Goal: Task Accomplishment & Management: Complete application form

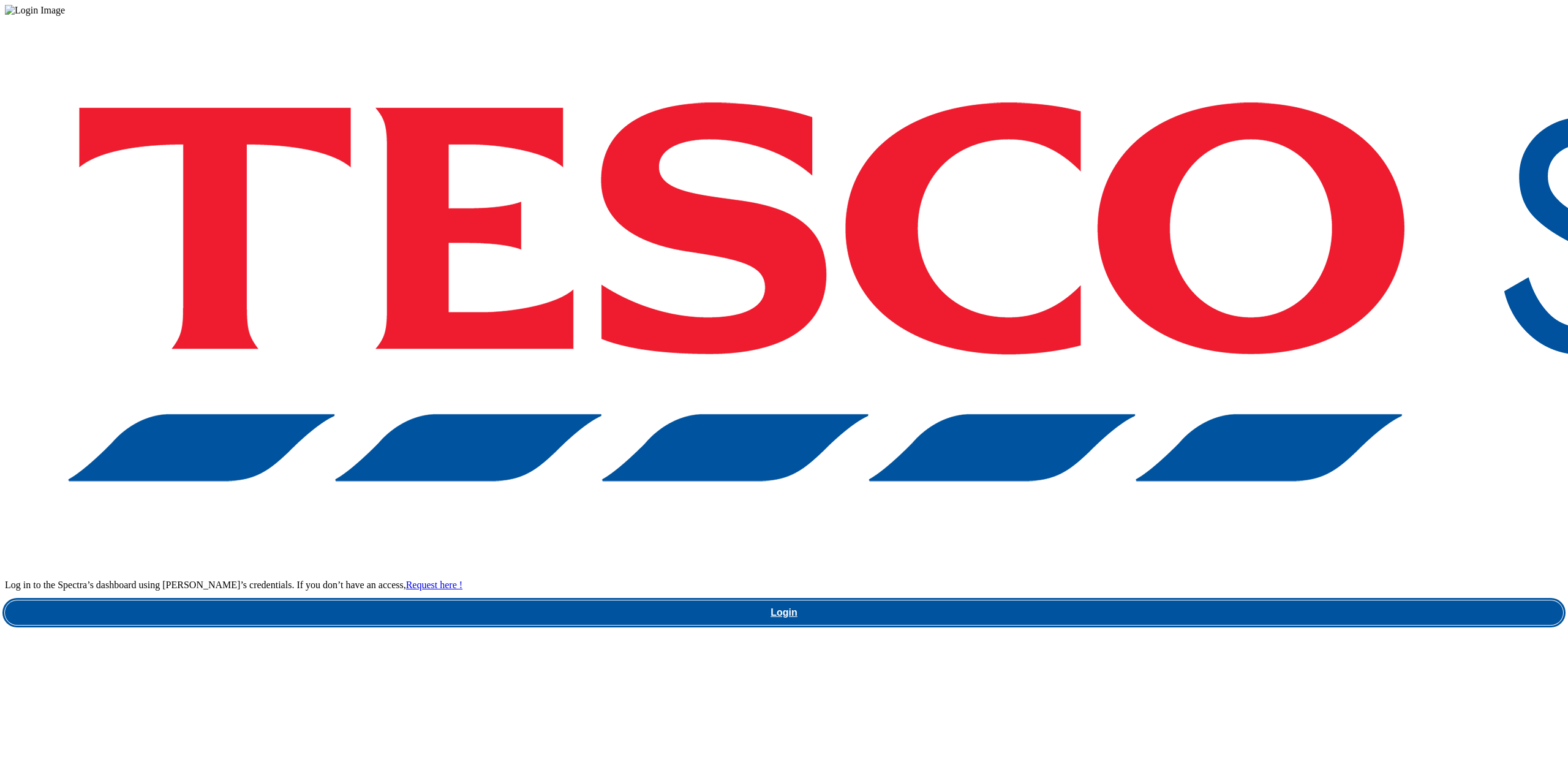
drag, startPoint x: 1176, startPoint y: 436, endPoint x: 1181, endPoint y: 452, distance: 16.8
click at [1175, 557] on link "Login" at bounding box center [784, 613] width 1558 height 24
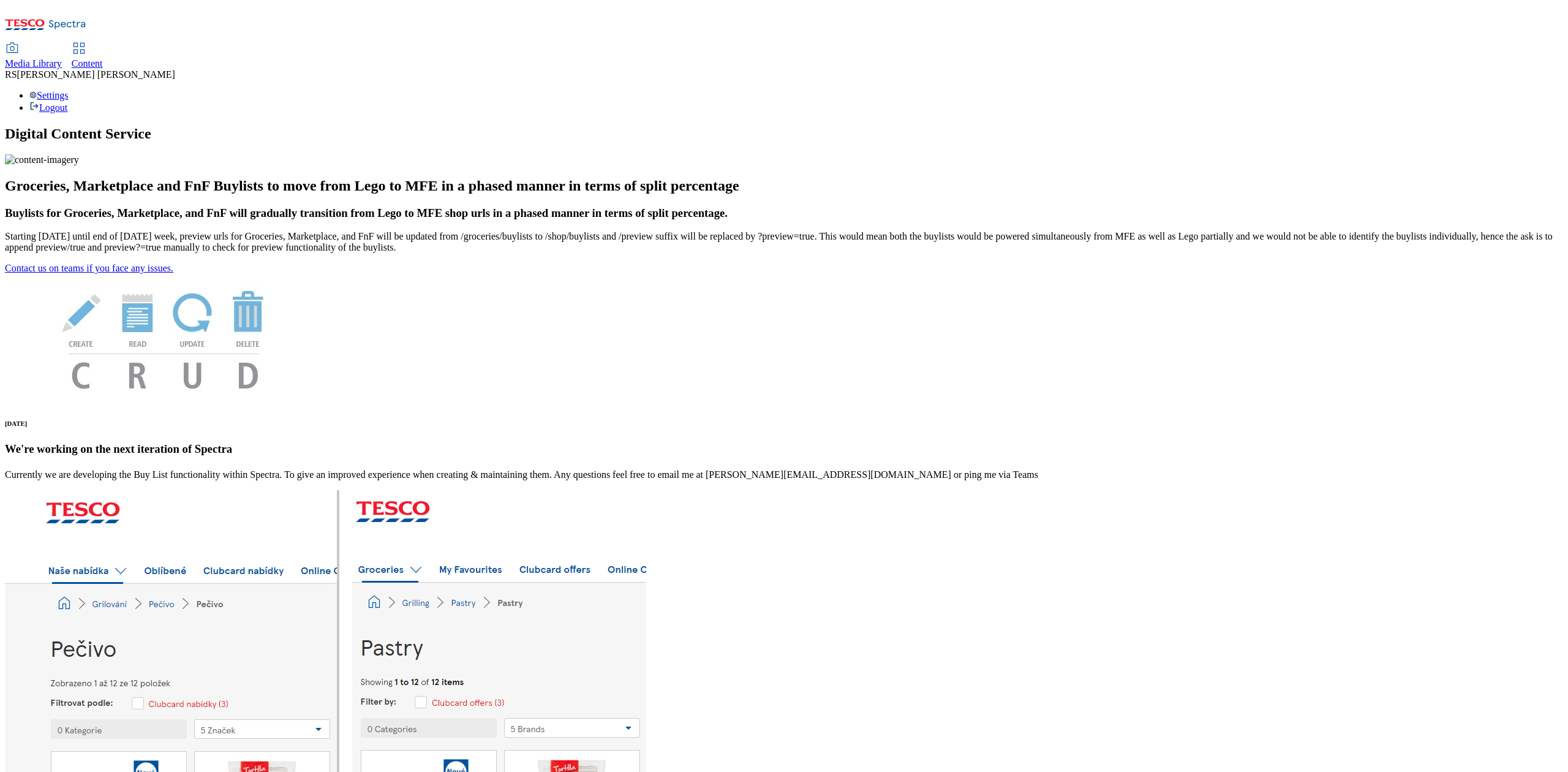
click at [103, 58] on span "Content" at bounding box center [87, 63] width 31 height 10
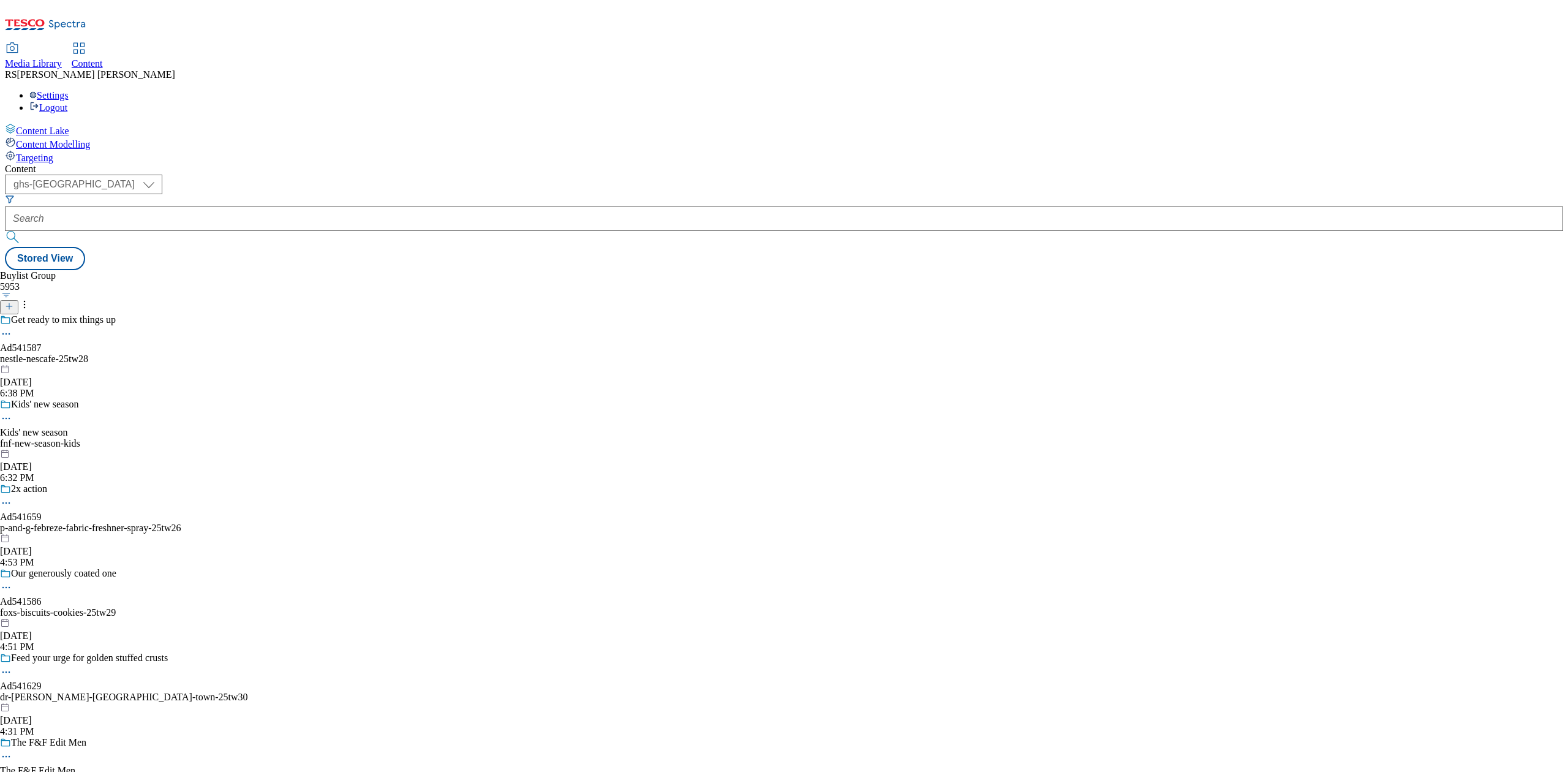
click at [13, 302] on icon at bounding box center [9, 306] width 8 height 8
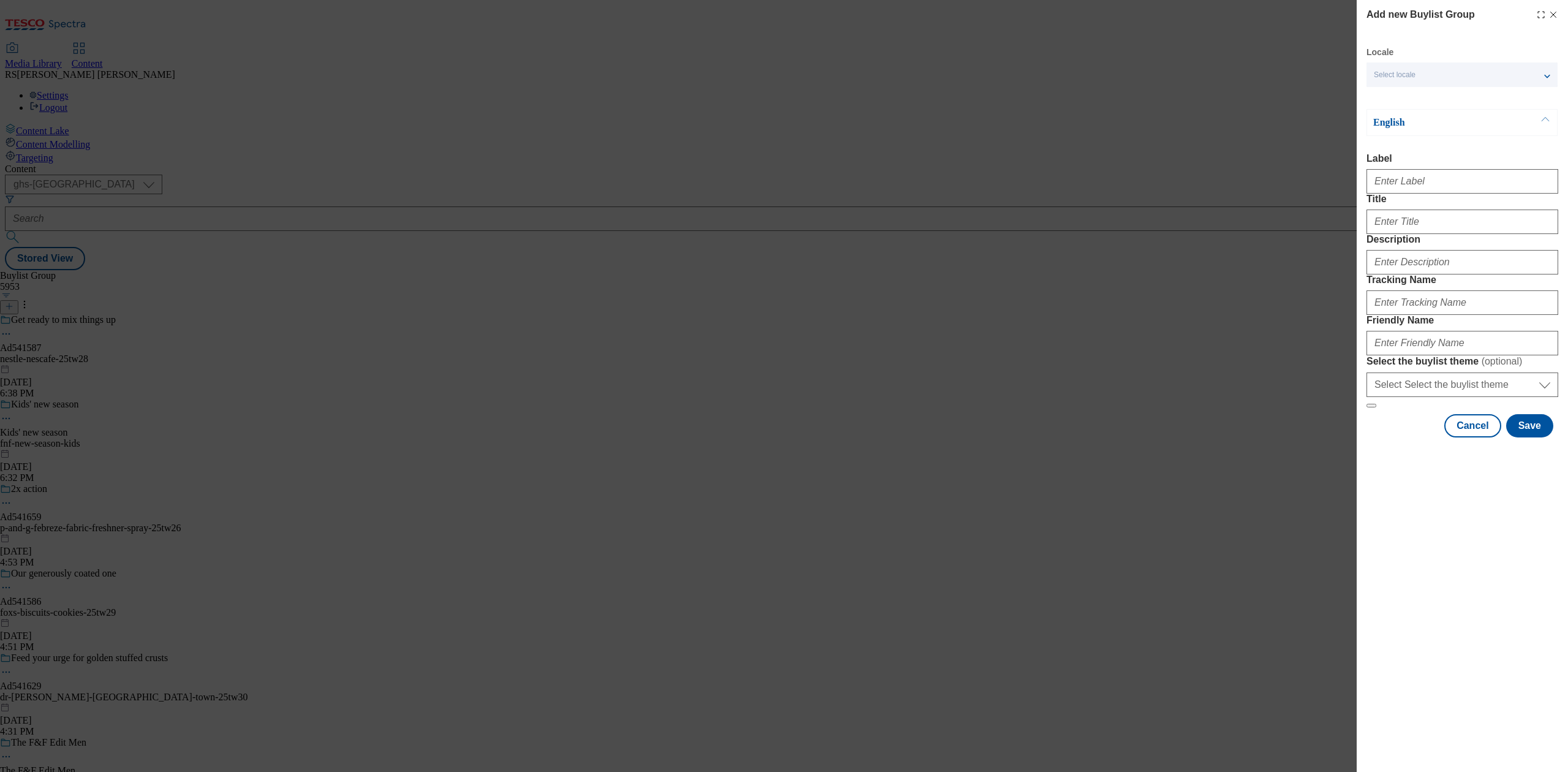
click at [863, 294] on div "Add new Buylist Group Locale Select locale English Welsh English Label Title De…" at bounding box center [784, 386] width 1568 height 772
click at [1480, 438] on button "Cancel" at bounding box center [1472, 425] width 57 height 23
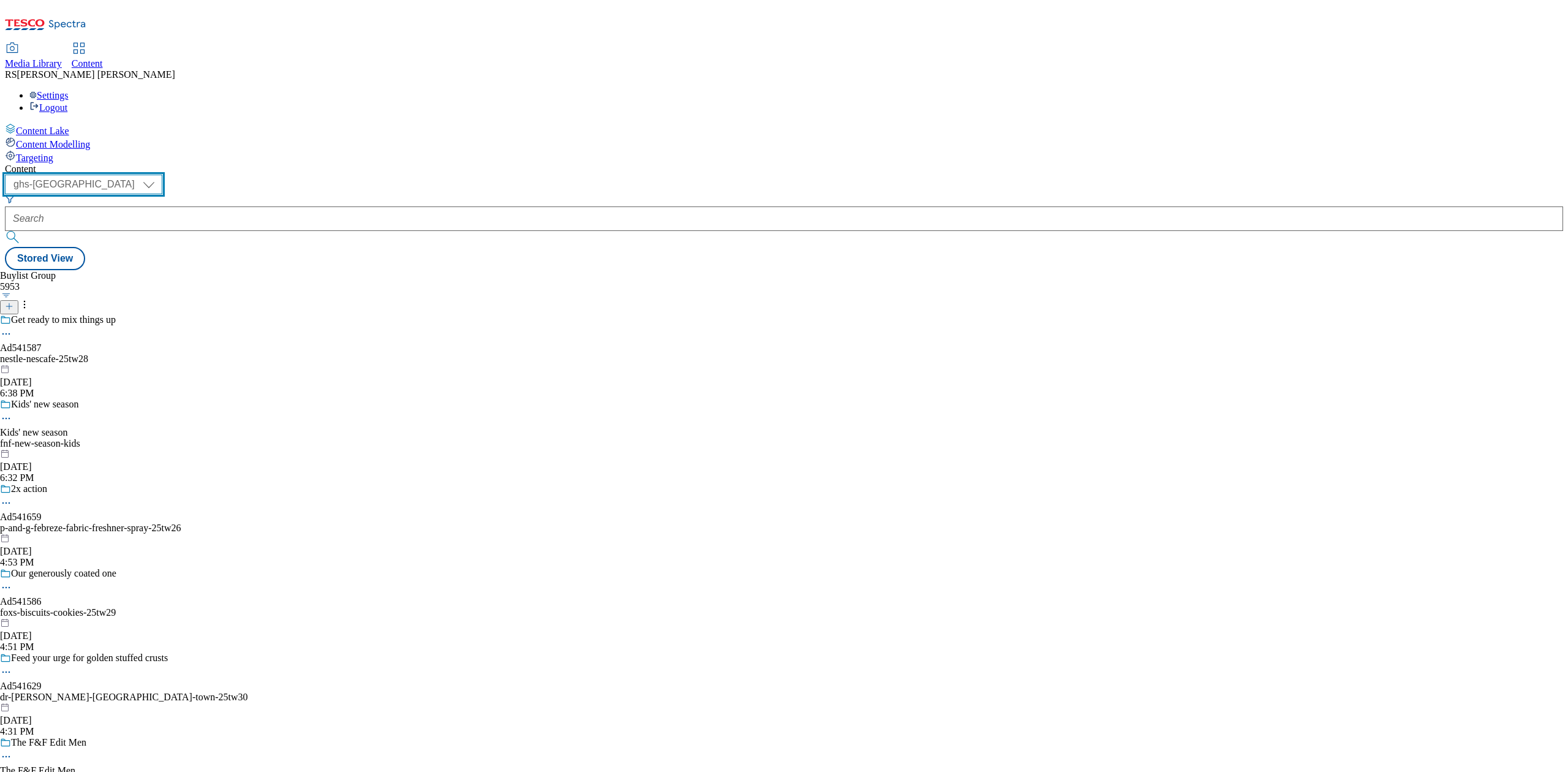
drag, startPoint x: 176, startPoint y: 98, endPoint x: 186, endPoint y: 106, distance: 12.8
click at [162, 175] on select "ghs-roi ghs-uk" at bounding box center [83, 185] width 157 height 20
select select "ghs-roi"
click at [159, 175] on select "ghs-roi ghs-uk" at bounding box center [83, 185] width 157 height 20
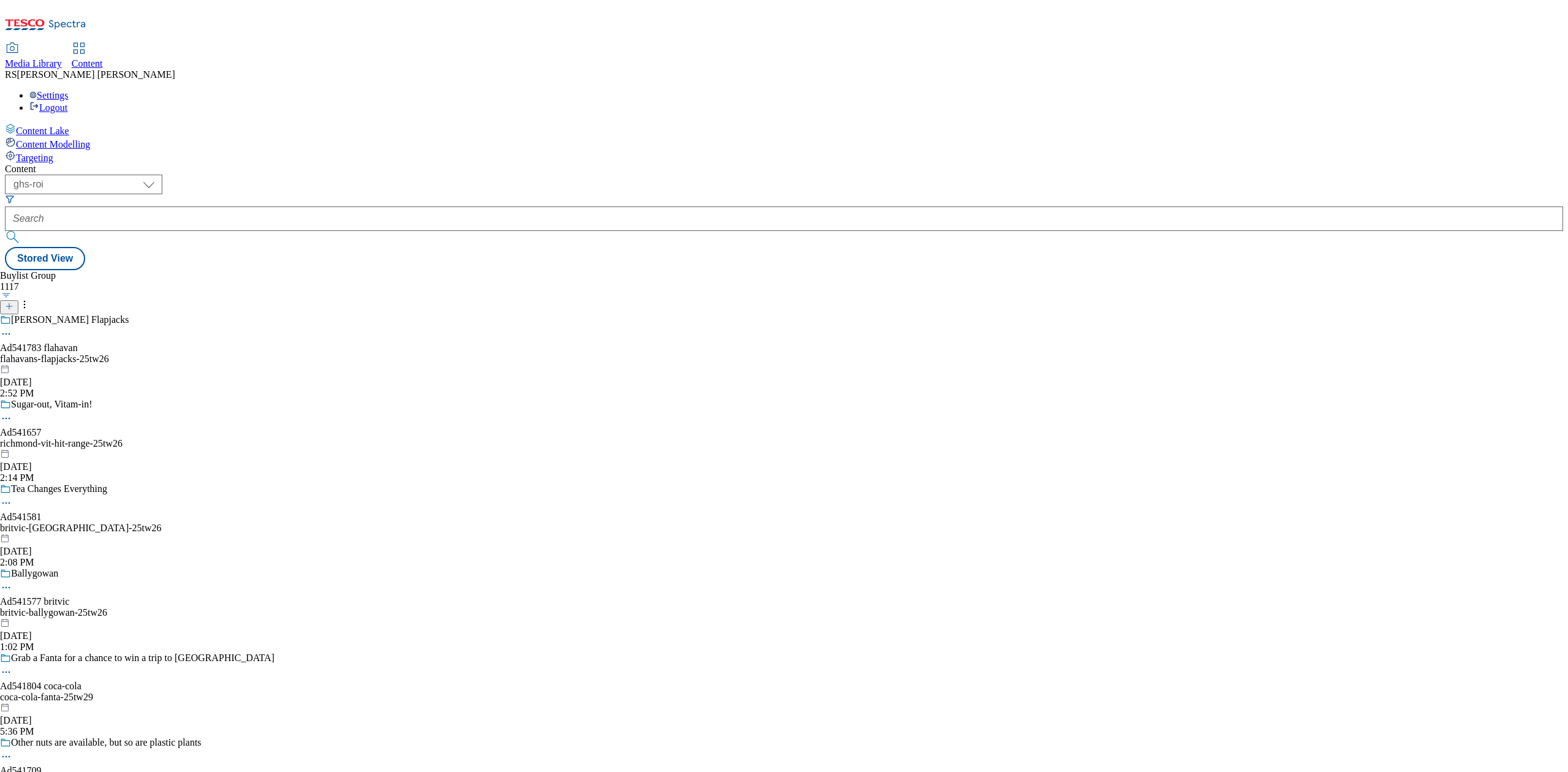
click at [13, 302] on icon at bounding box center [9, 306] width 8 height 8
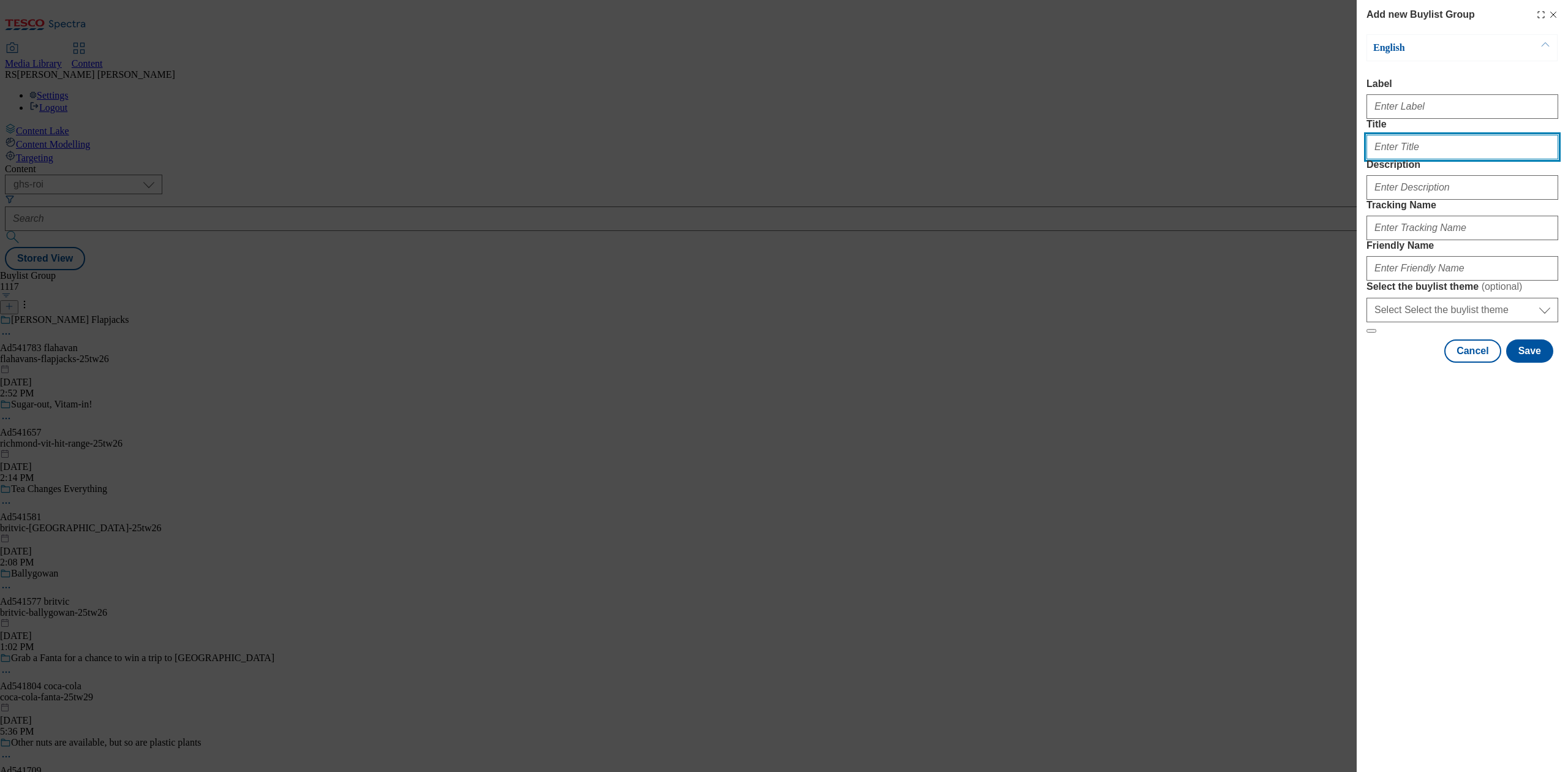
click at [1400, 159] on input "Title" at bounding box center [1462, 147] width 192 height 24
click at [1397, 159] on input "Title" at bounding box center [1462, 147] width 192 height 24
paste input "Ad541761"
type input "Ad541761"
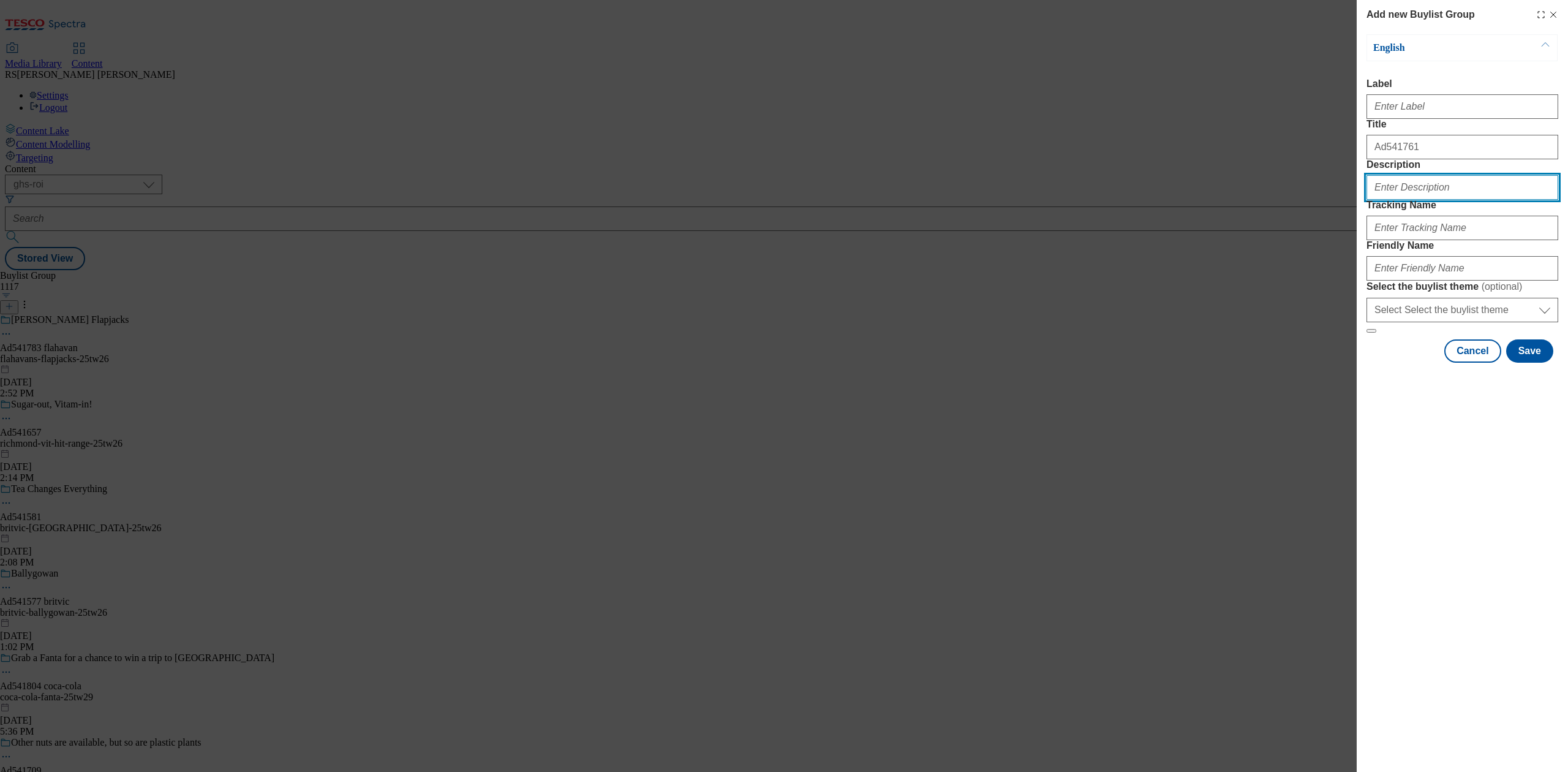
click at [1423, 200] on input "Description" at bounding box center [1462, 187] width 192 height 24
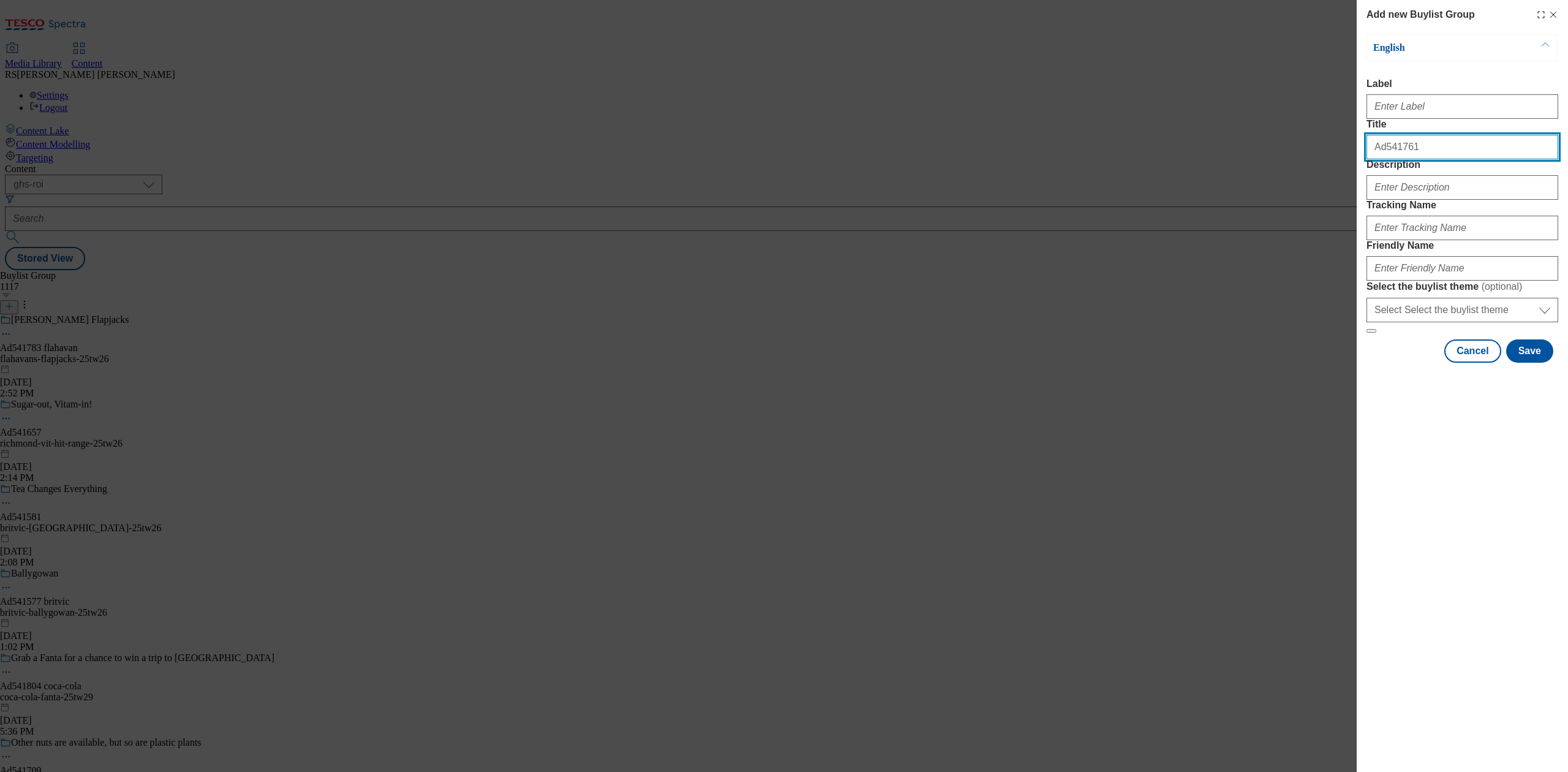
drag, startPoint x: 1417, startPoint y: 163, endPoint x: 1344, endPoint y: 165, distance: 73.0
click at [1344, 165] on div "Add new Buylist Group English Label Title Ad541761 Description Tracking Name Fr…" at bounding box center [784, 386] width 1568 height 772
click at [1446, 111] on input "Label" at bounding box center [1462, 106] width 192 height 24
paste input "Ad541761"
type input "Ad541761"
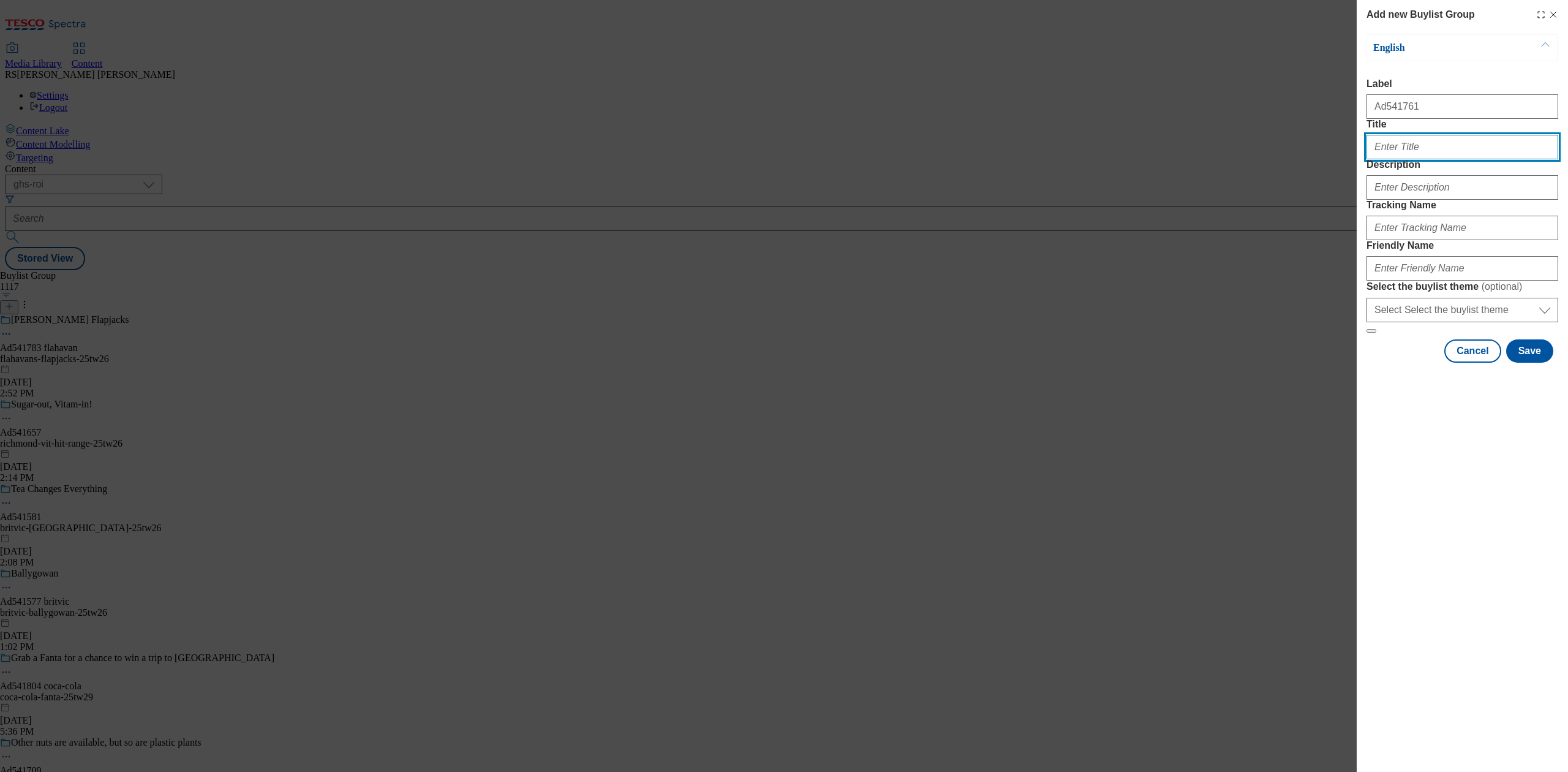
click at [1416, 159] on input "Title" at bounding box center [1462, 147] width 192 height 24
click at [1433, 159] on input "Title" at bounding box center [1462, 147] width 192 height 24
paste input "Feel The Urjj."
type input "Feel The Urjj."
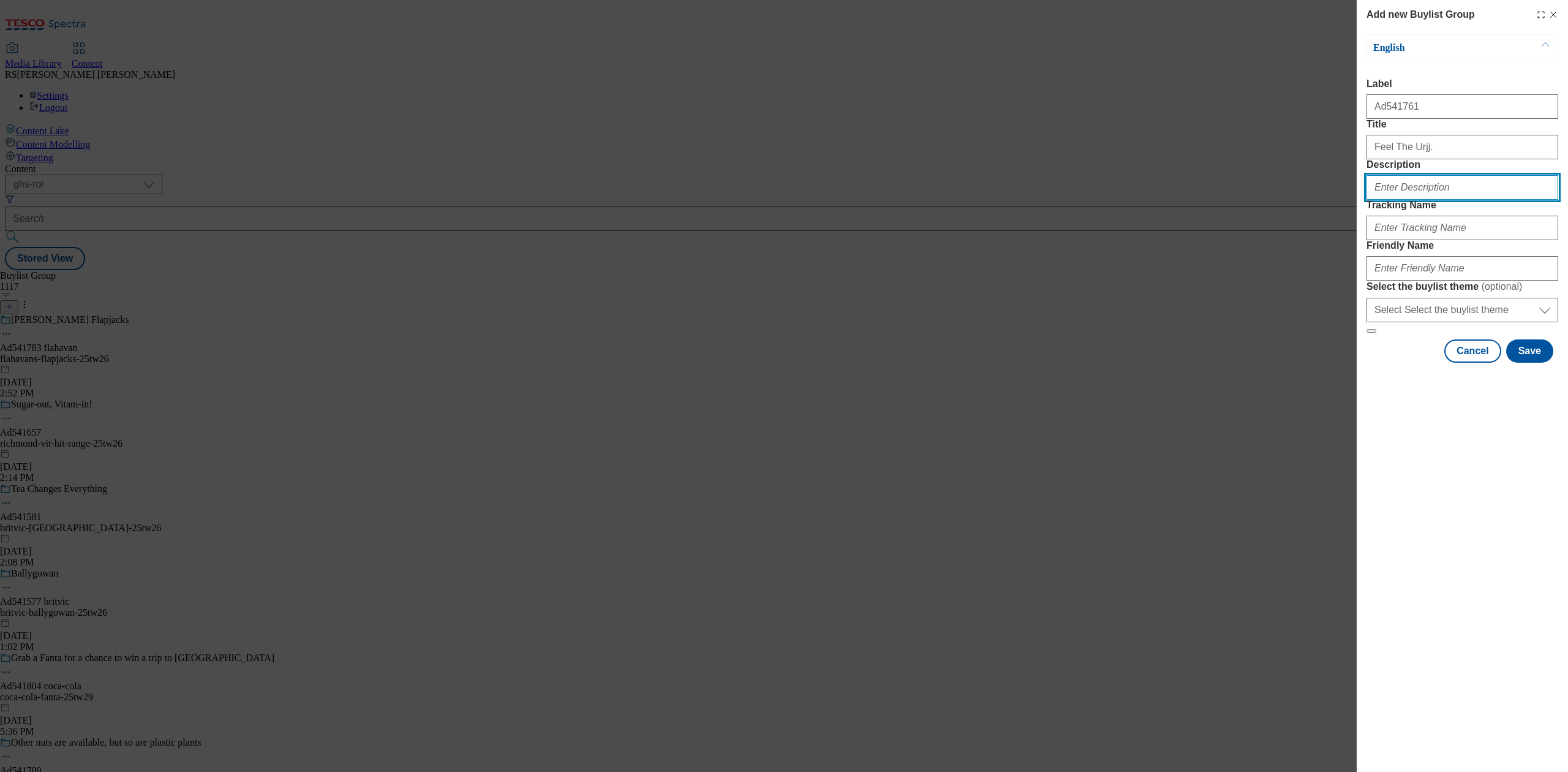
click at [1420, 200] on input "Description" at bounding box center [1462, 187] width 192 height 24
click at [1409, 240] on input "Tracking Name" at bounding box center [1462, 227] width 192 height 24
type input "d"
click at [1367, 329] on button "Modal" at bounding box center [1372, 331] width 10 height 3
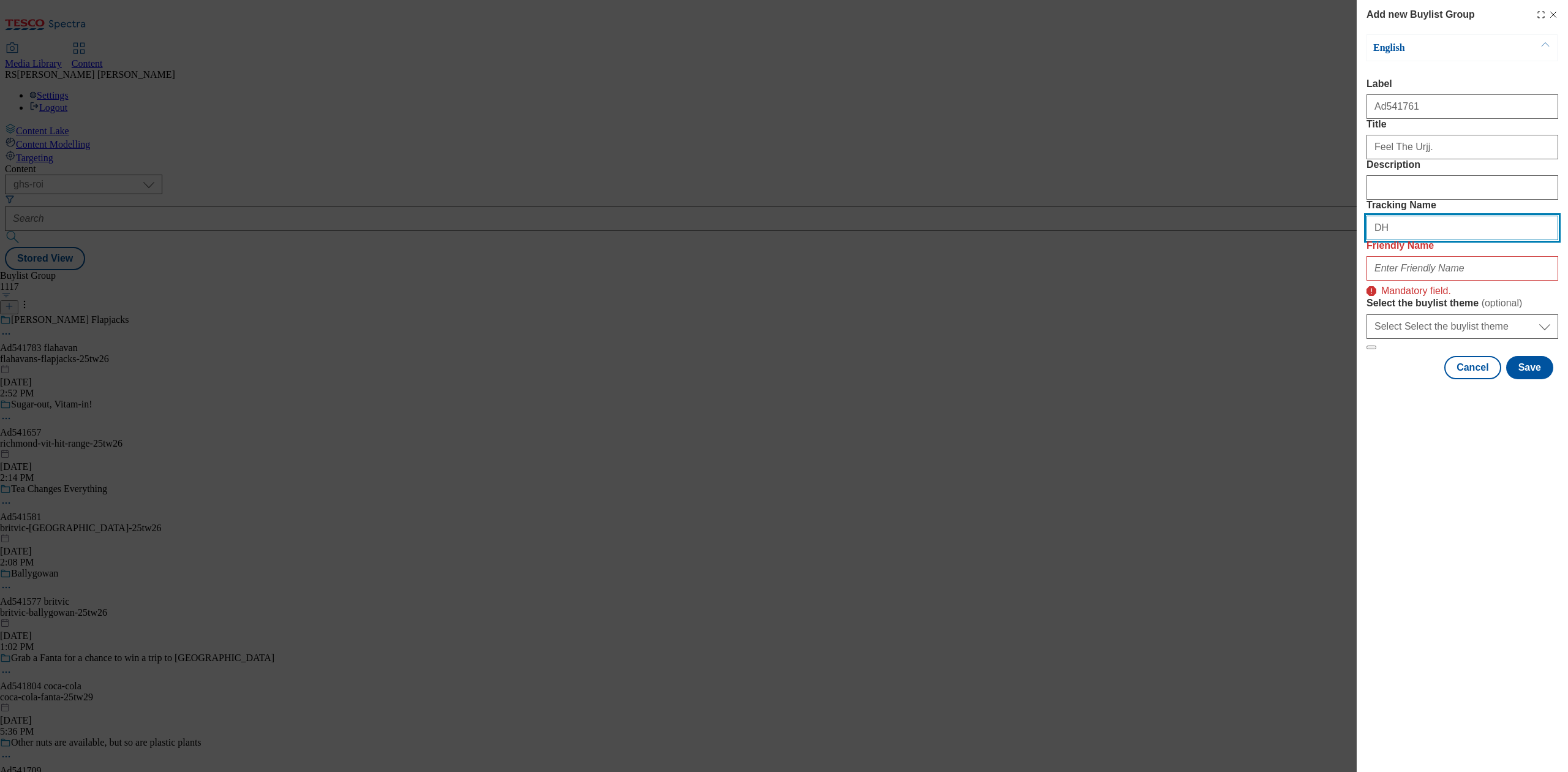
click at [1367, 345] on button "Modal" at bounding box center [1372, 347] width 10 height 3
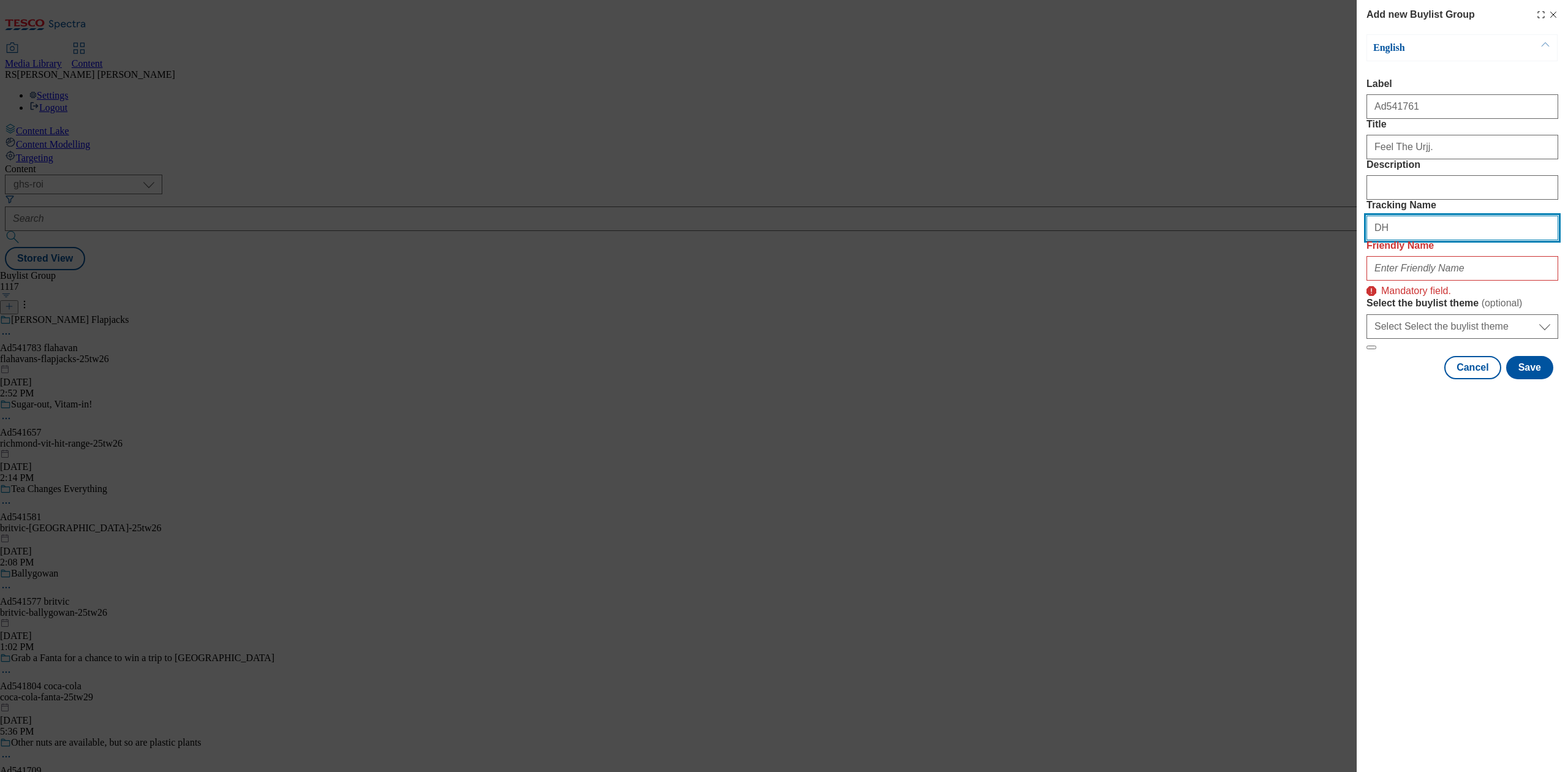
click at [1367, 345] on button "Modal" at bounding box center [1372, 347] width 10 height 3
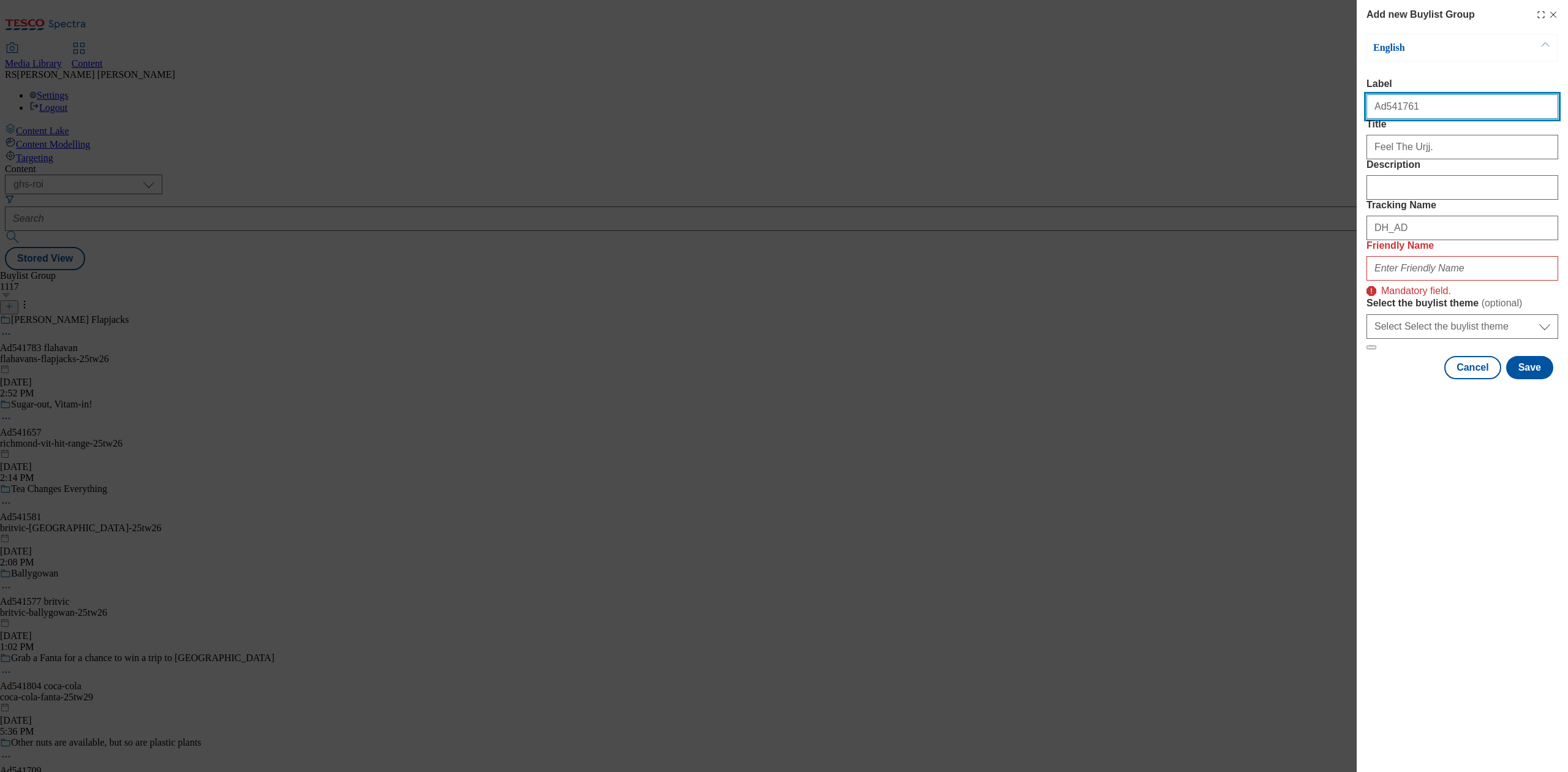
drag, startPoint x: 1412, startPoint y: 113, endPoint x: 1383, endPoint y: 117, distance: 29.3
click at [1383, 117] on input "Ad541761" at bounding box center [1462, 106] width 192 height 24
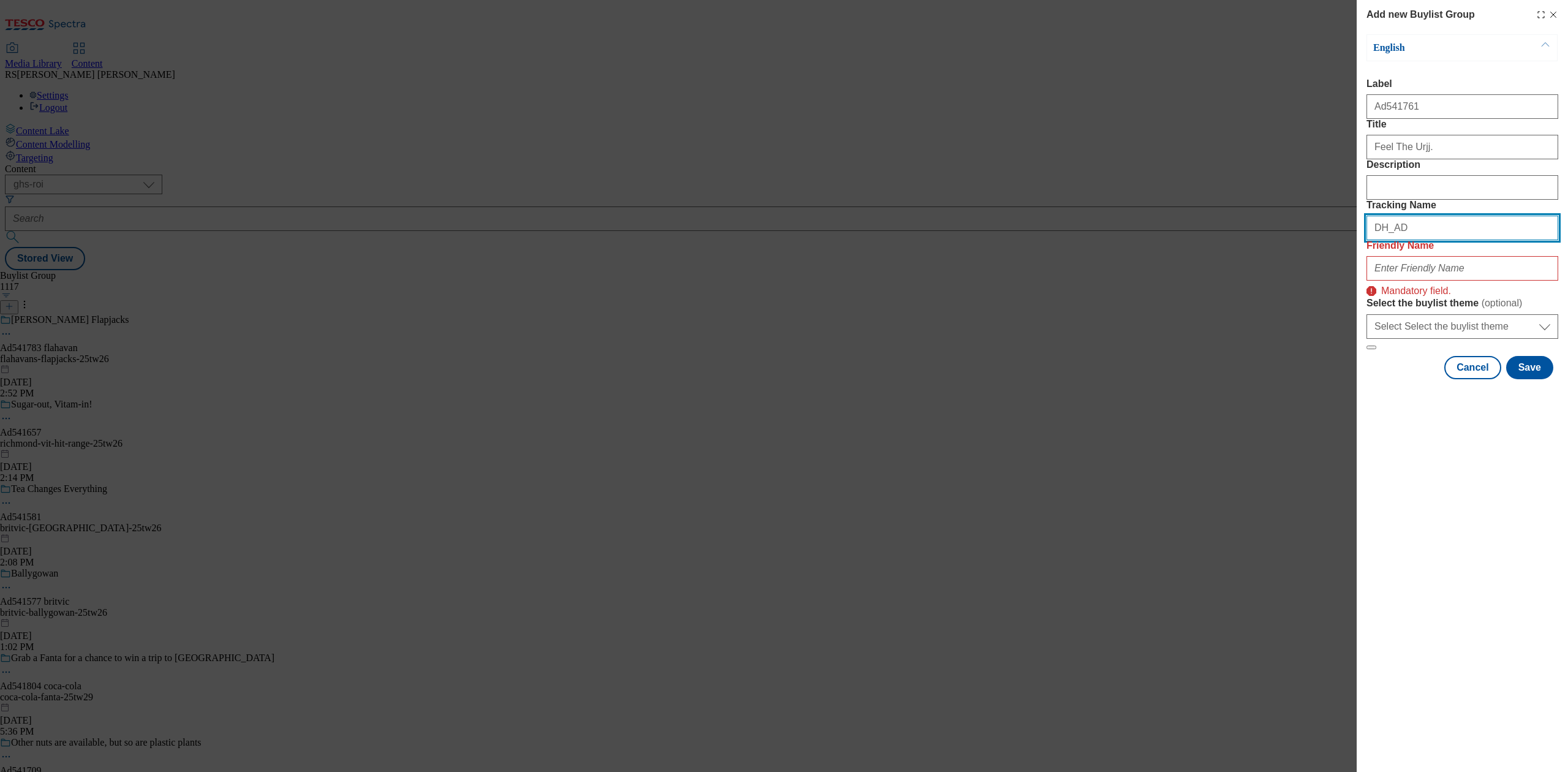
click at [1448, 240] on input "DH_AD" at bounding box center [1462, 227] width 192 height 24
paste input "541761"
type input "DH_AD541761"
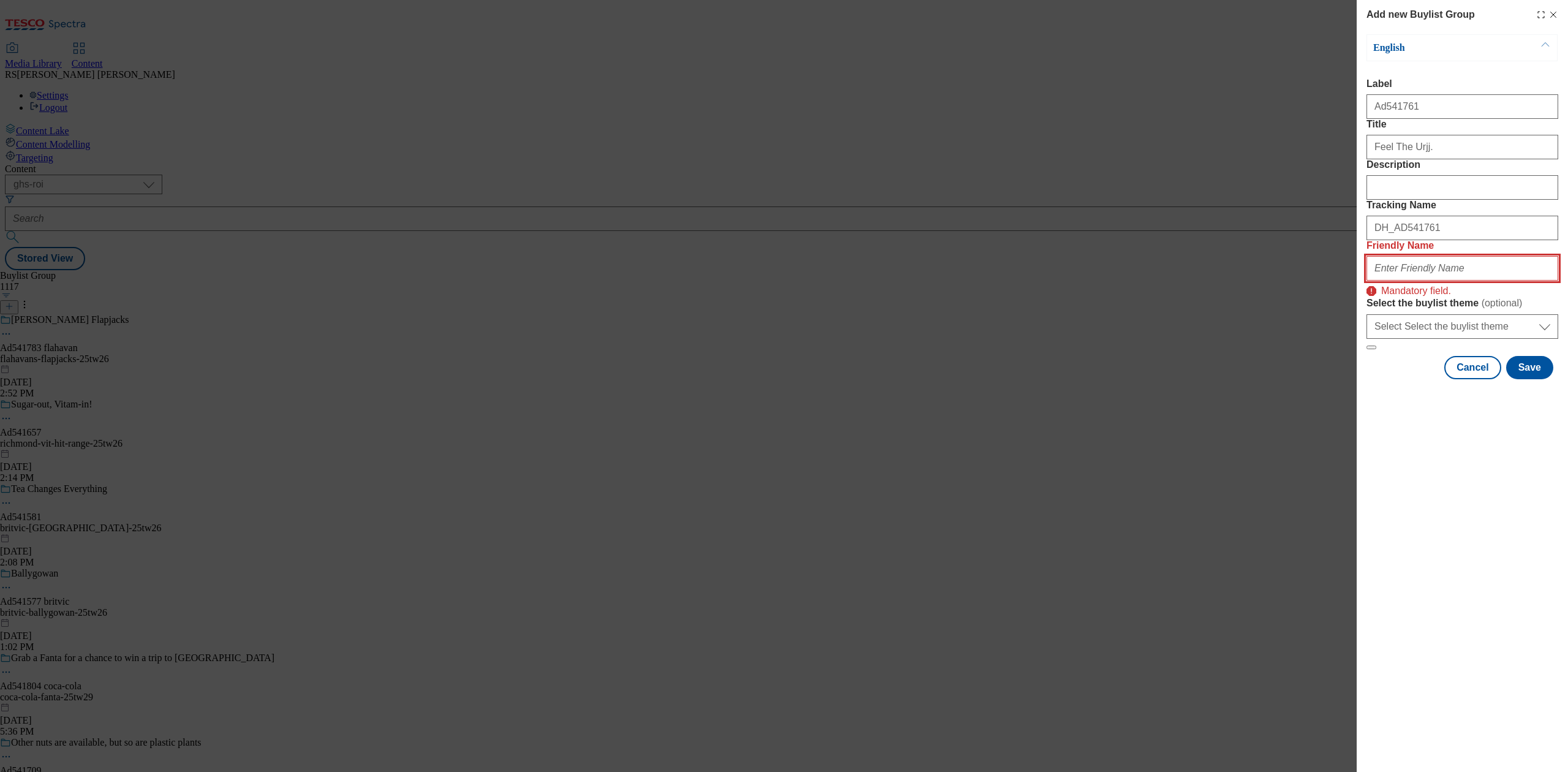
click at [1447, 280] on input "Friendly Name" at bounding box center [1462, 268] width 192 height 24
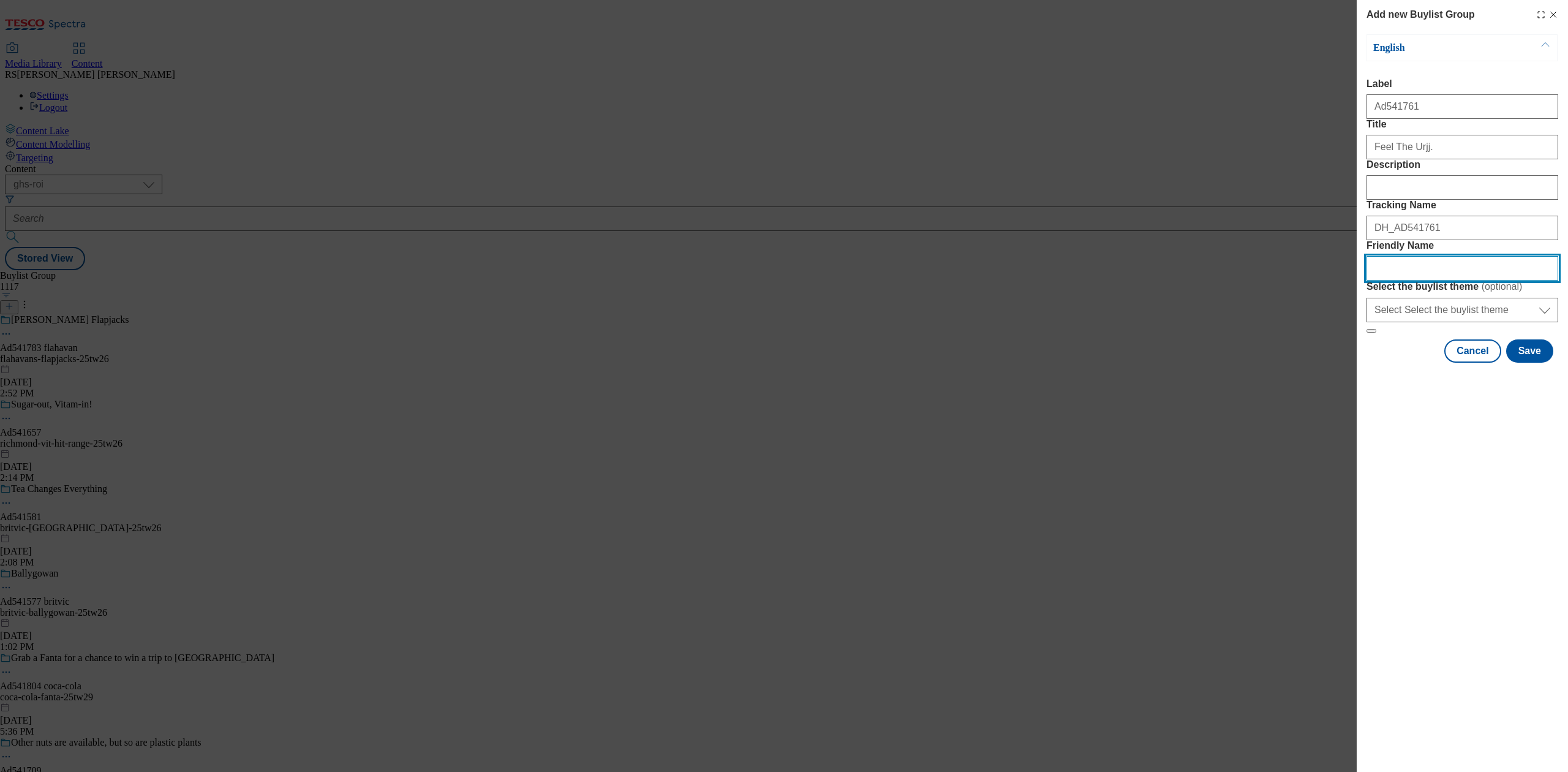
paste input "muller-frijj-25tw27"
type input "muller-frijj-25tw27"
click at [1520, 363] on button "Save" at bounding box center [1530, 350] width 47 height 23
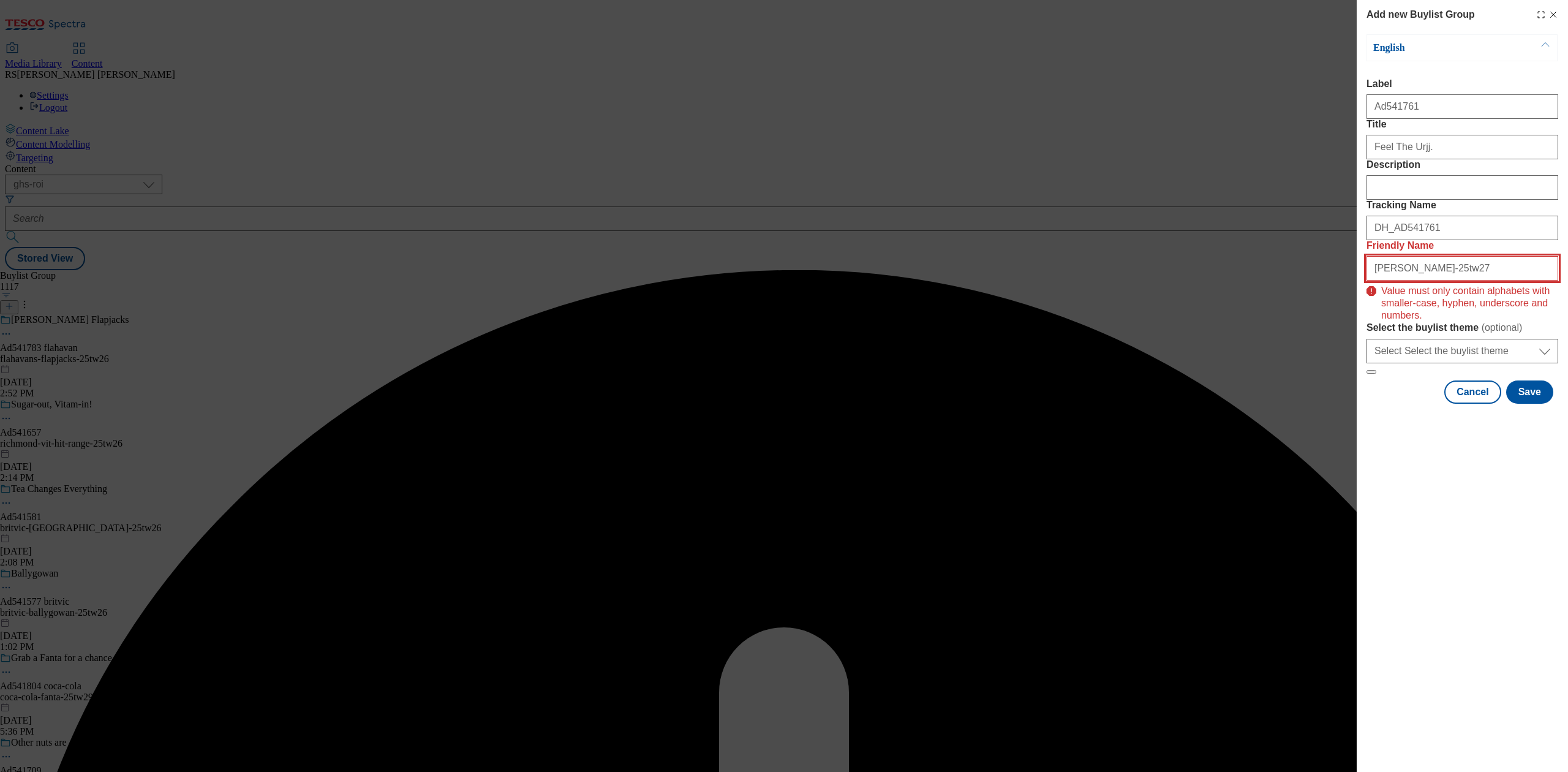
click at [1467, 280] on input "muller-frijj-25tw27" at bounding box center [1462, 268] width 192 height 24
click at [1402, 280] on input "muller-frijj-25tw27" at bounding box center [1462, 268] width 192 height 24
drag, startPoint x: 1442, startPoint y: 358, endPoint x: 1353, endPoint y: 363, distance: 89.1
click at [1353, 363] on div "Add new Buylist Group English Label Ad541761 Title Feel The Urjj. Description T…" at bounding box center [784, 386] width 1568 height 772
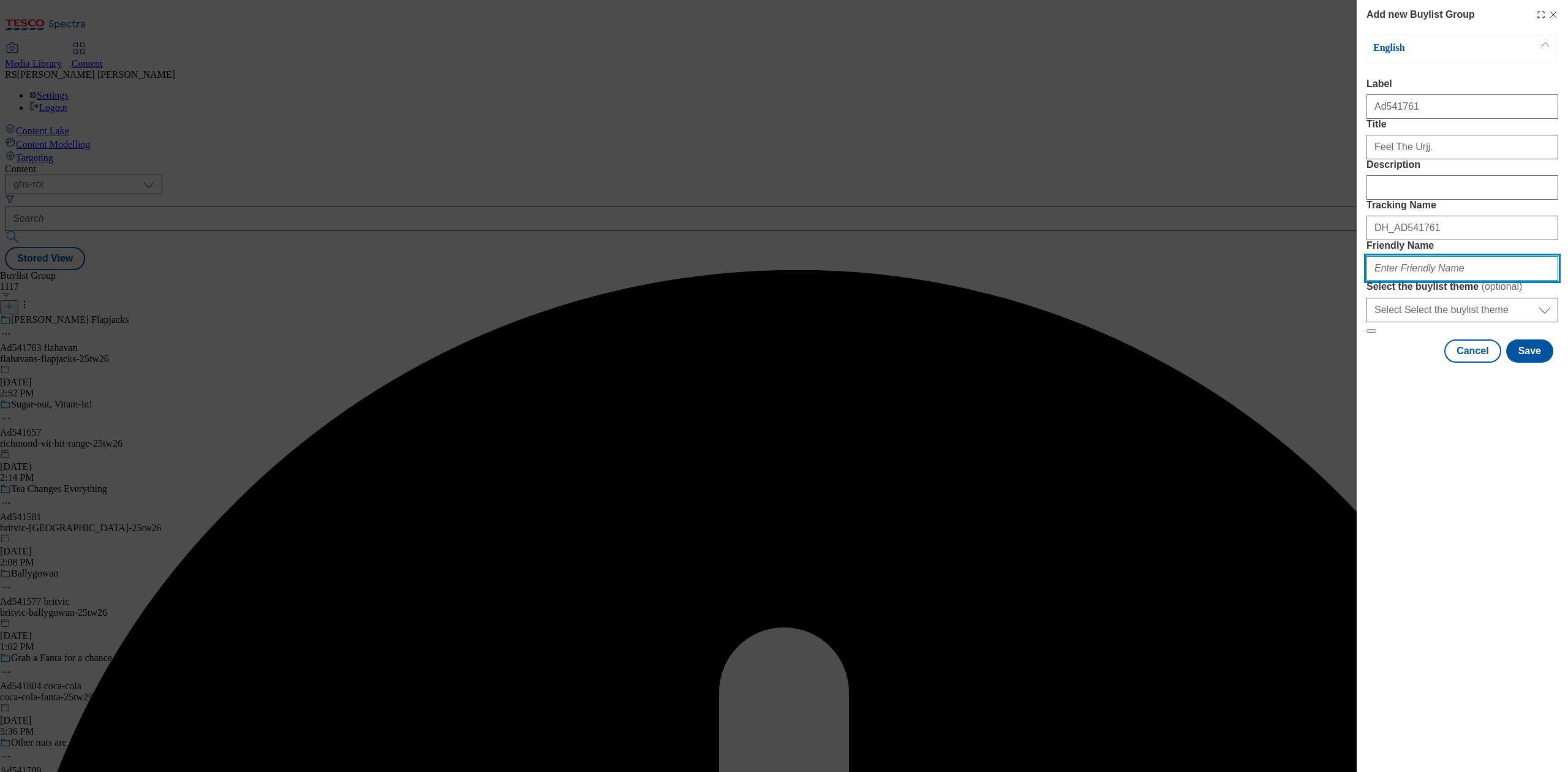
click at [1422, 280] on input "Friendly Name" at bounding box center [1462, 268] width 192 height 24
paste input "muller-frijj-25tw27"
type input "muller-frijj-25tw27"
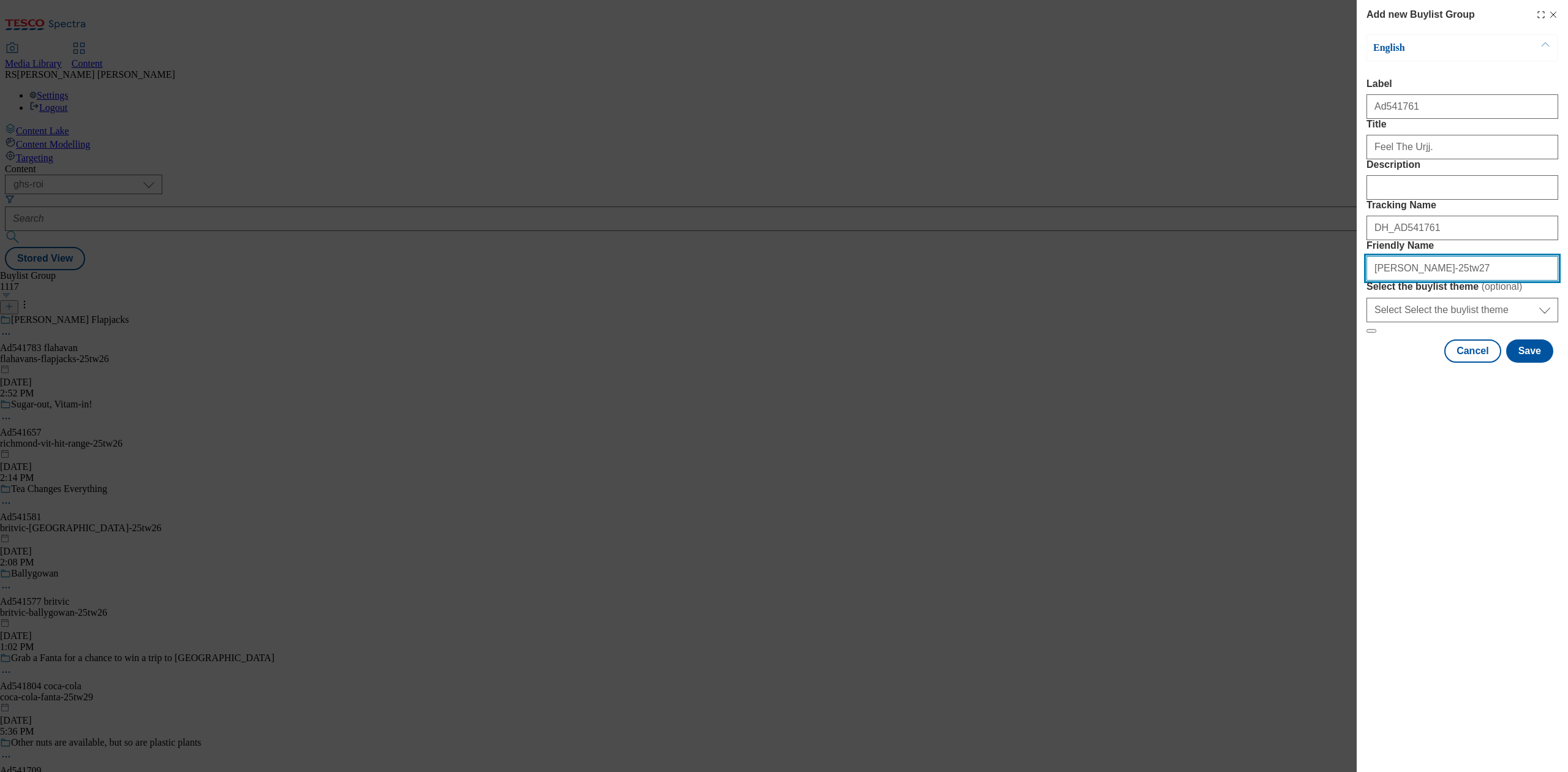
click at [1410, 280] on input "muller-frijj-25tw27" at bounding box center [1462, 268] width 192 height 24
drag, startPoint x: 1453, startPoint y: 355, endPoint x: 1289, endPoint y: 360, distance: 164.1
click at [1292, 361] on div "Add new Buylist Group English Label Ad541761 Title Feel The Urjj. Description T…" at bounding box center [784, 386] width 1568 height 772
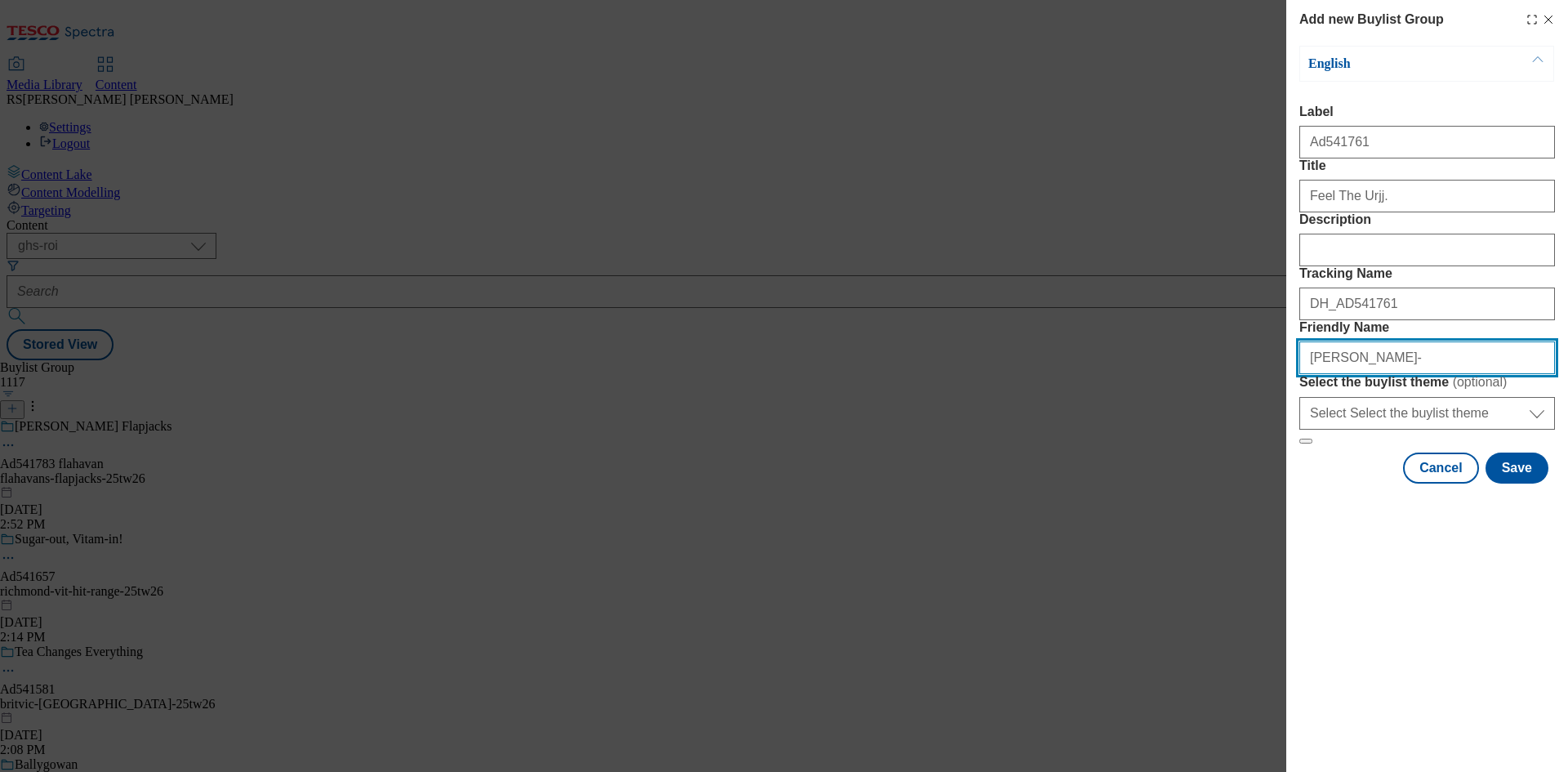
click at [1372, 374] on input "muller-" at bounding box center [1427, 357] width 255 height 33
type input "muller-frijj-25tw27"
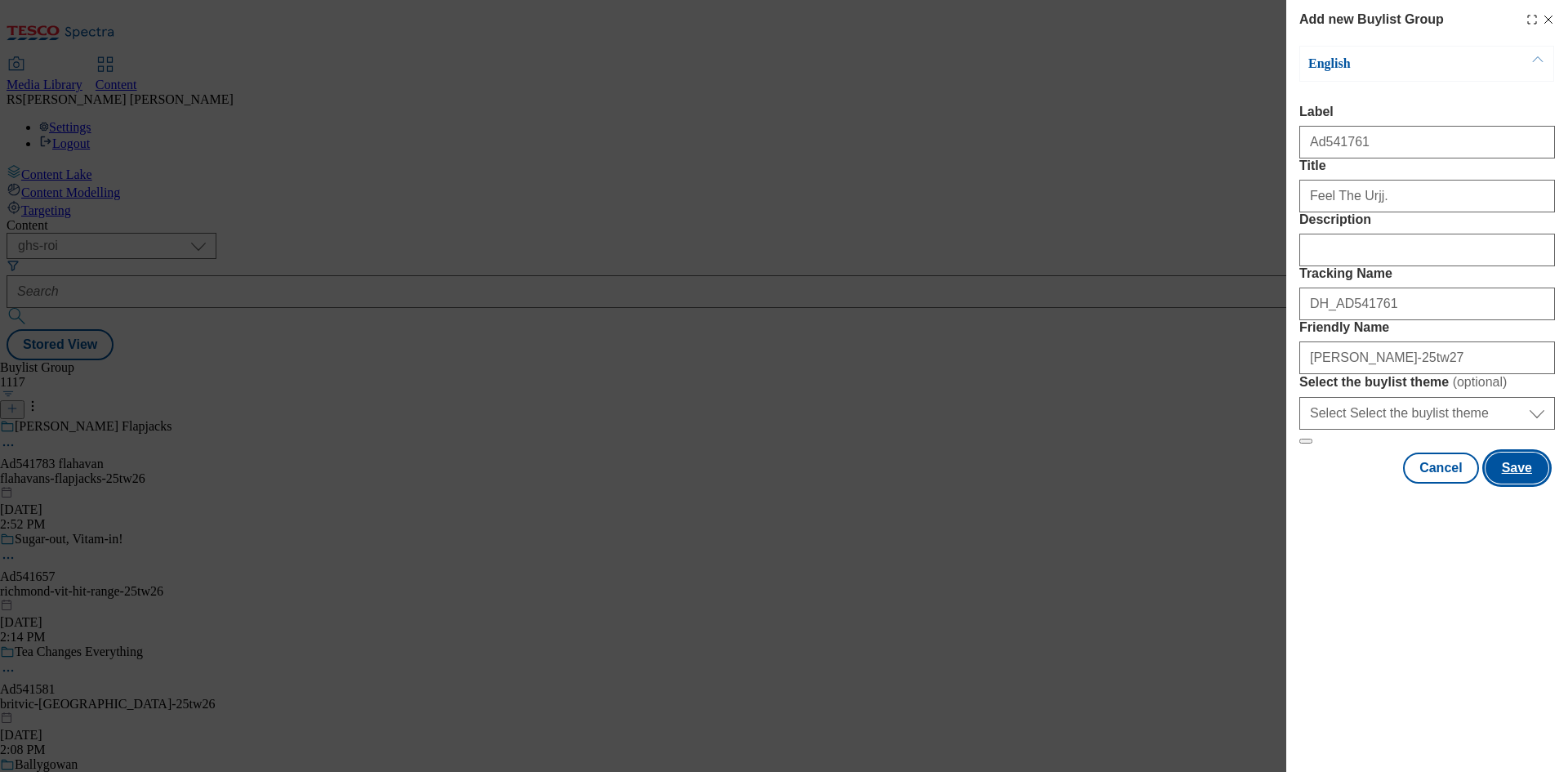
click at [1537, 484] on button "Save" at bounding box center [1517, 467] width 62 height 31
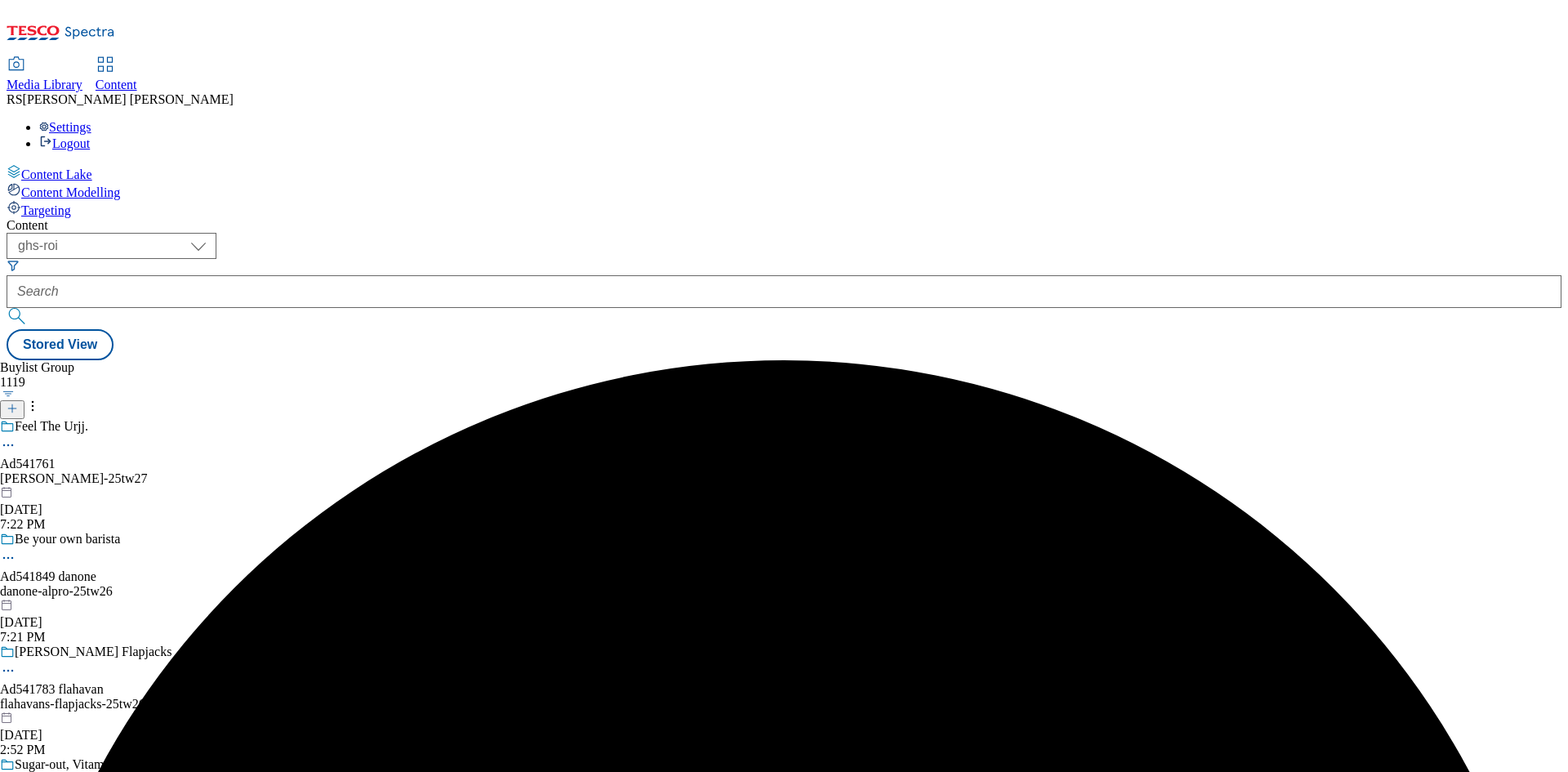
click at [366, 472] on div "muller-frijj-25tw27" at bounding box center [183, 479] width 366 height 15
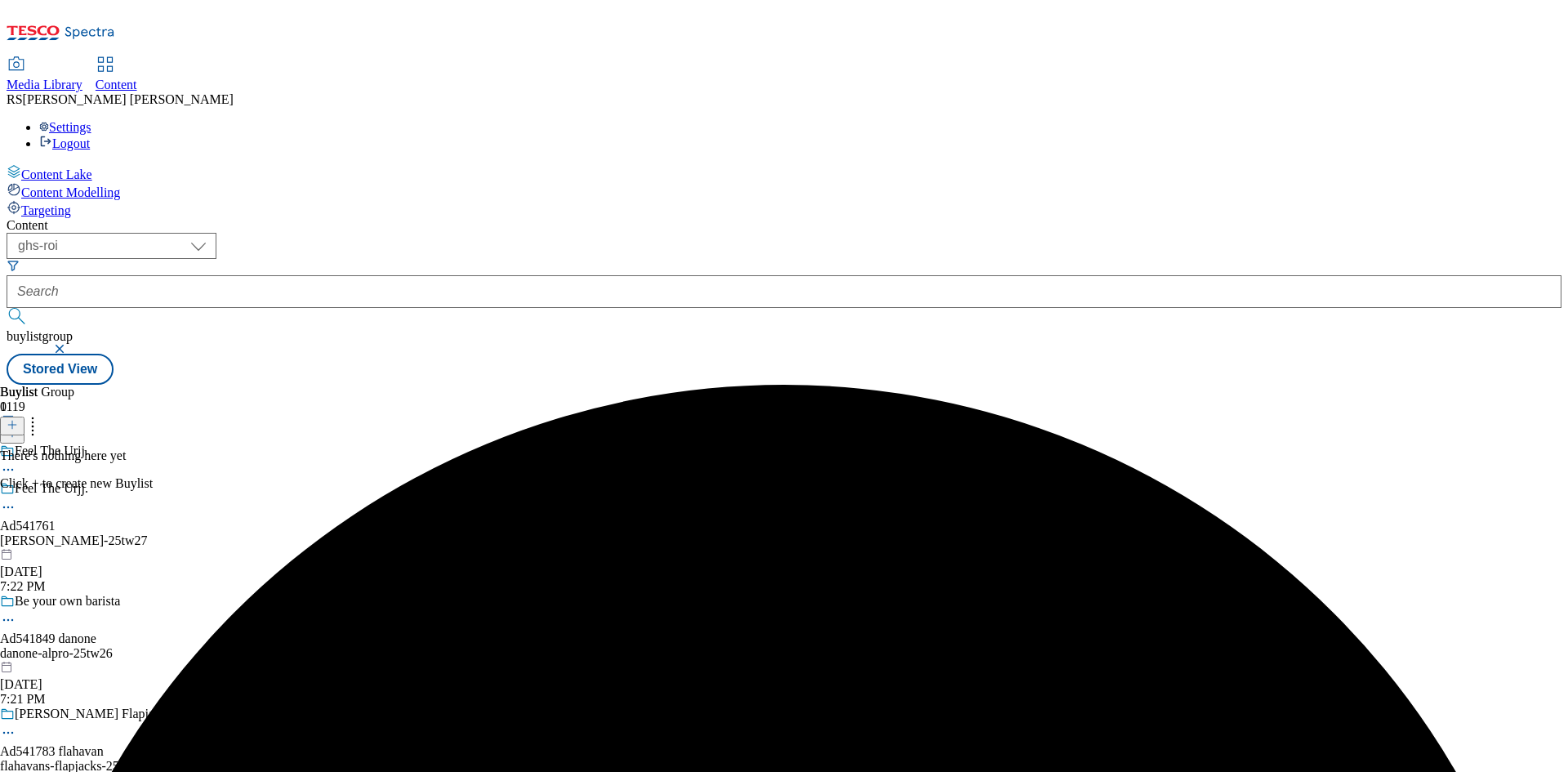
click at [24, 417] on button at bounding box center [12, 426] width 24 height 19
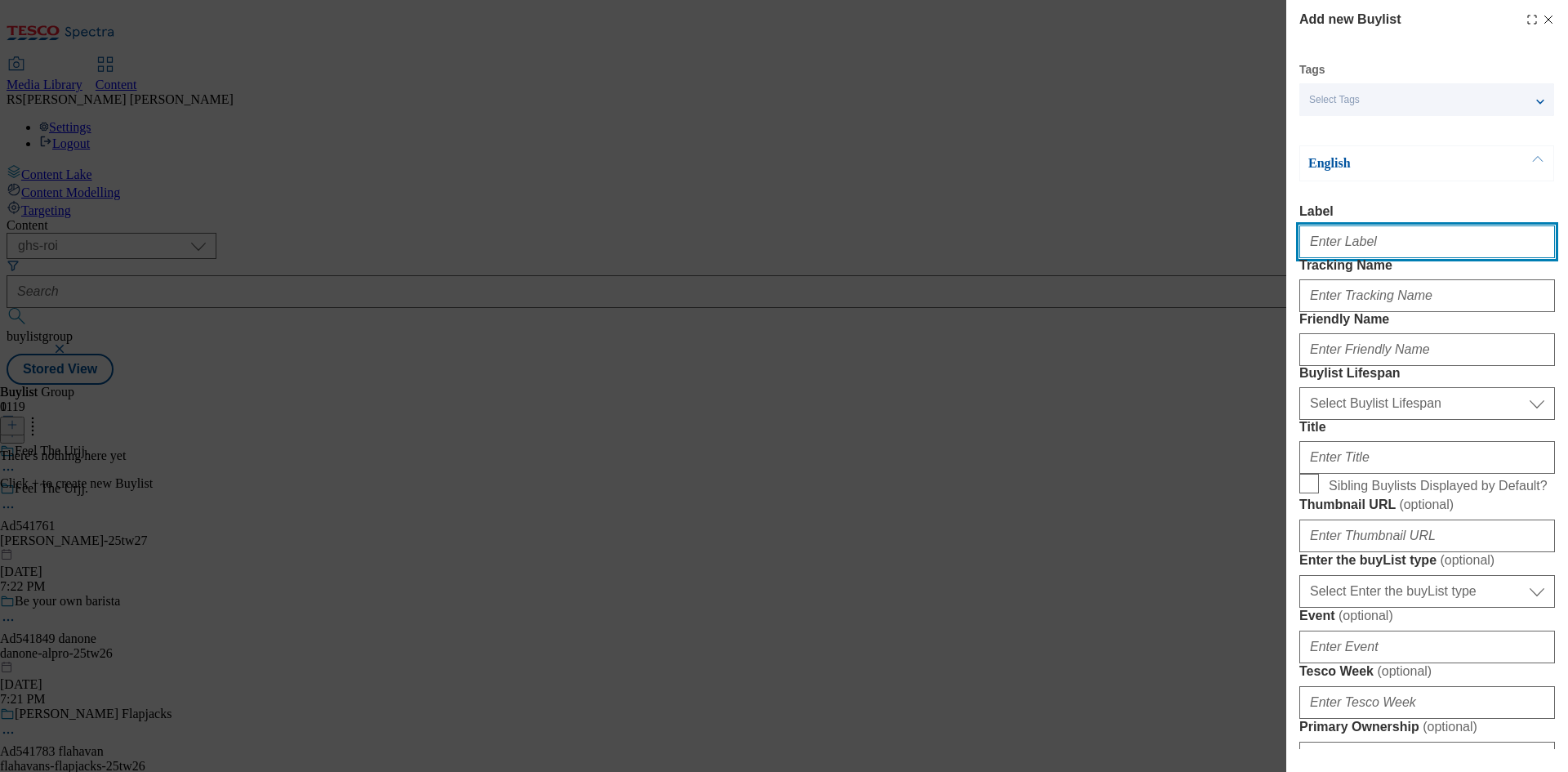
click at [1369, 236] on input "Label" at bounding box center [1427, 241] width 255 height 33
click at [1369, 249] on input "Label" at bounding box center [1427, 241] width 255 height 33
paste input "Ad541761"
type input "Ad541761"
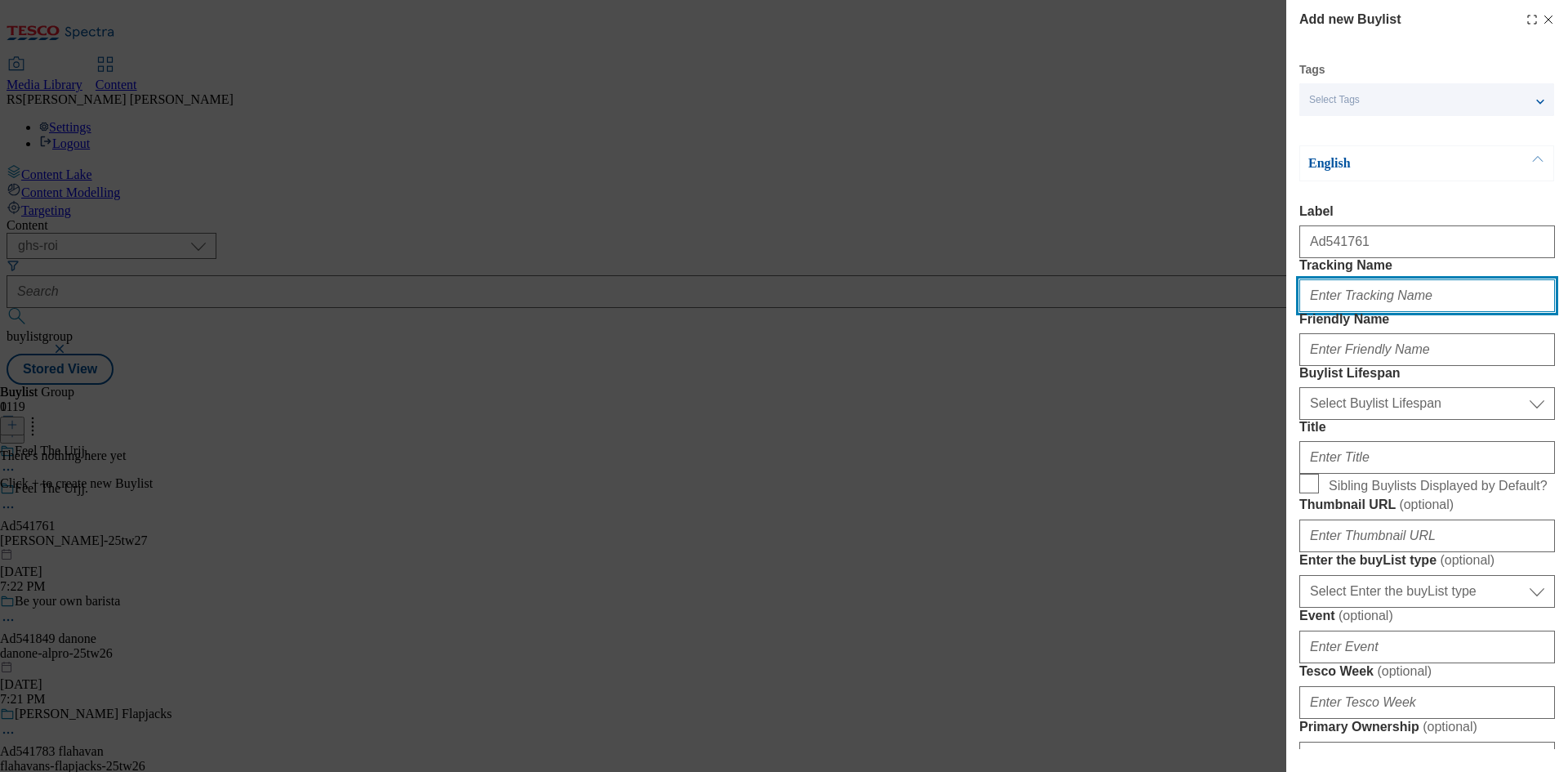
click at [1377, 312] on input "Tracking Name" at bounding box center [1427, 296] width 255 height 33
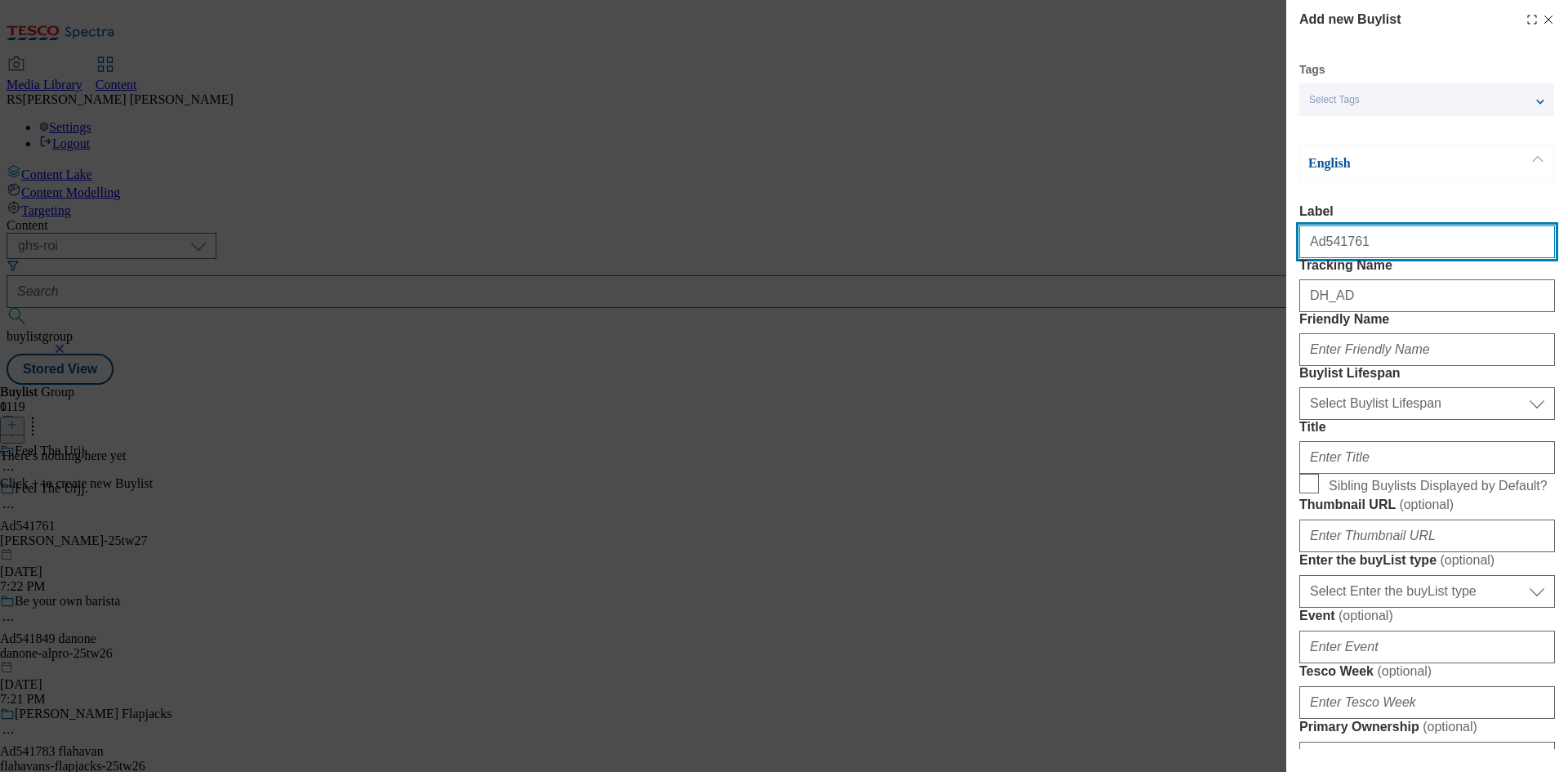
drag, startPoint x: 1354, startPoint y: 248, endPoint x: 1319, endPoint y: 258, distance: 36.4
click at [1319, 258] on input "Ad541761" at bounding box center [1427, 241] width 255 height 33
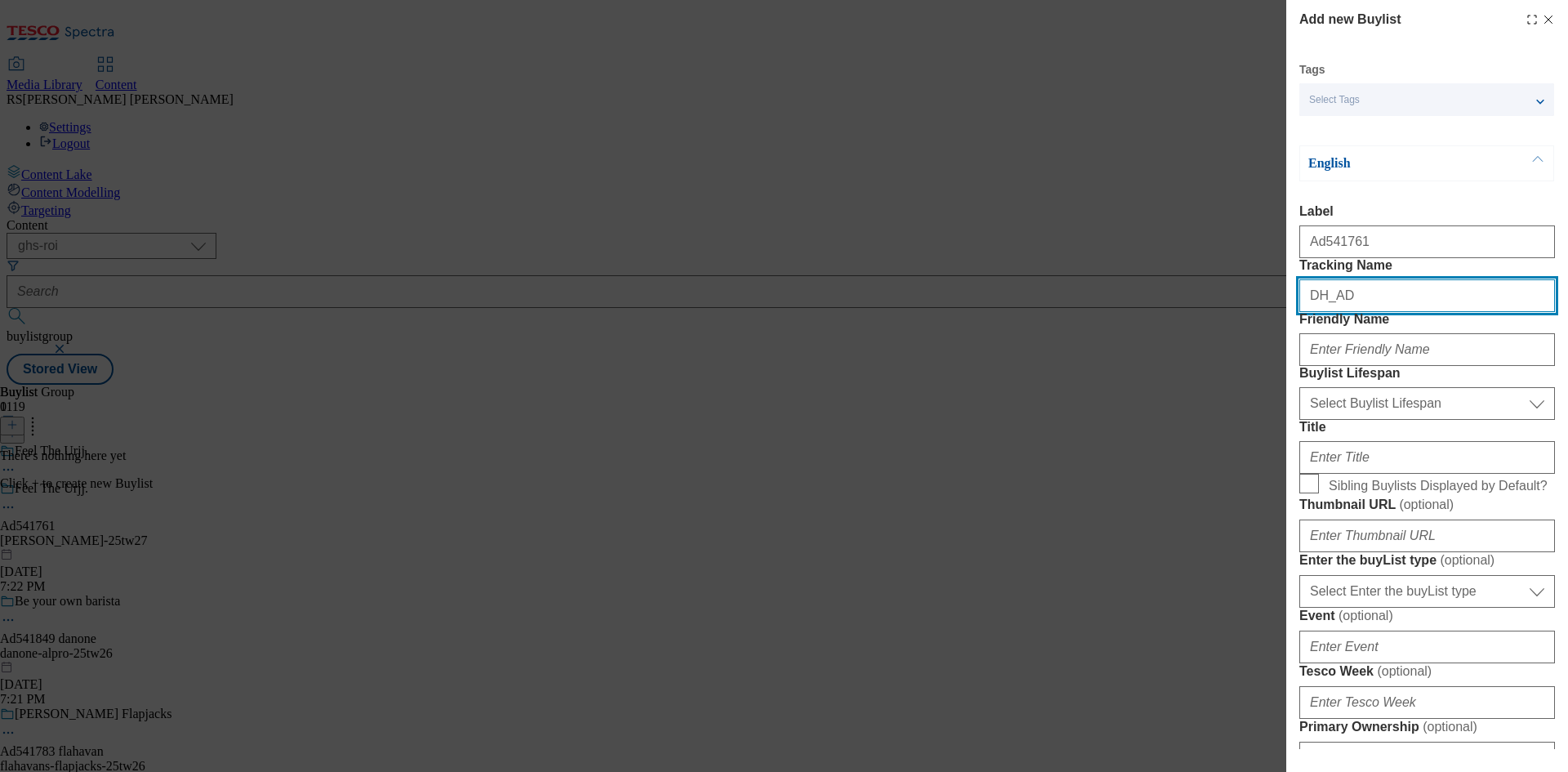
click at [1377, 312] on input "DH_AD" at bounding box center [1427, 296] width 255 height 33
paste input "541761"
type input "DH_AD541761"
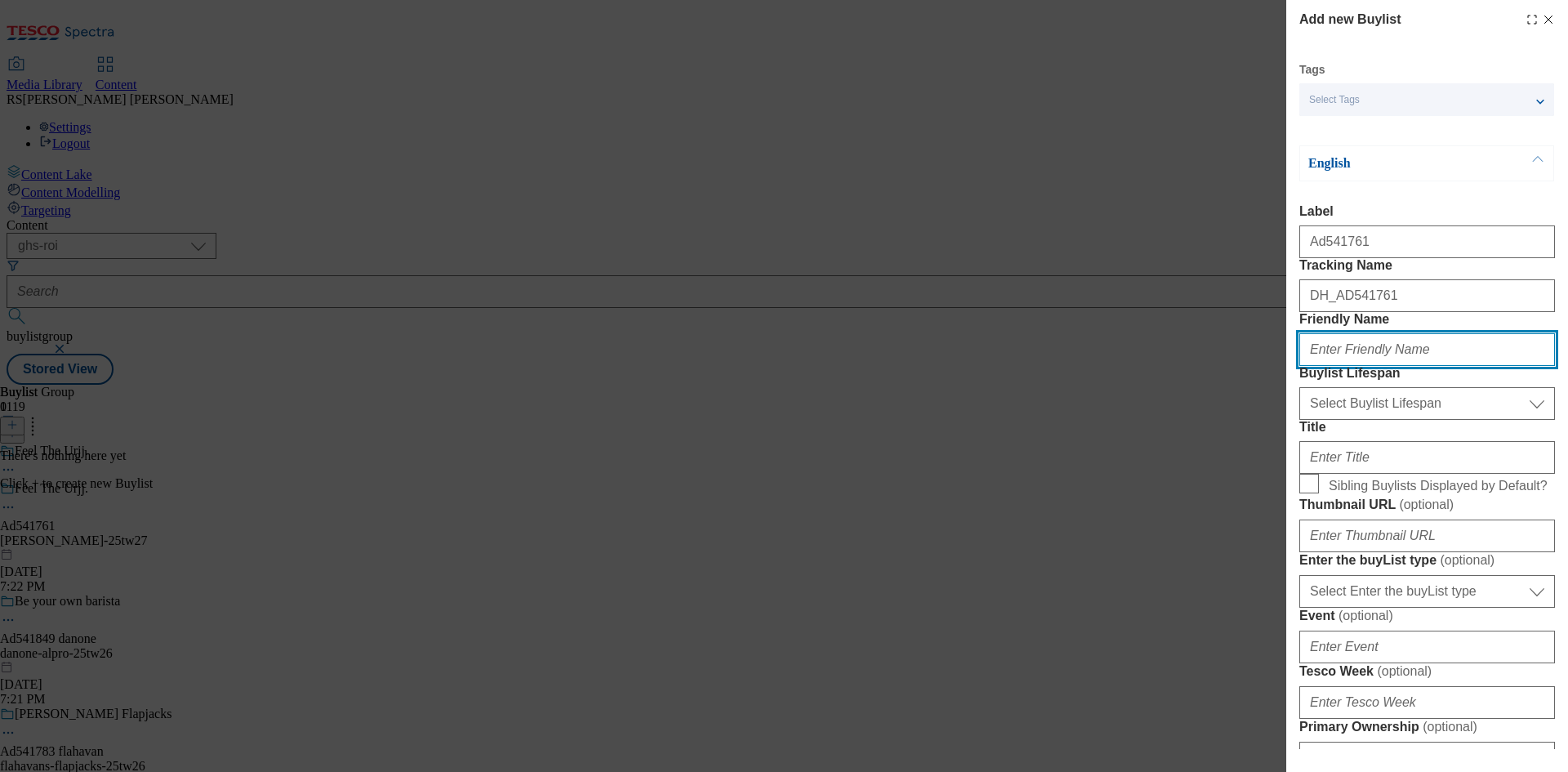
click at [1384, 366] on input "Friendly Name" at bounding box center [1427, 349] width 255 height 33
click at [1096, 393] on div "Add new Buylist Tags Select Tags fnf marketplace whoosh ghs English Label Ad541…" at bounding box center [784, 386] width 1568 height 772
click at [1344, 366] on input "Friendly Name" at bounding box center [1427, 349] width 255 height 33
paste input "muller"
type input "muller"
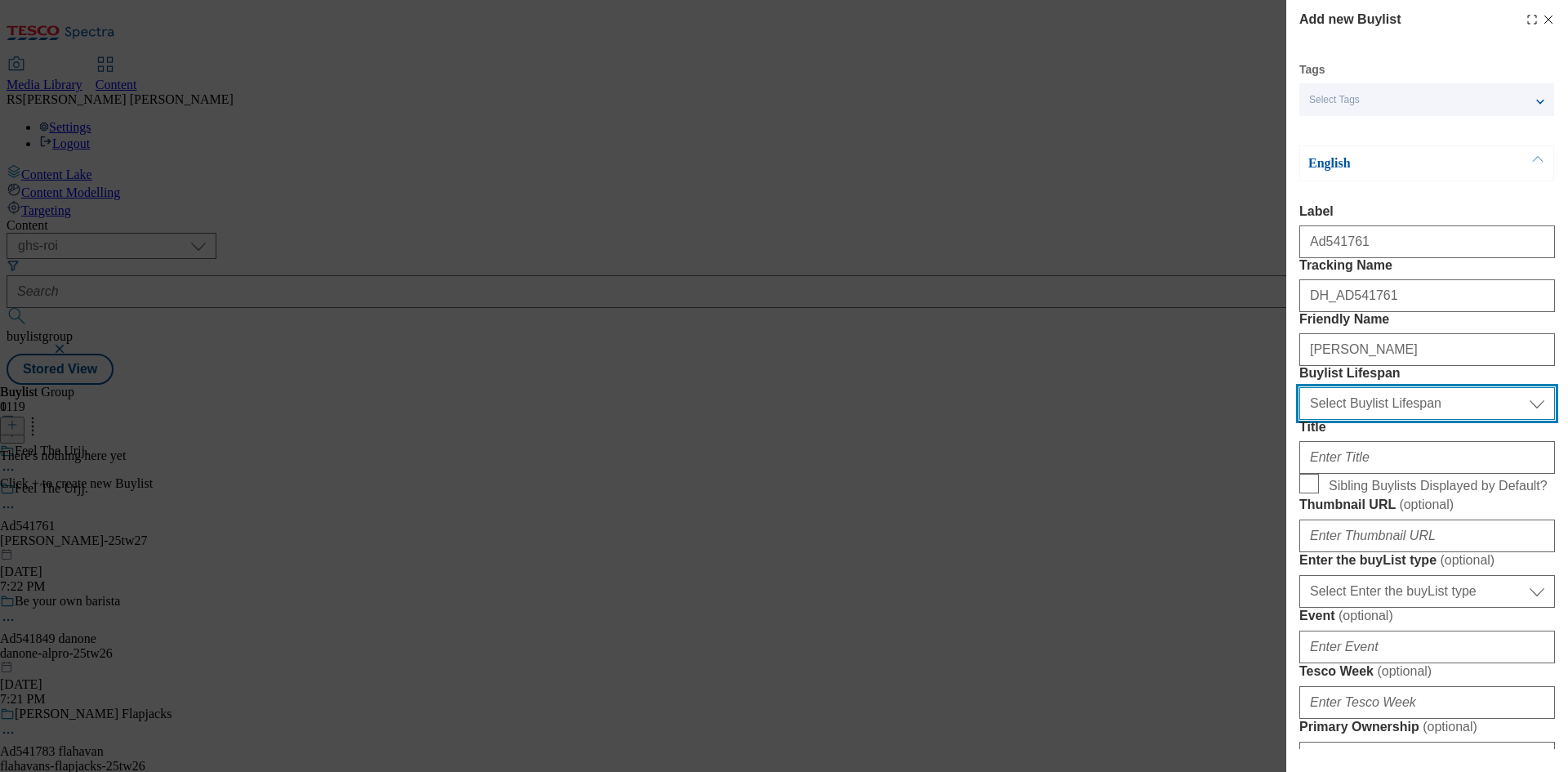
click at [1366, 420] on select "Select Buylist Lifespan evergreen seasonal tactical" at bounding box center [1427, 403] width 255 height 33
select select "tactical"
click at [1300, 420] on select "Select Buylist Lifespan evergreen seasonal tactical" at bounding box center [1427, 403] width 255 height 33
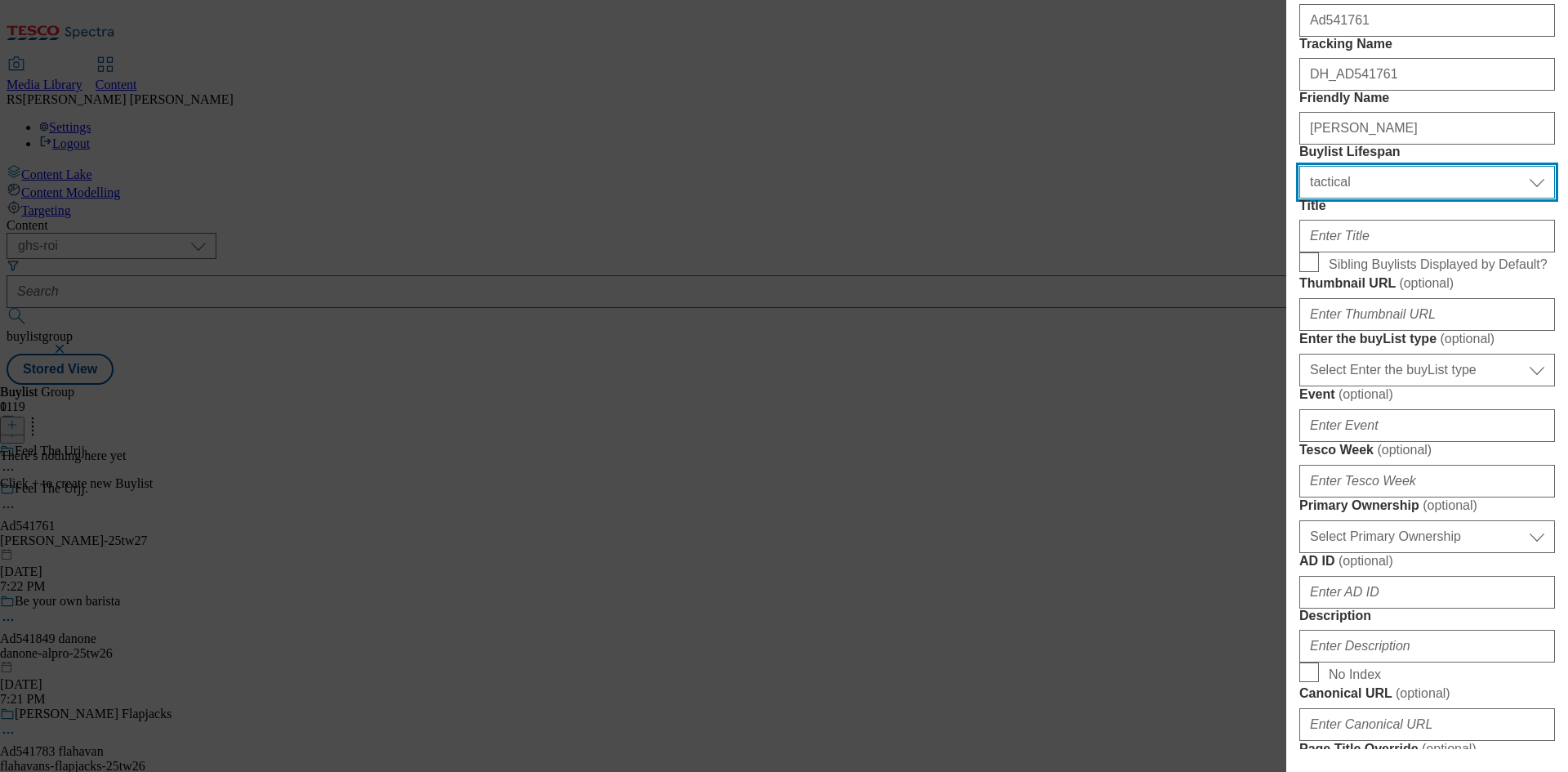
scroll to position [245, 0]
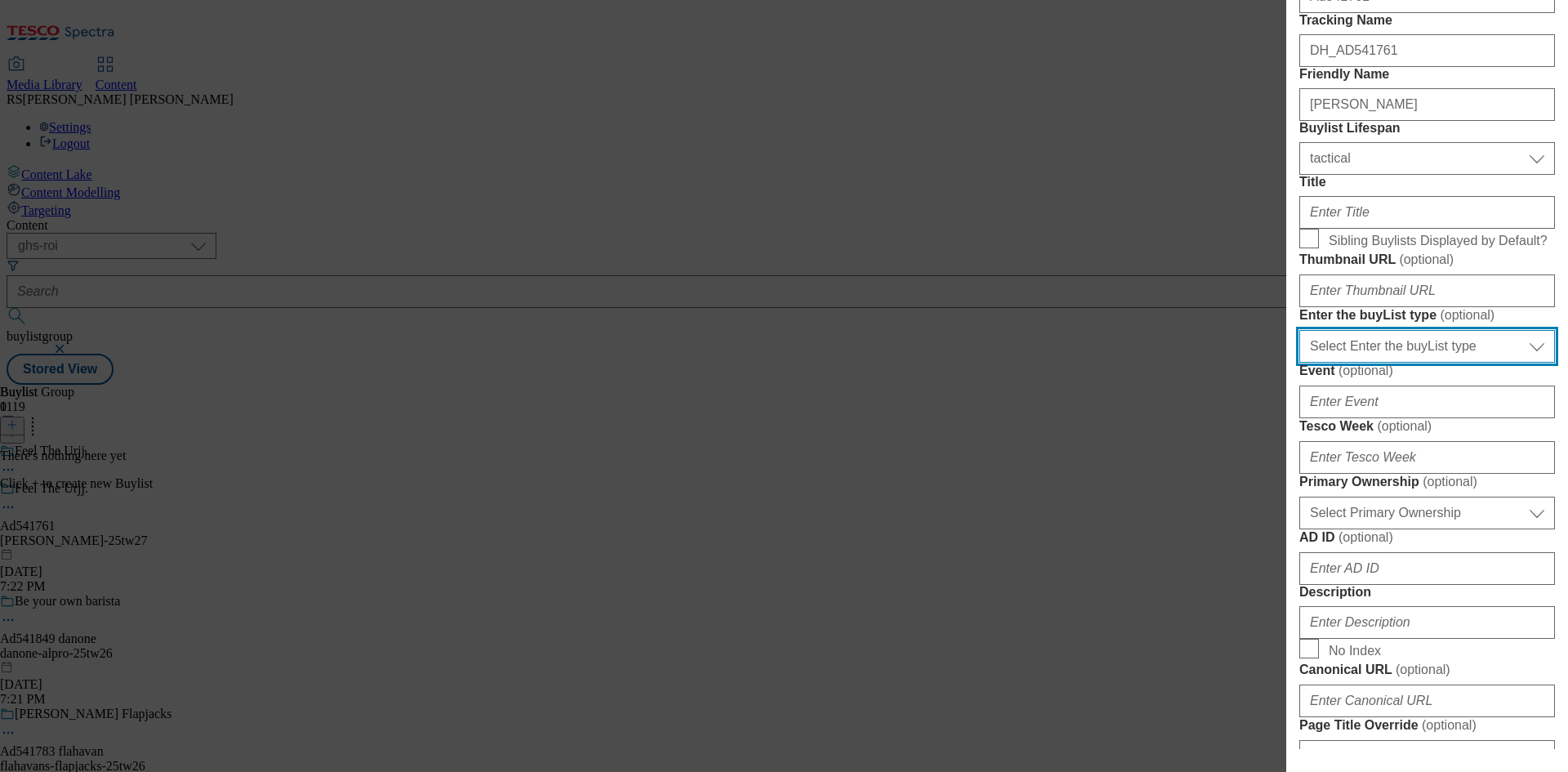
click at [1446, 363] on select "Select Enter the buyList type event supplier funded long term >4 weeks supplier…" at bounding box center [1427, 346] width 255 height 33
select select "supplier funded short term 1-3 weeks"
click at [1300, 363] on select "Select Enter the buyList type event supplier funded long term >4 weeks supplier…" at bounding box center [1427, 346] width 255 height 33
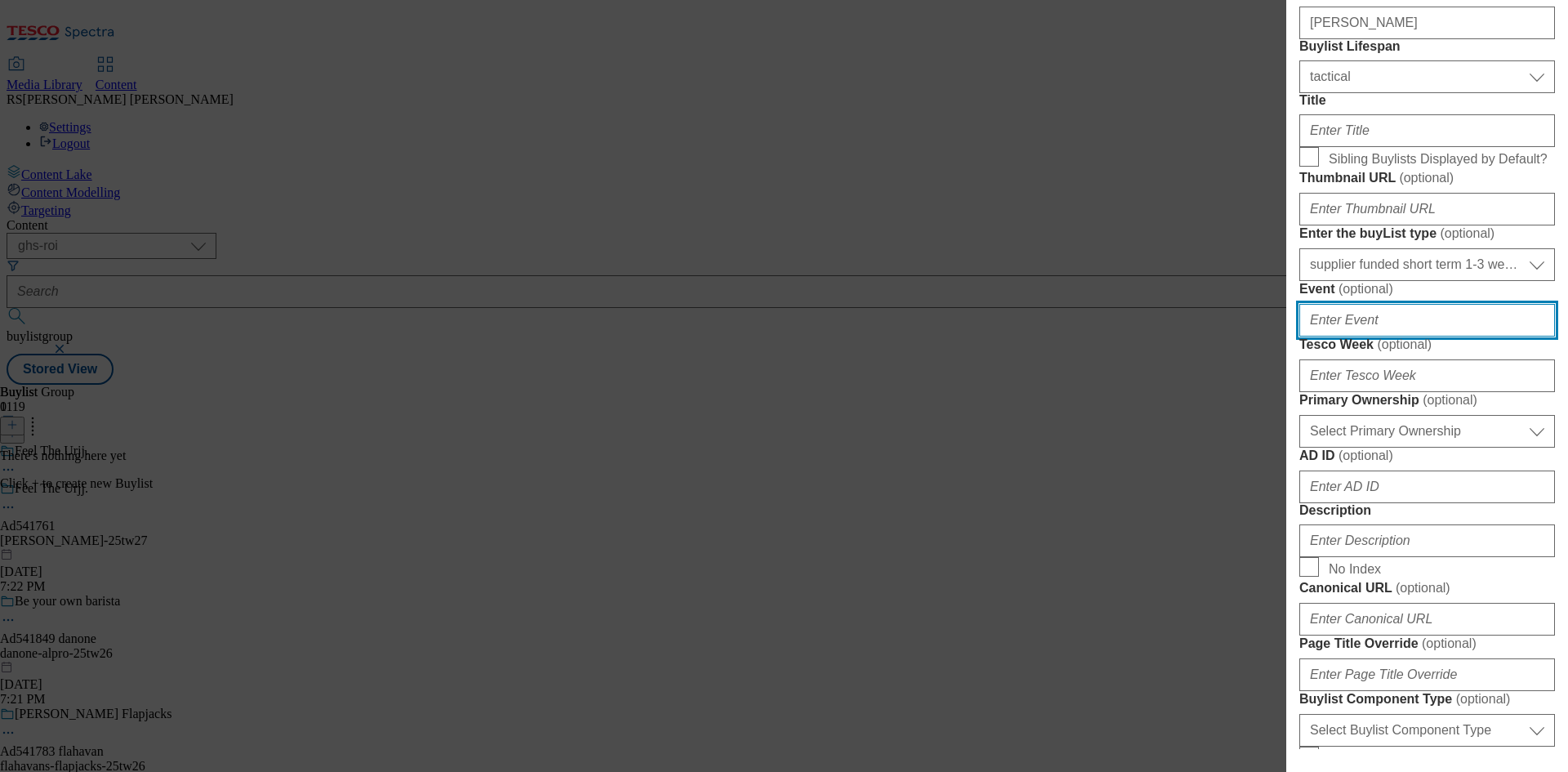
click at [1379, 337] on input "Event ( optional )" at bounding box center [1427, 320] width 255 height 33
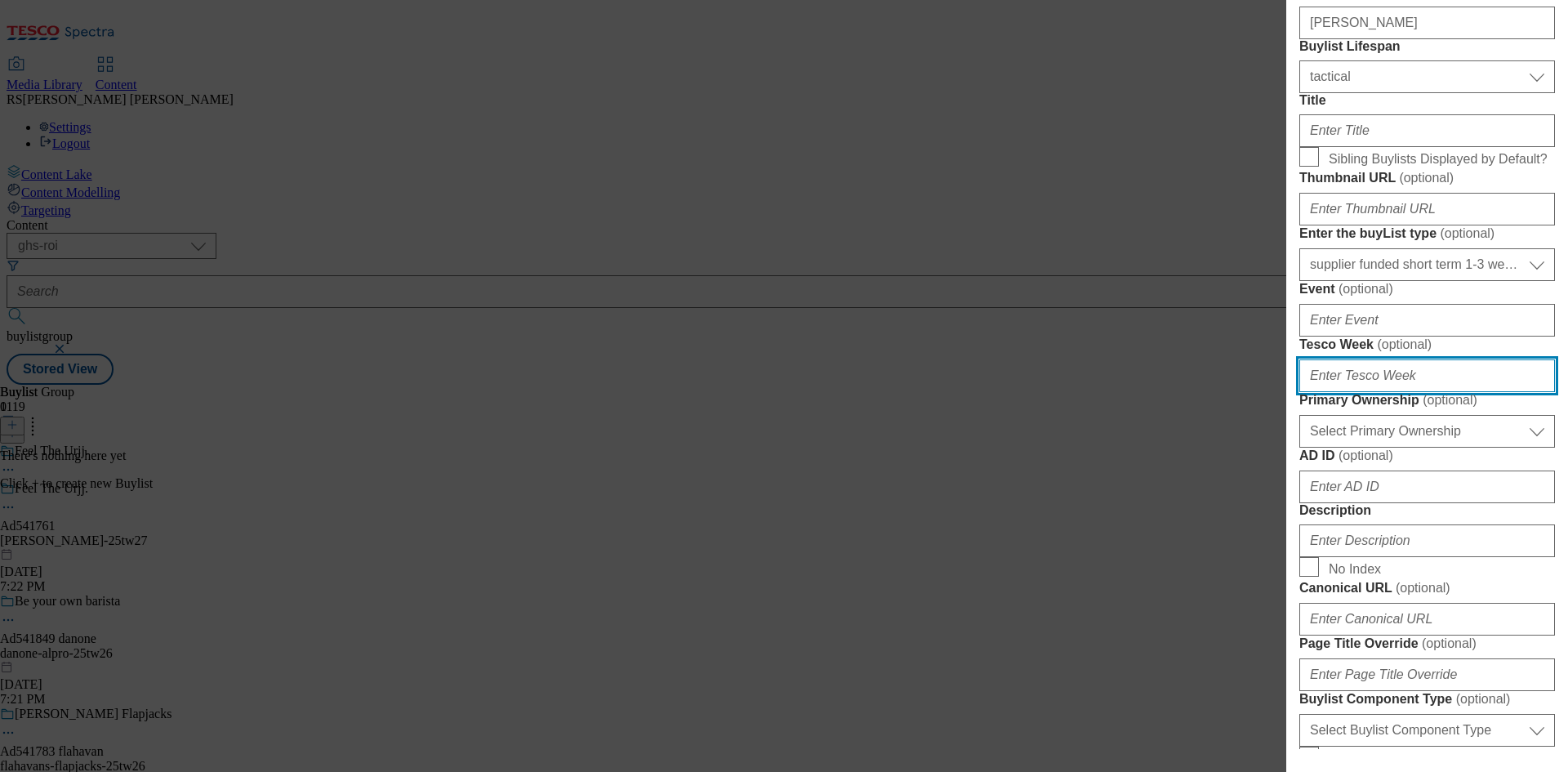
click at [1370, 393] on input "Tesco Week ( optional )" at bounding box center [1427, 376] width 255 height 33
type input "27"
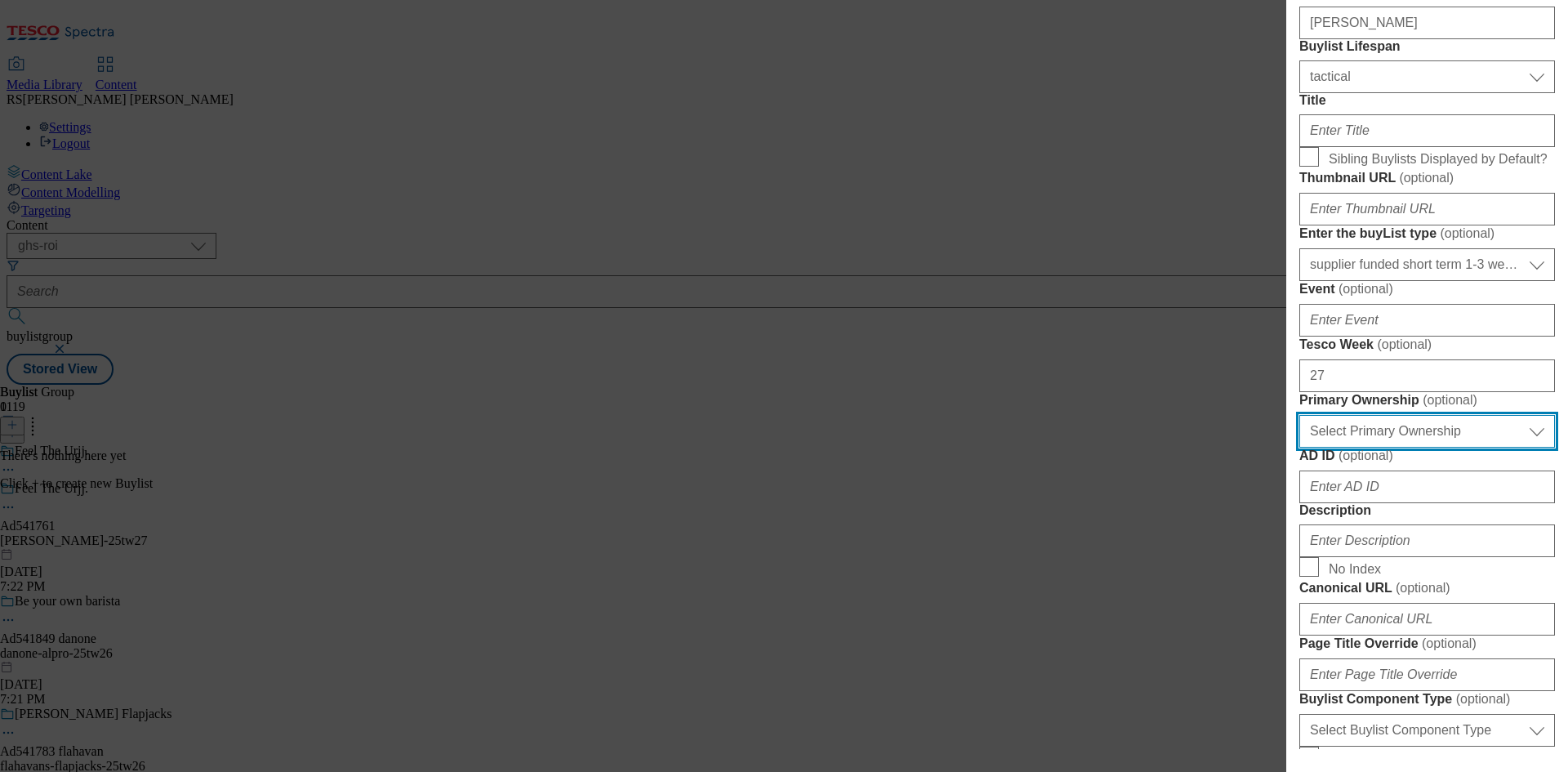
click at [1396, 448] on select "Select Primary Ownership tesco dunnhumby" at bounding box center [1427, 431] width 255 height 33
select select "dunnhumby"
click at [1300, 448] on select "Select Primary Ownership tesco dunnhumby" at bounding box center [1427, 431] width 255 height 33
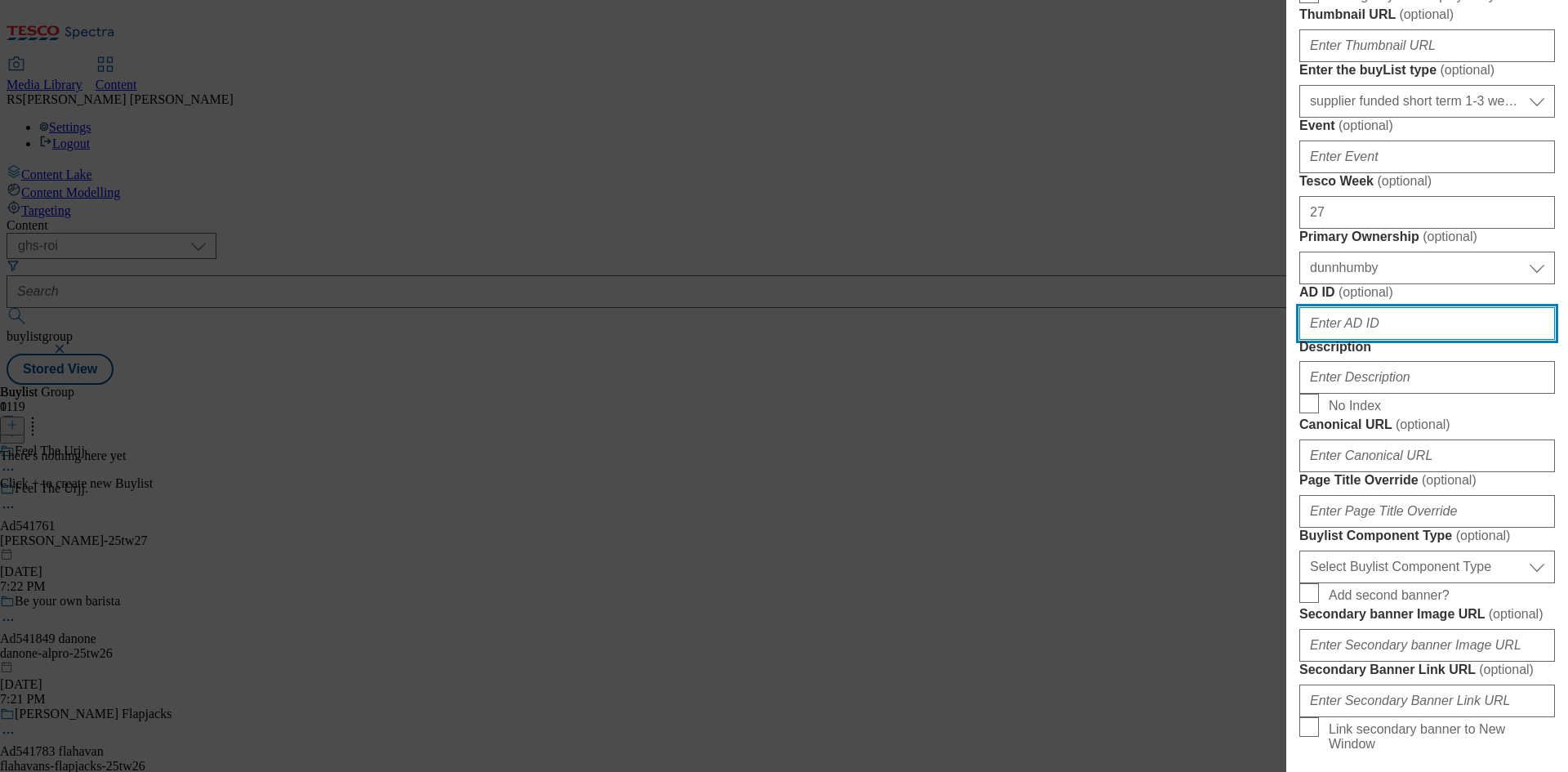
click at [1376, 340] on input "AD ID ( optional )" at bounding box center [1427, 323] width 255 height 33
paste input "muller"
type input "muller"
drag, startPoint x: 1373, startPoint y: 621, endPoint x: 1259, endPoint y: 623, distance: 114.0
click at [1259, 623] on div "Add new Buylist Tags Select Tags fnf marketplace whoosh ghs English Label Ad541…" at bounding box center [784, 386] width 1568 height 772
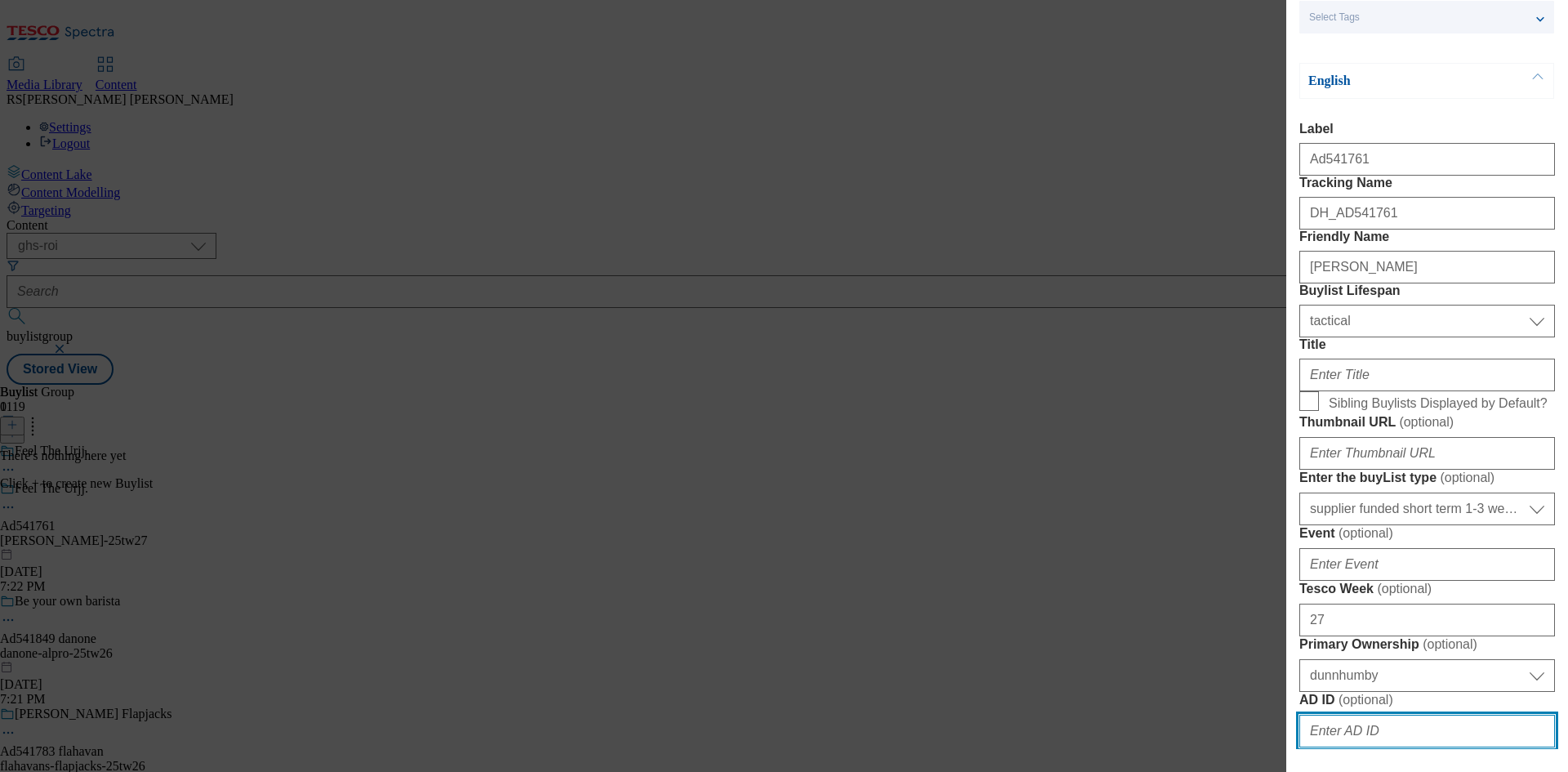
scroll to position [82, 0]
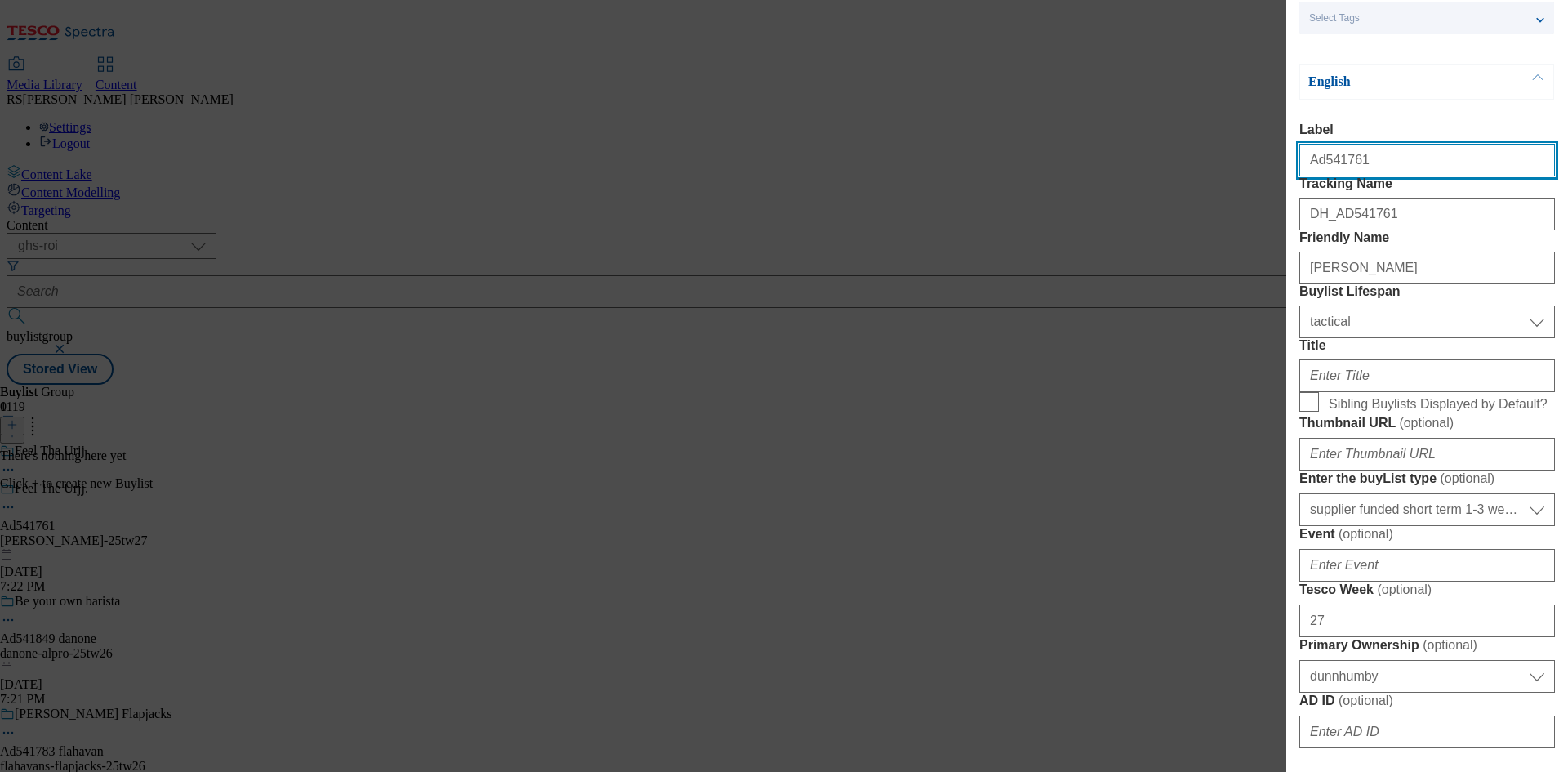
drag, startPoint x: 1366, startPoint y: 160, endPoint x: 1321, endPoint y: 182, distance: 50.1
click at [1321, 176] on div "Ad541761" at bounding box center [1427, 157] width 255 height 39
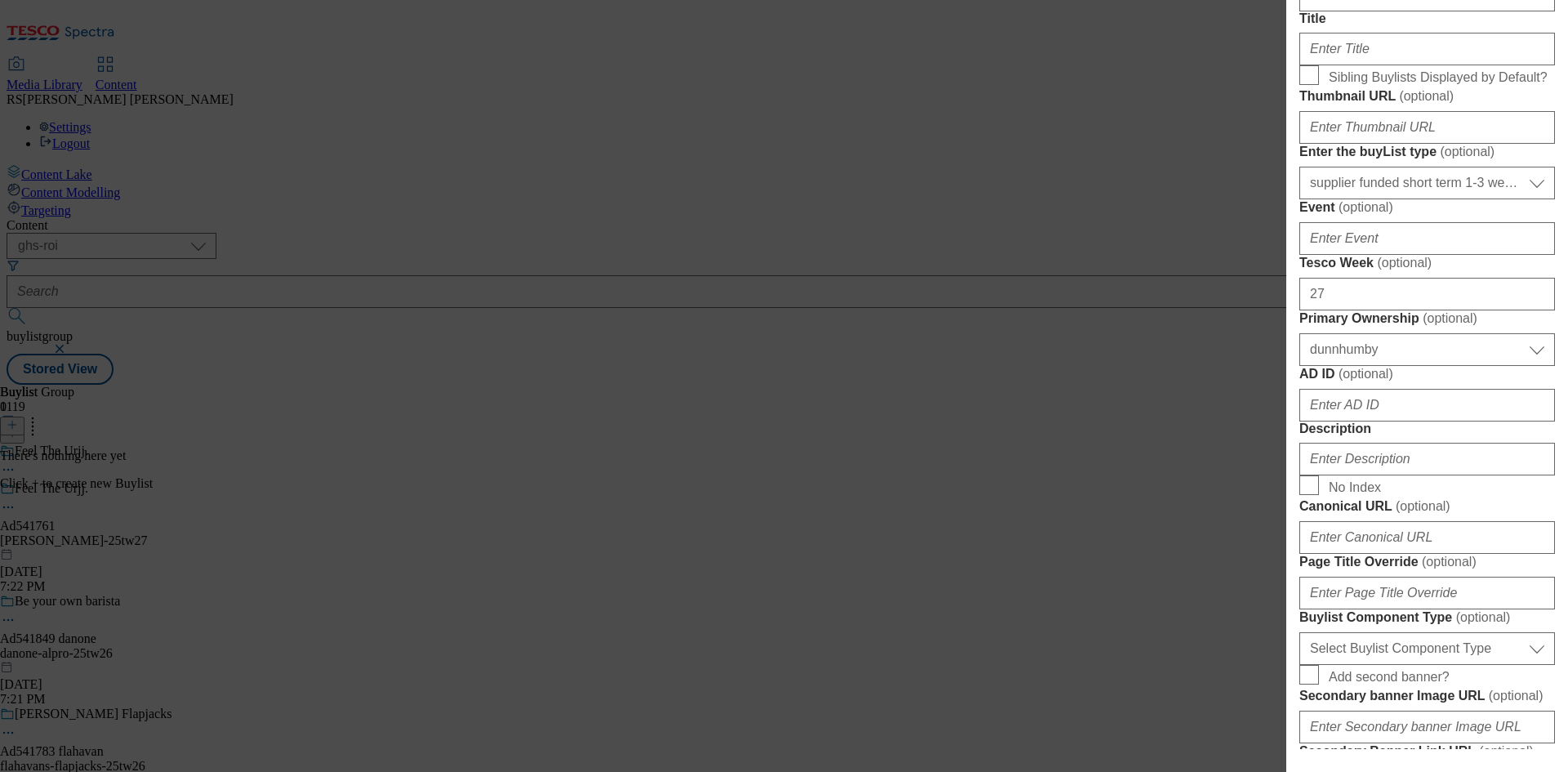
scroll to position [490, 0]
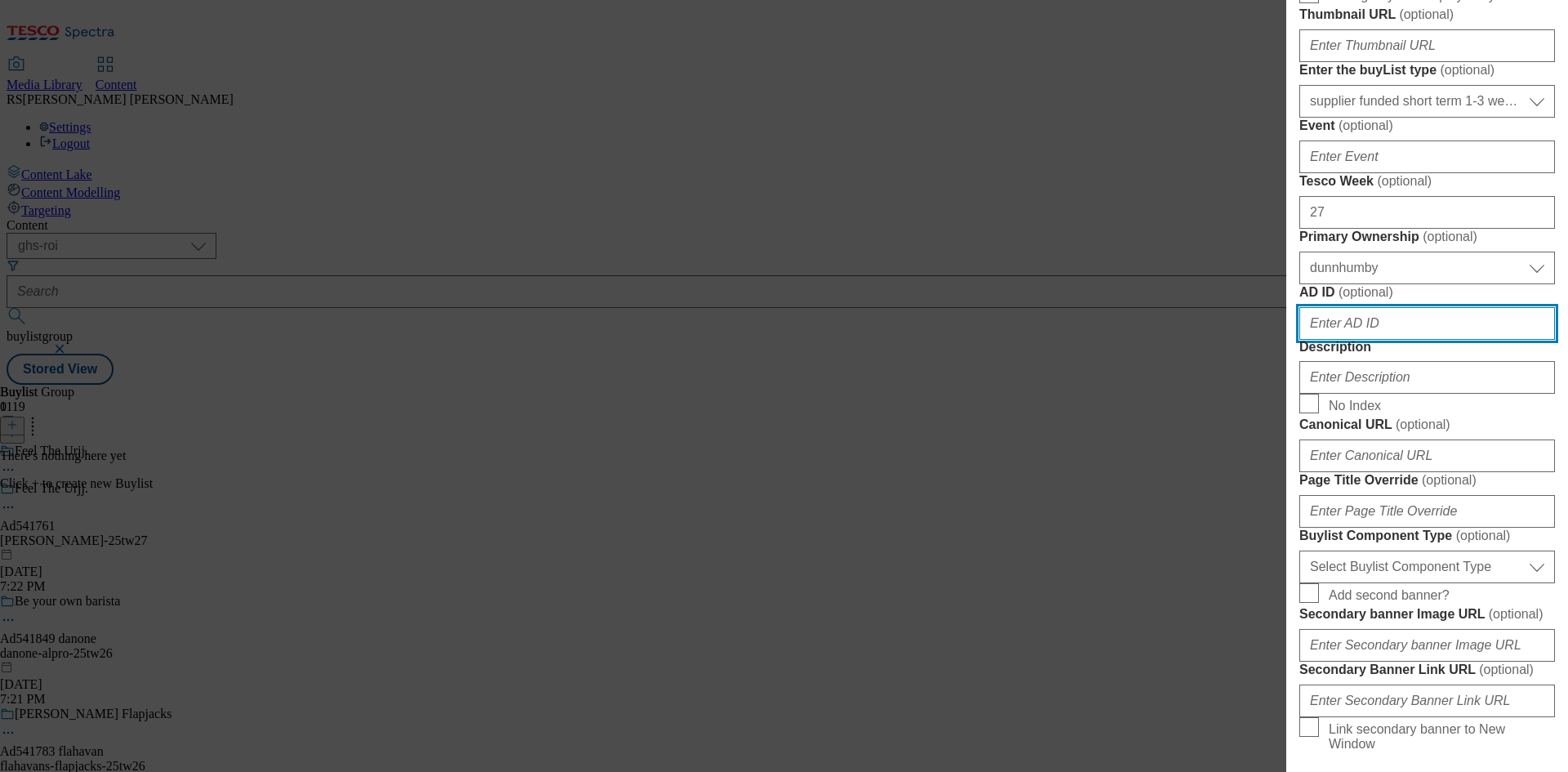
click at [1355, 340] on input "AD ID ( optional )" at bounding box center [1427, 323] width 255 height 33
paste input "541761"
type input "541761"
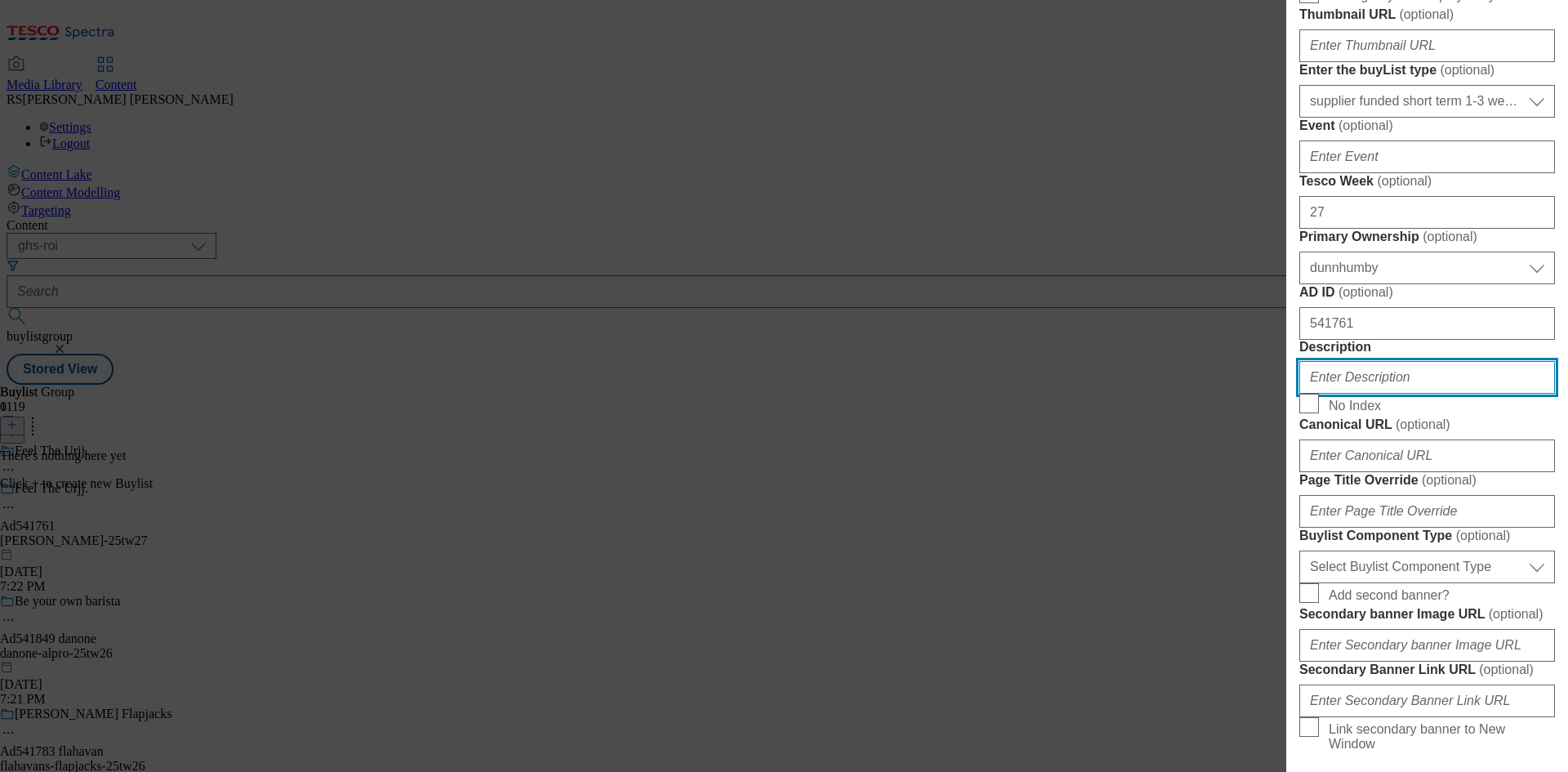
click at [1365, 393] on input "Description" at bounding box center [1427, 377] width 255 height 33
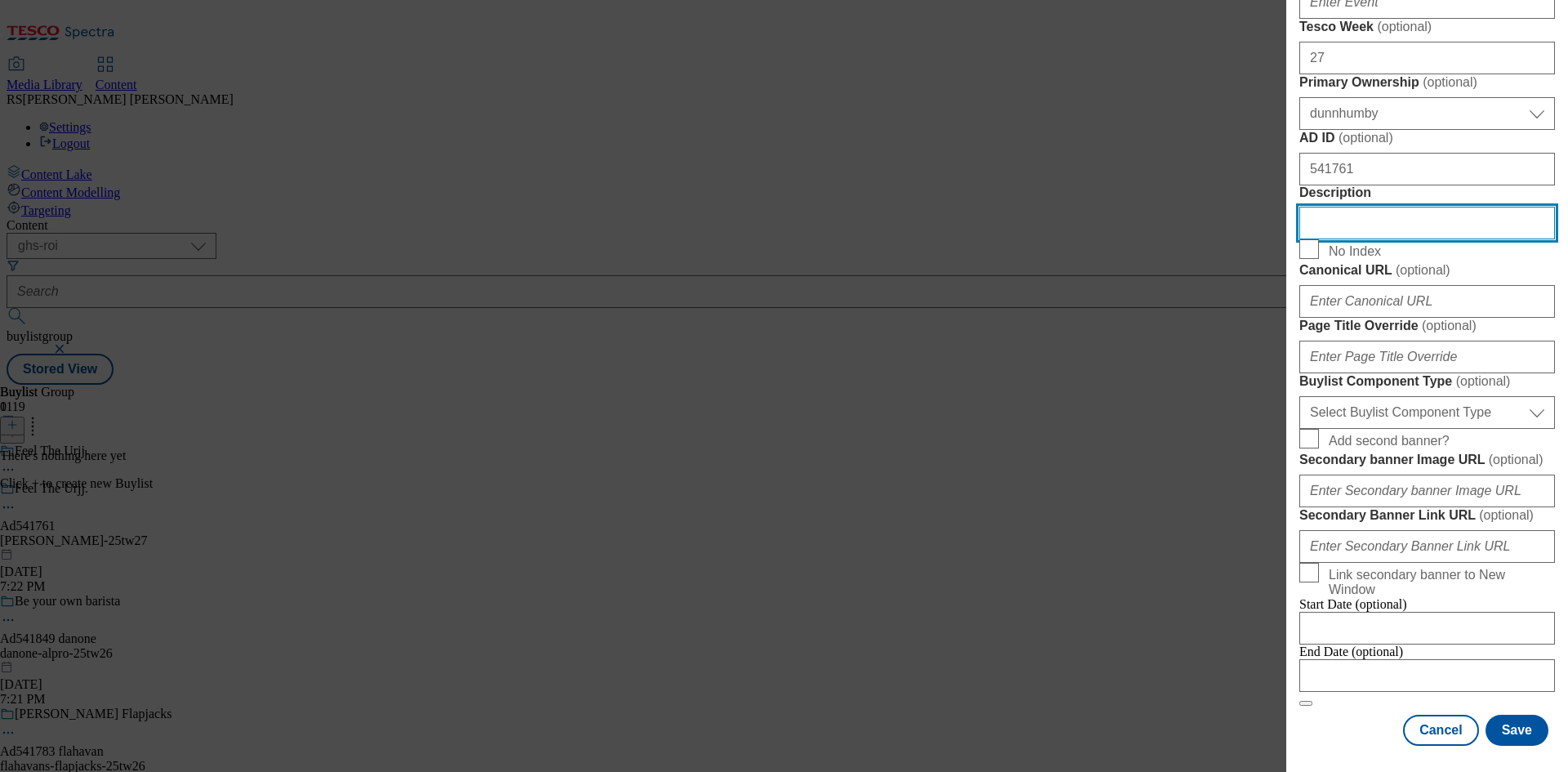
scroll to position [1237, 0]
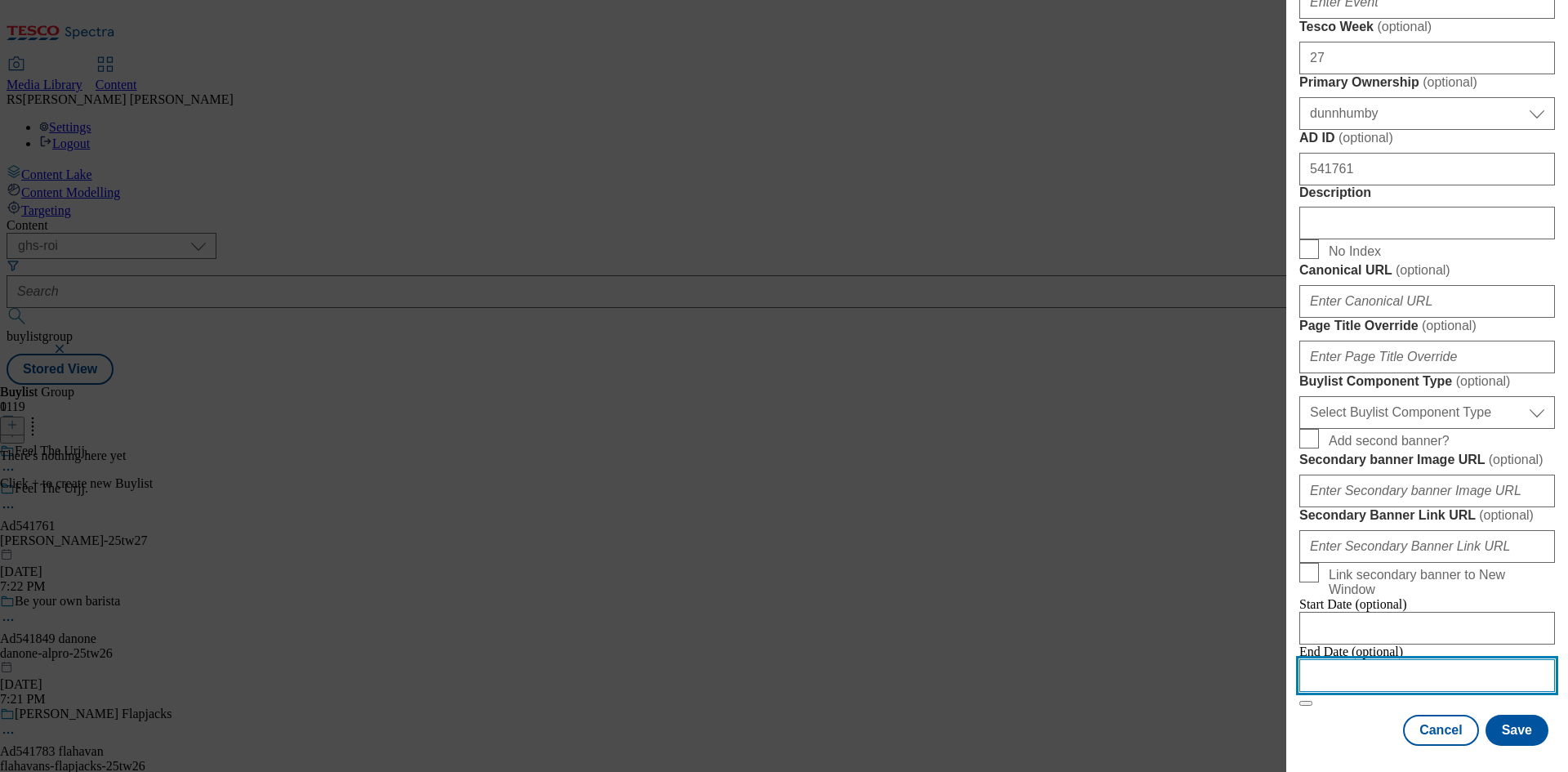
click at [1396, 675] on input "Modal" at bounding box center [1427, 675] width 255 height 33
select select "2025"
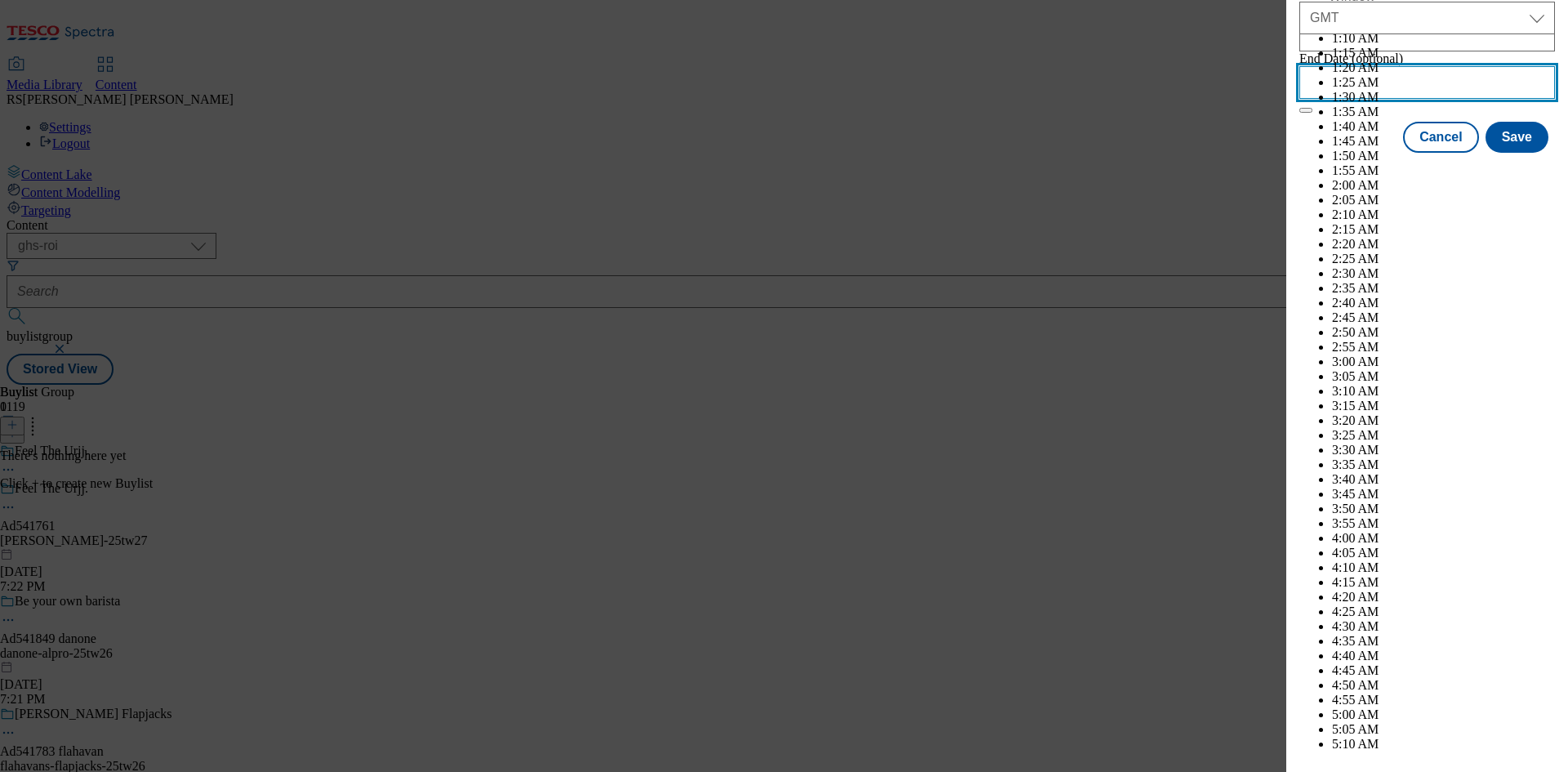
scroll to position [7005, 0]
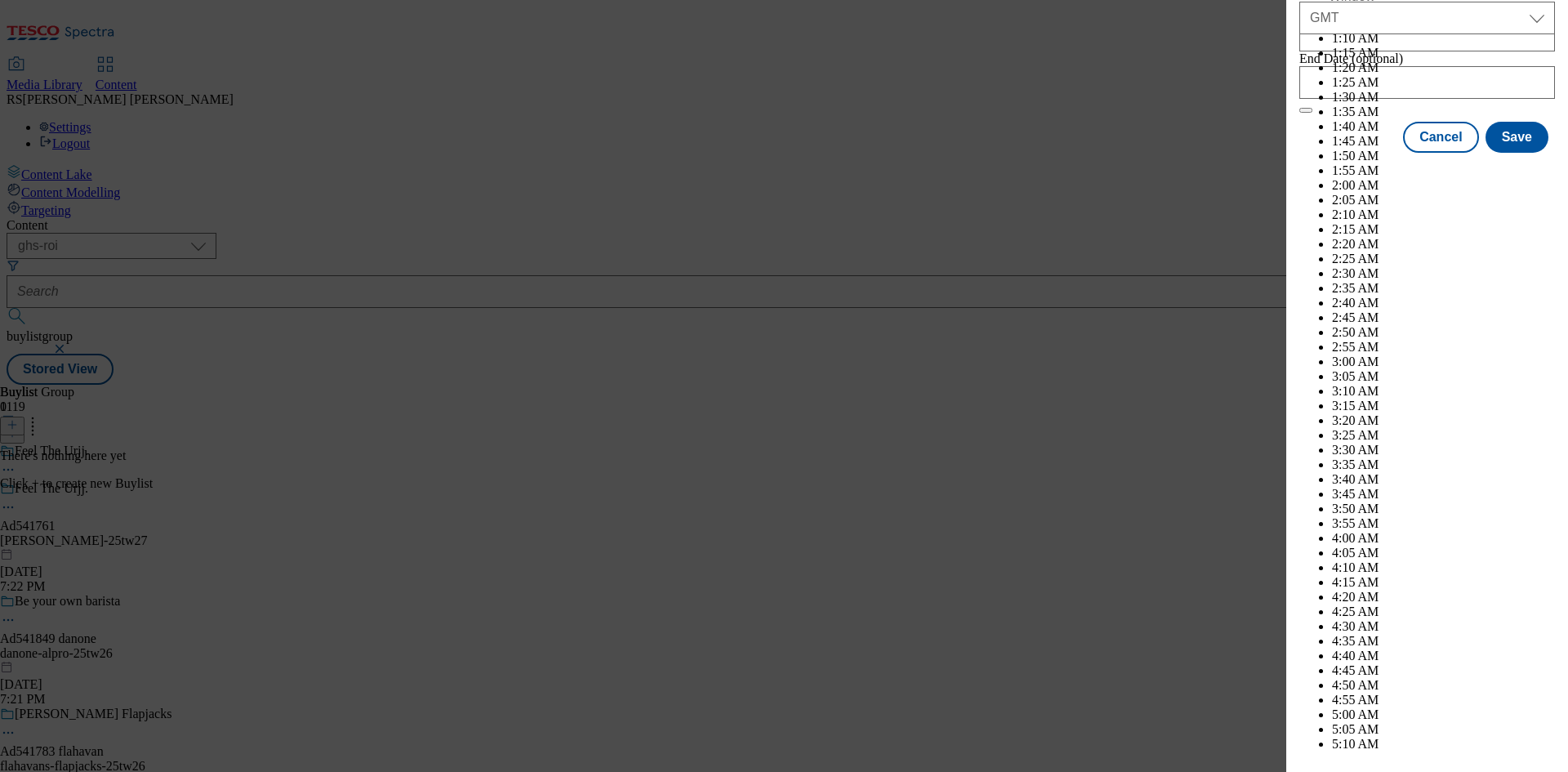
select select "December"
click at [1524, 168] on button "Save" at bounding box center [1517, 151] width 62 height 31
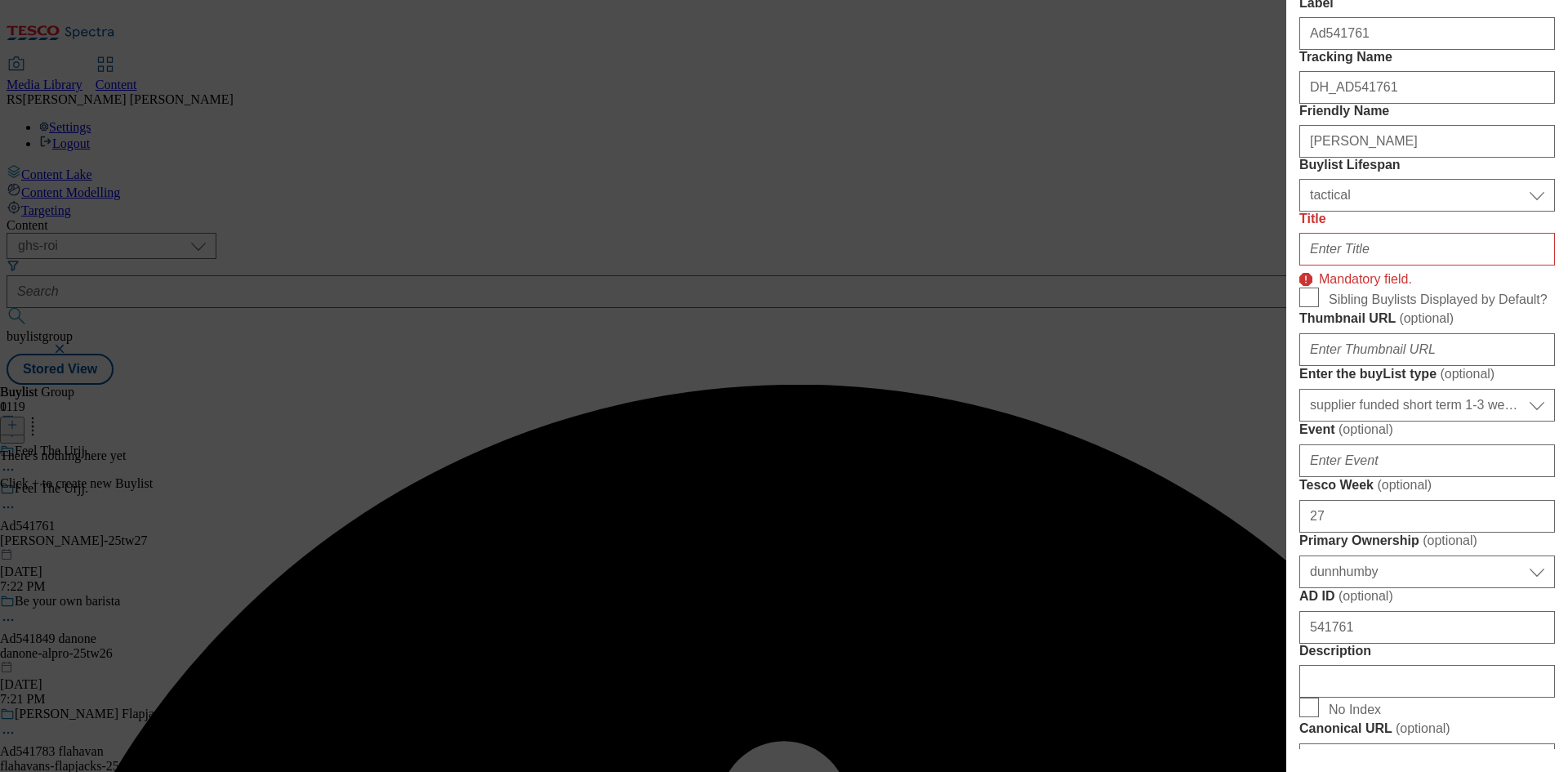
scroll to position [196, 0]
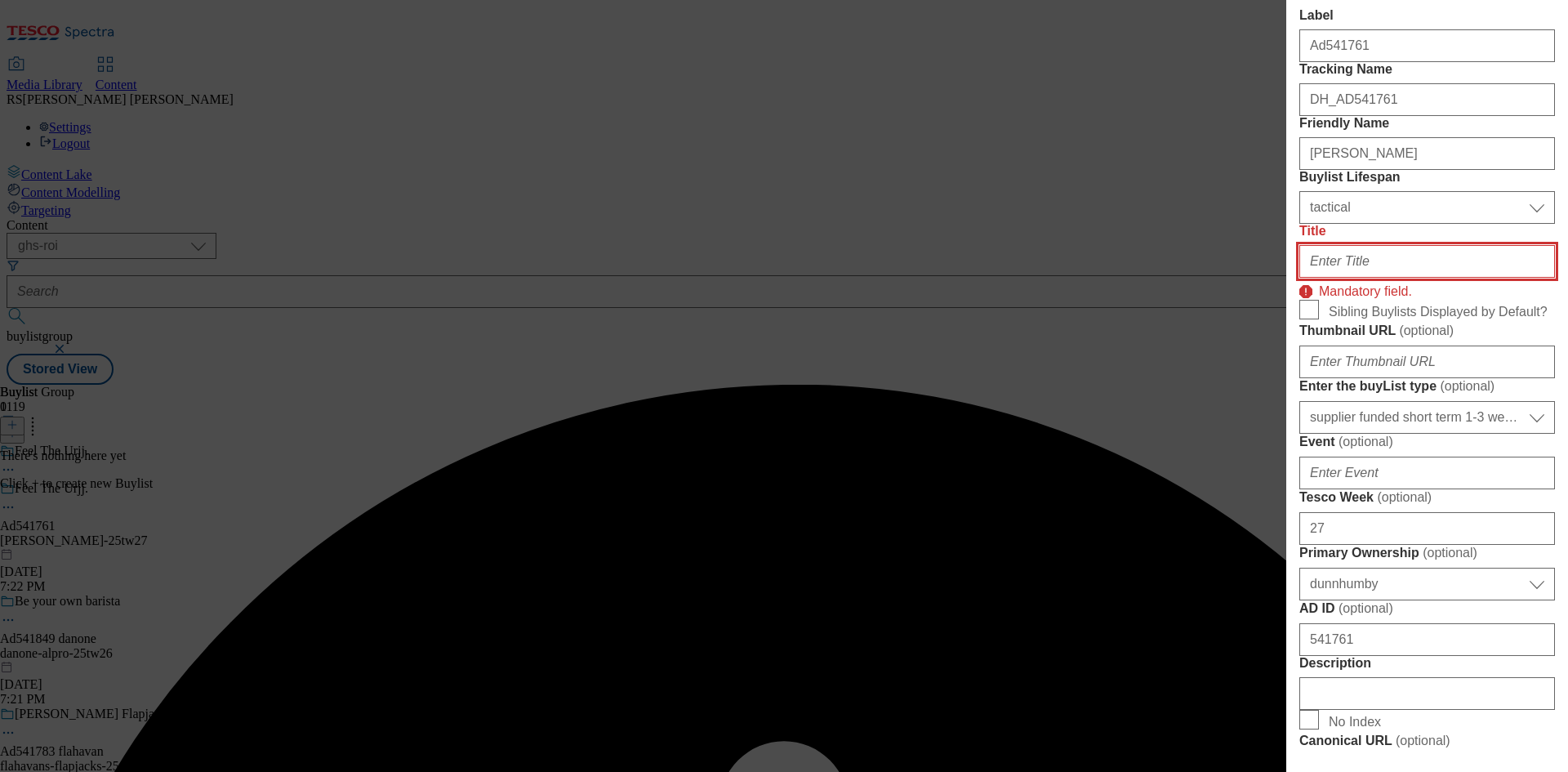
click at [1376, 278] on input "Title" at bounding box center [1427, 261] width 255 height 33
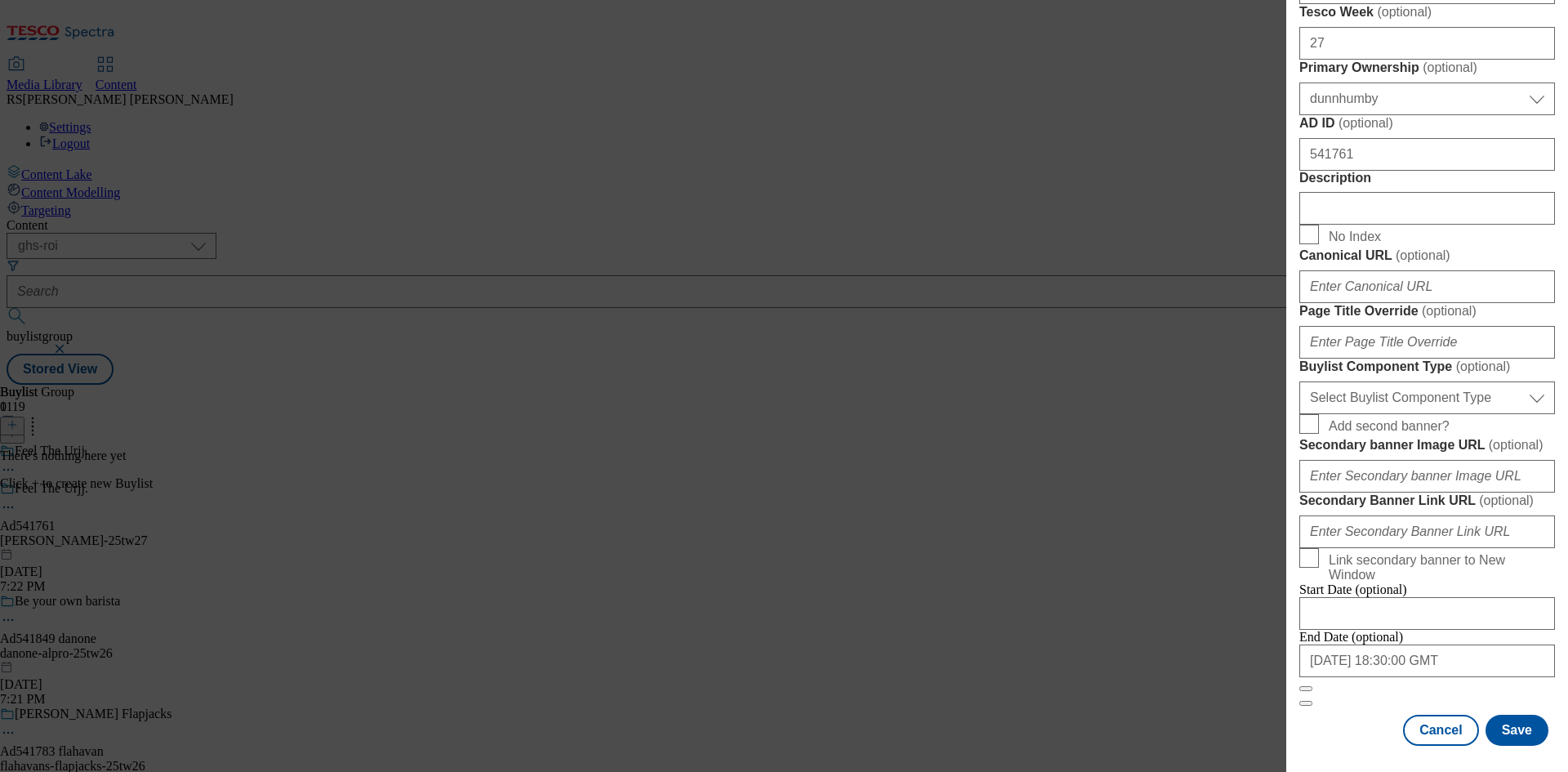
scroll to position [1074, 0]
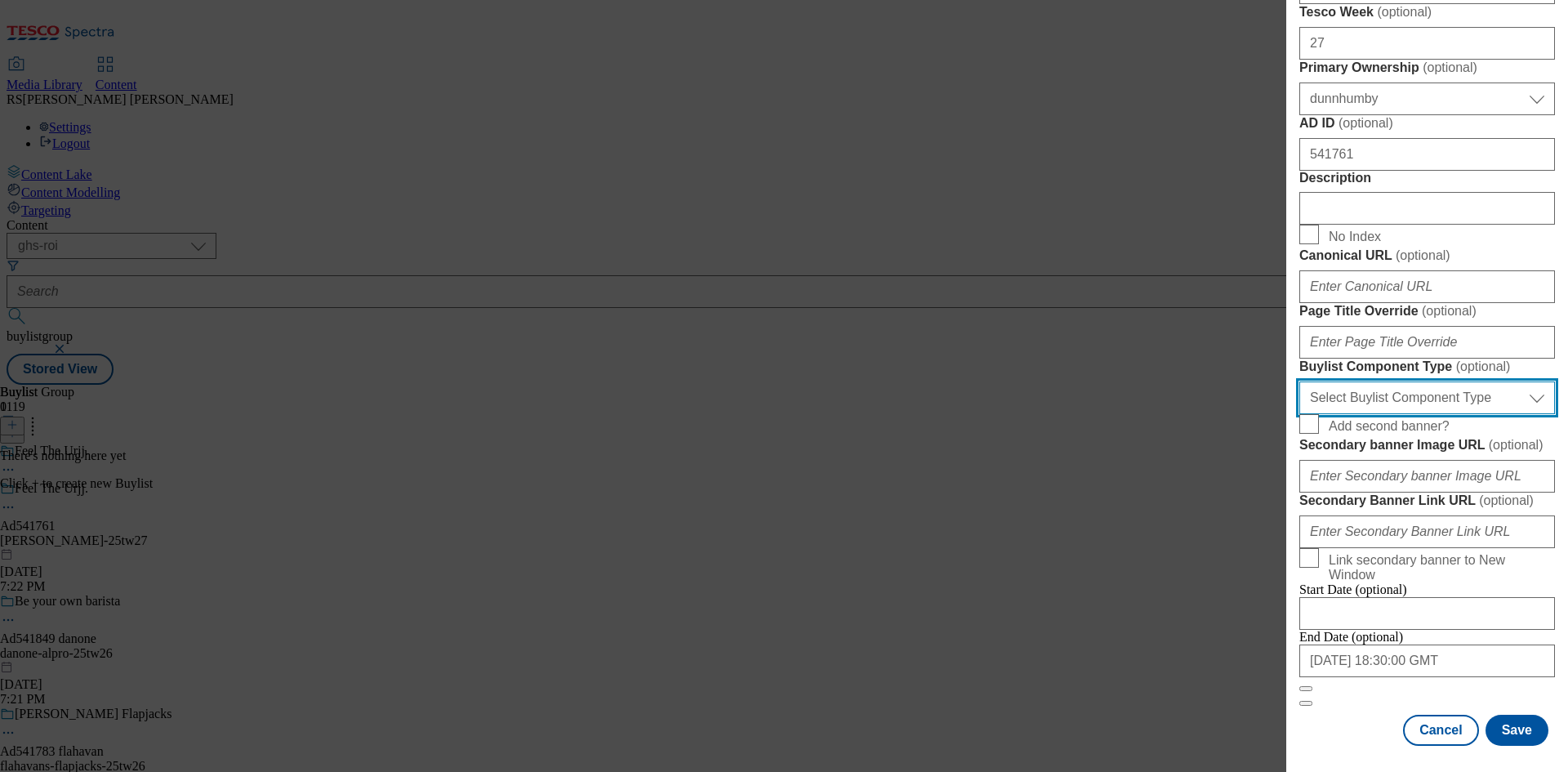
click at [1462, 411] on select "Select Buylist Component Type Banner Competition Header Meal" at bounding box center [1427, 397] width 255 height 33
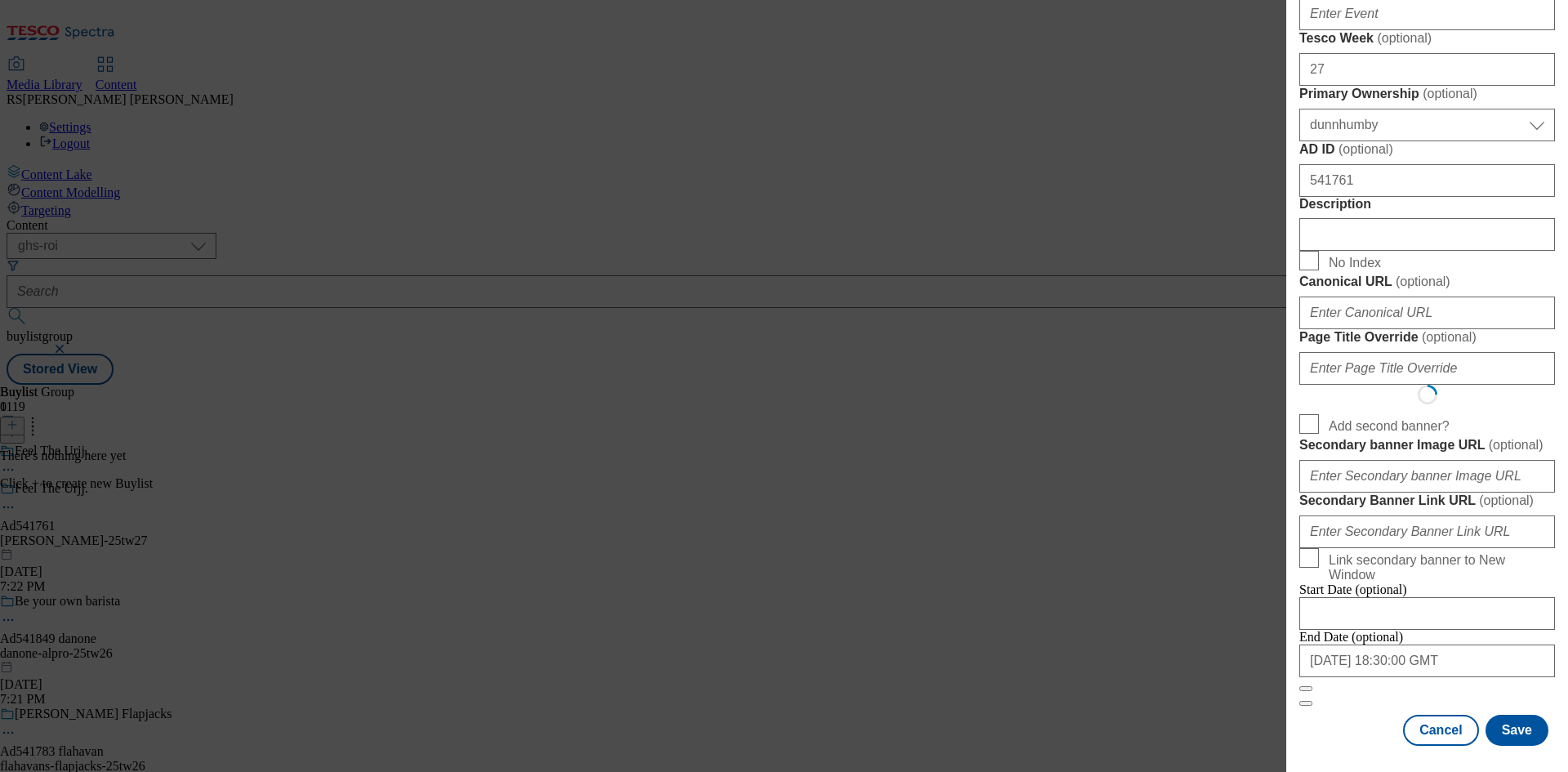
scroll to position [0, 0]
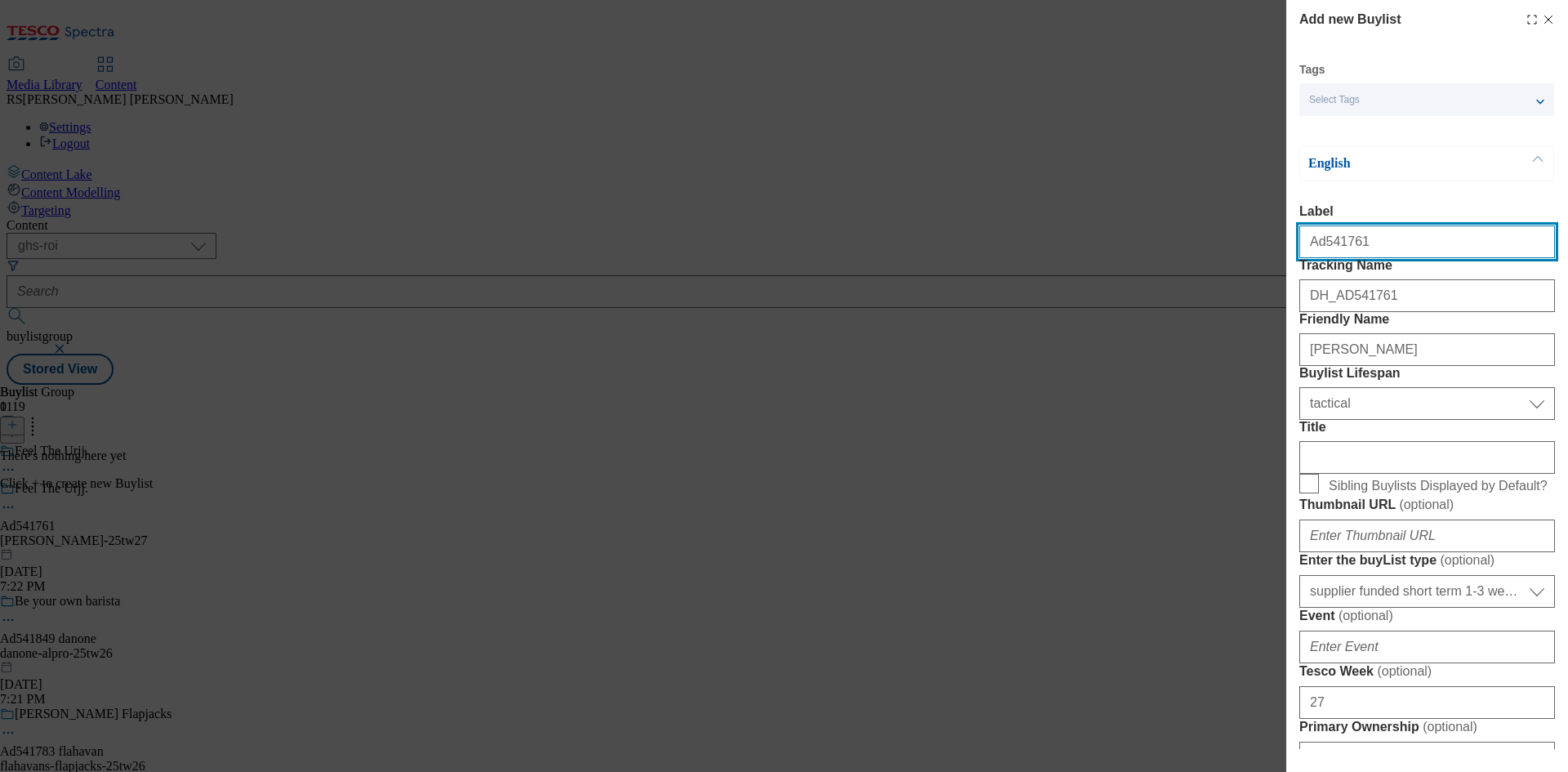
select select "Banner"
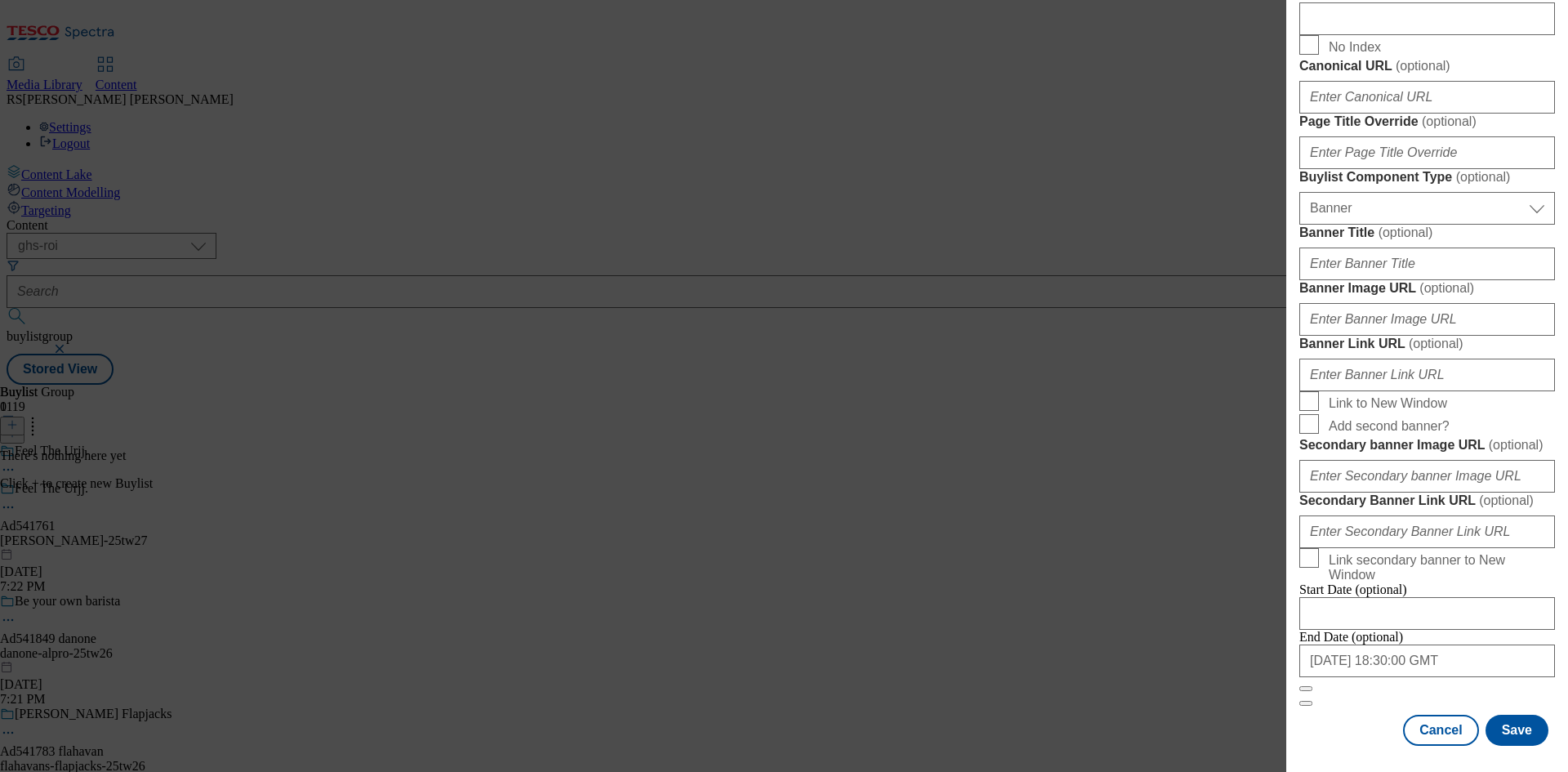
scroll to position [1532, 0]
click at [1508, 736] on button "Save" at bounding box center [1517, 730] width 62 height 31
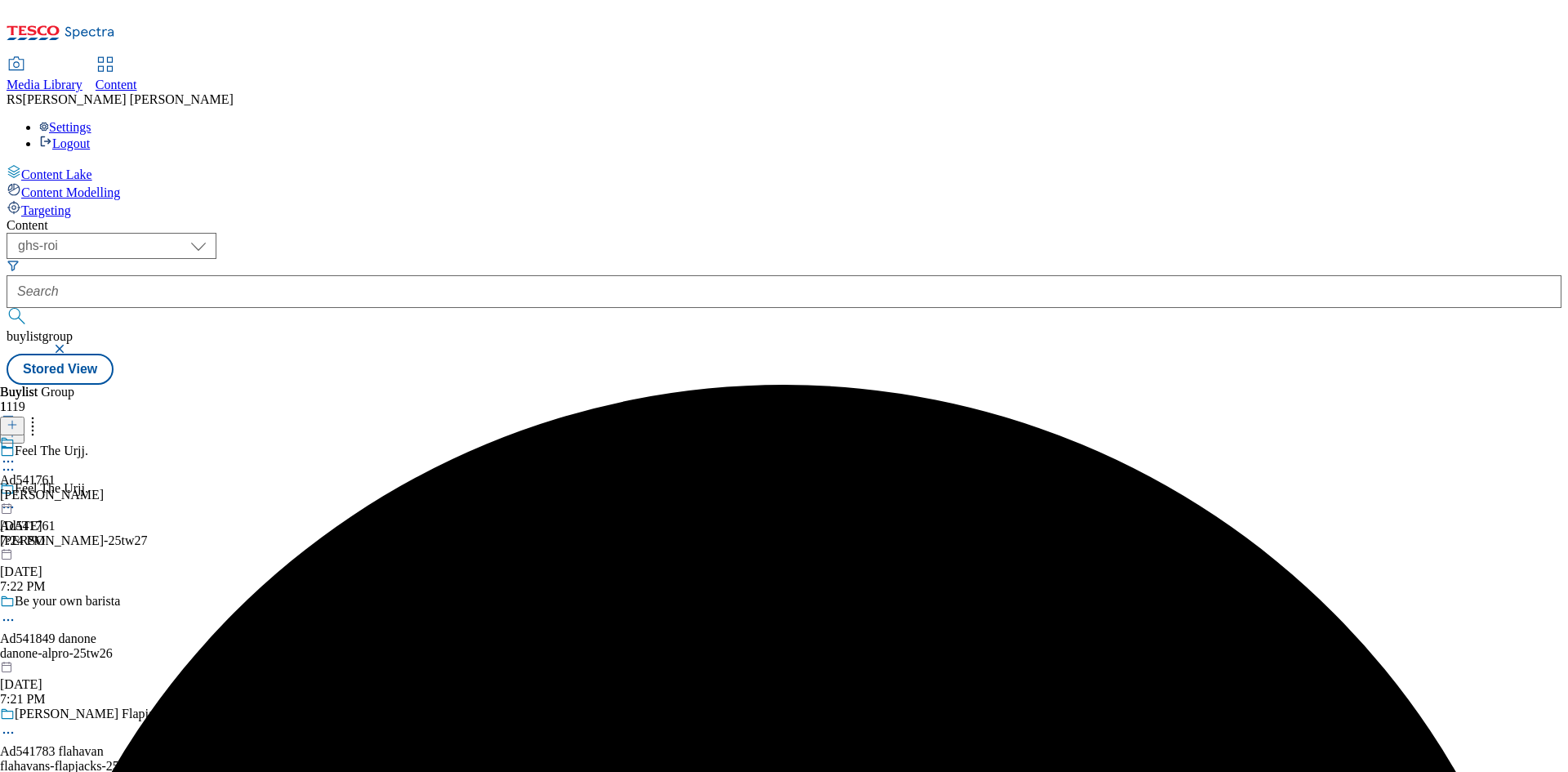
click at [103, 435] on div "Ad541761 muller Aug 13, 2025 7:24 PM" at bounding box center [51, 491] width 103 height 113
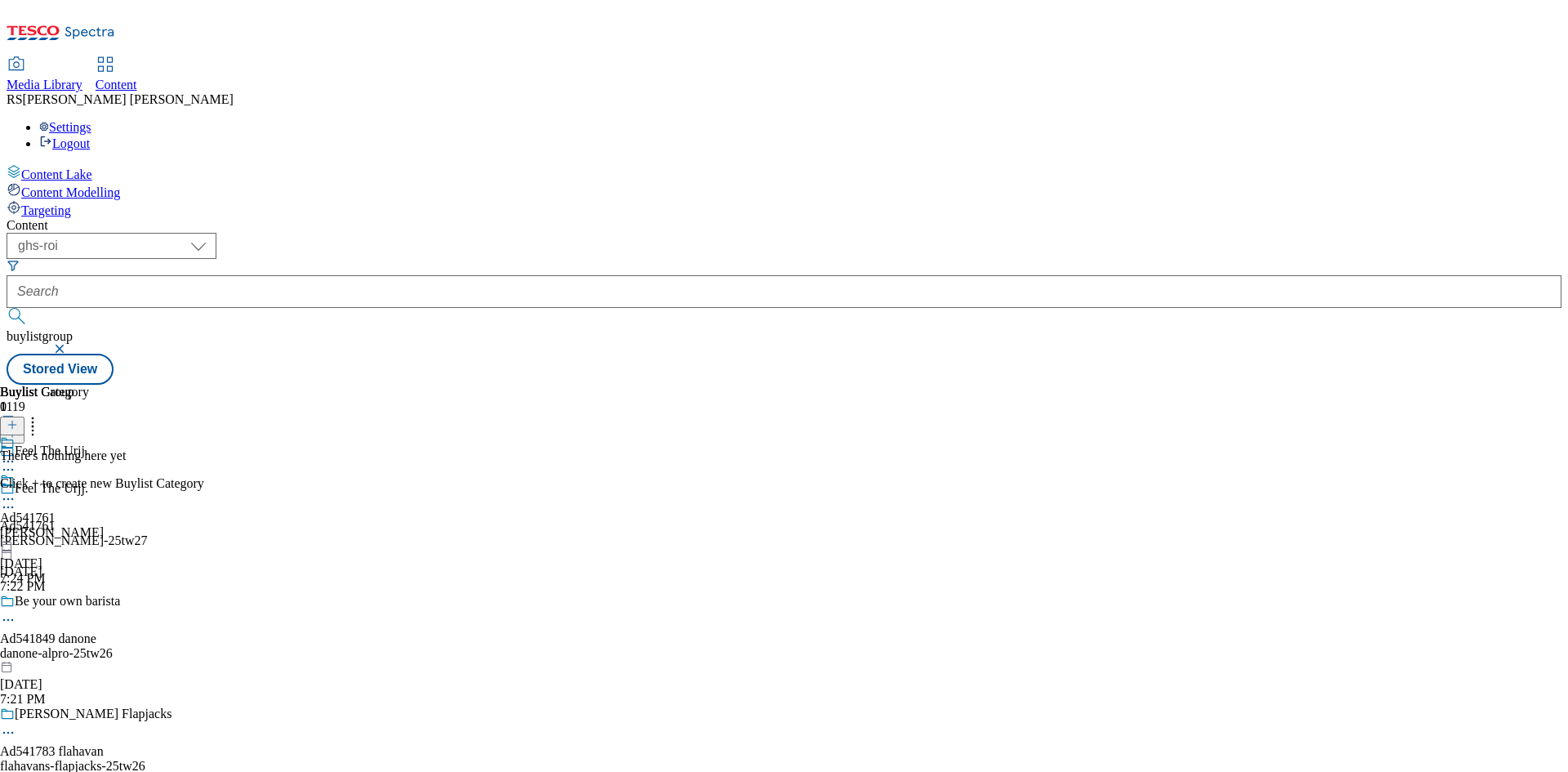
click at [18, 419] on icon at bounding box center [12, 424] width 11 height 11
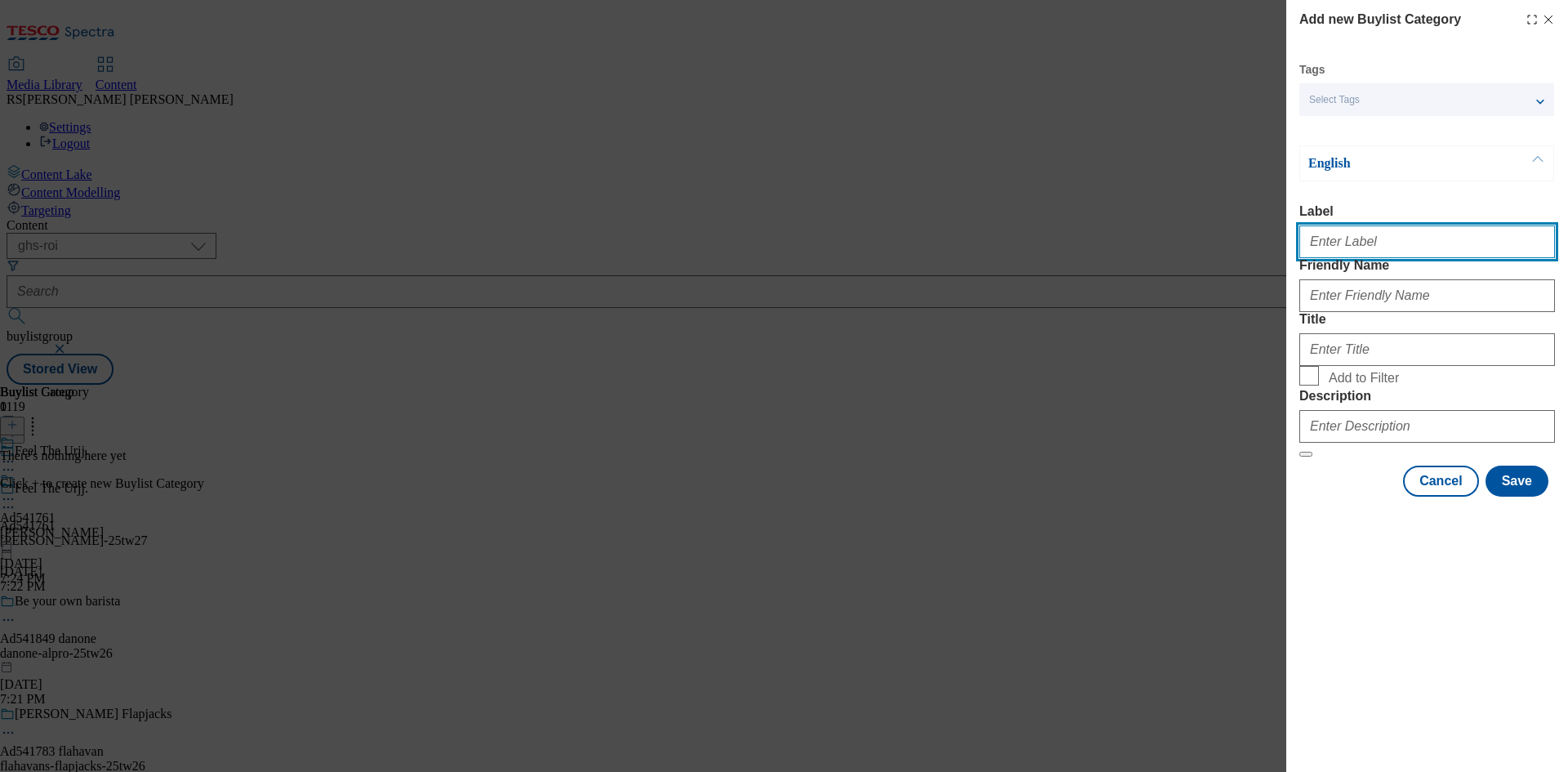
click at [1371, 235] on input "Label" at bounding box center [1427, 241] width 255 height 33
paste input "Ad541761"
type input "Ad541761"
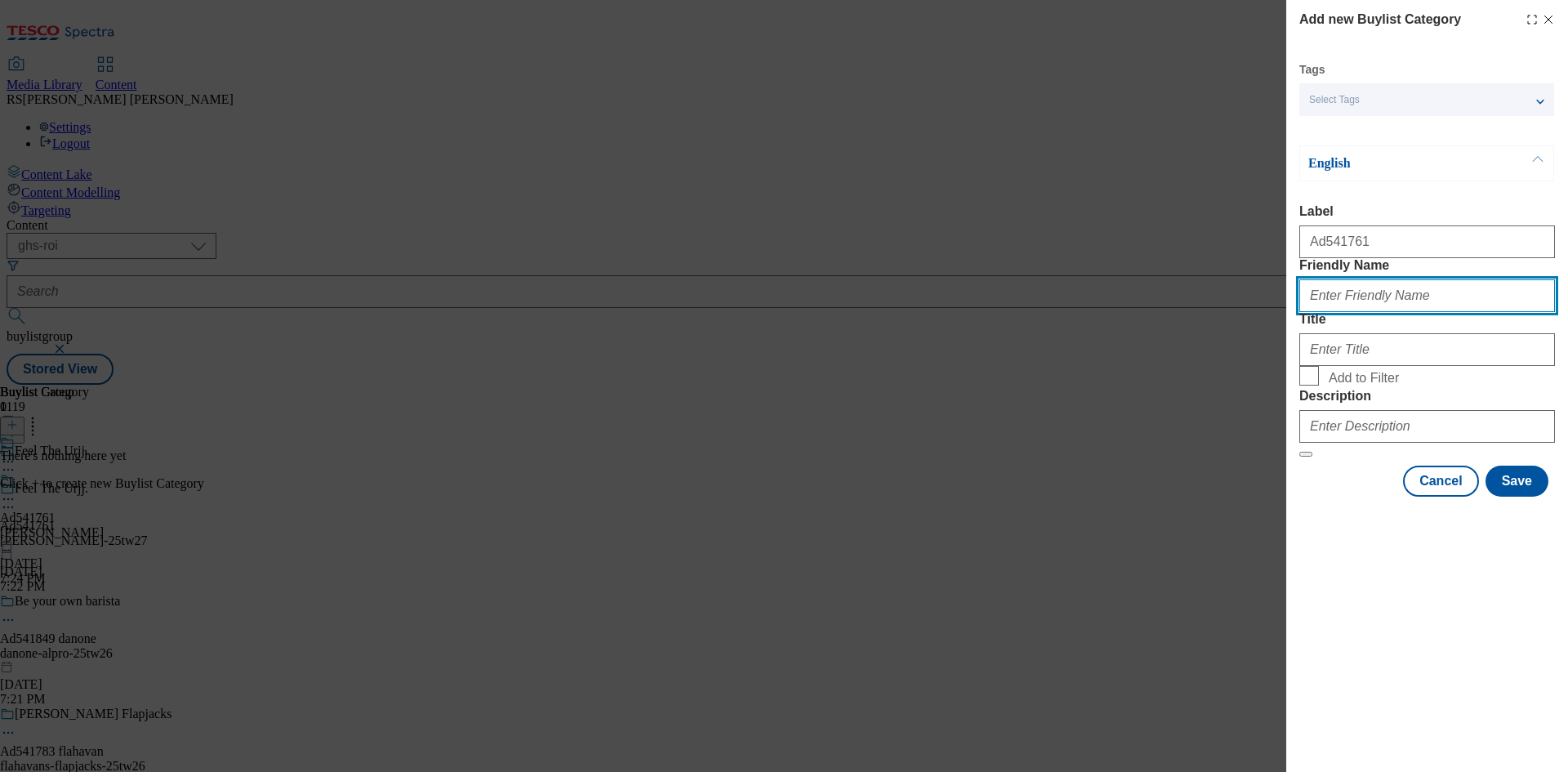
click at [1364, 312] on input "Friendly Name" at bounding box center [1427, 296] width 255 height 33
click at [1326, 312] on input "Friendly Name" at bounding box center [1427, 296] width 255 height 33
paste input "muller-frijj"
type input "muller-frijj"
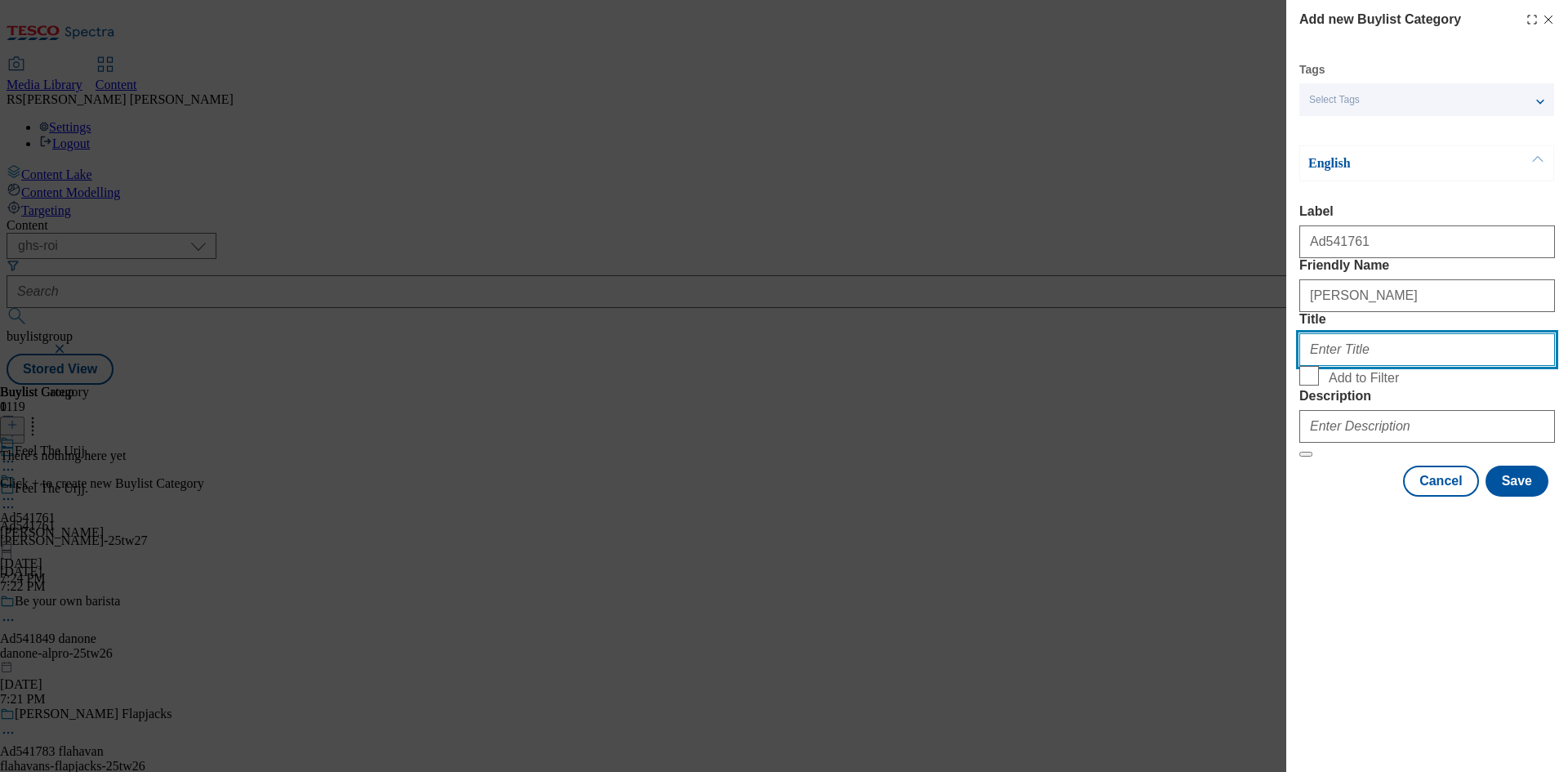
click at [1350, 366] on input "Title" at bounding box center [1427, 349] width 255 height 33
paste input "Muller ROI"
type input "Muller ROI"
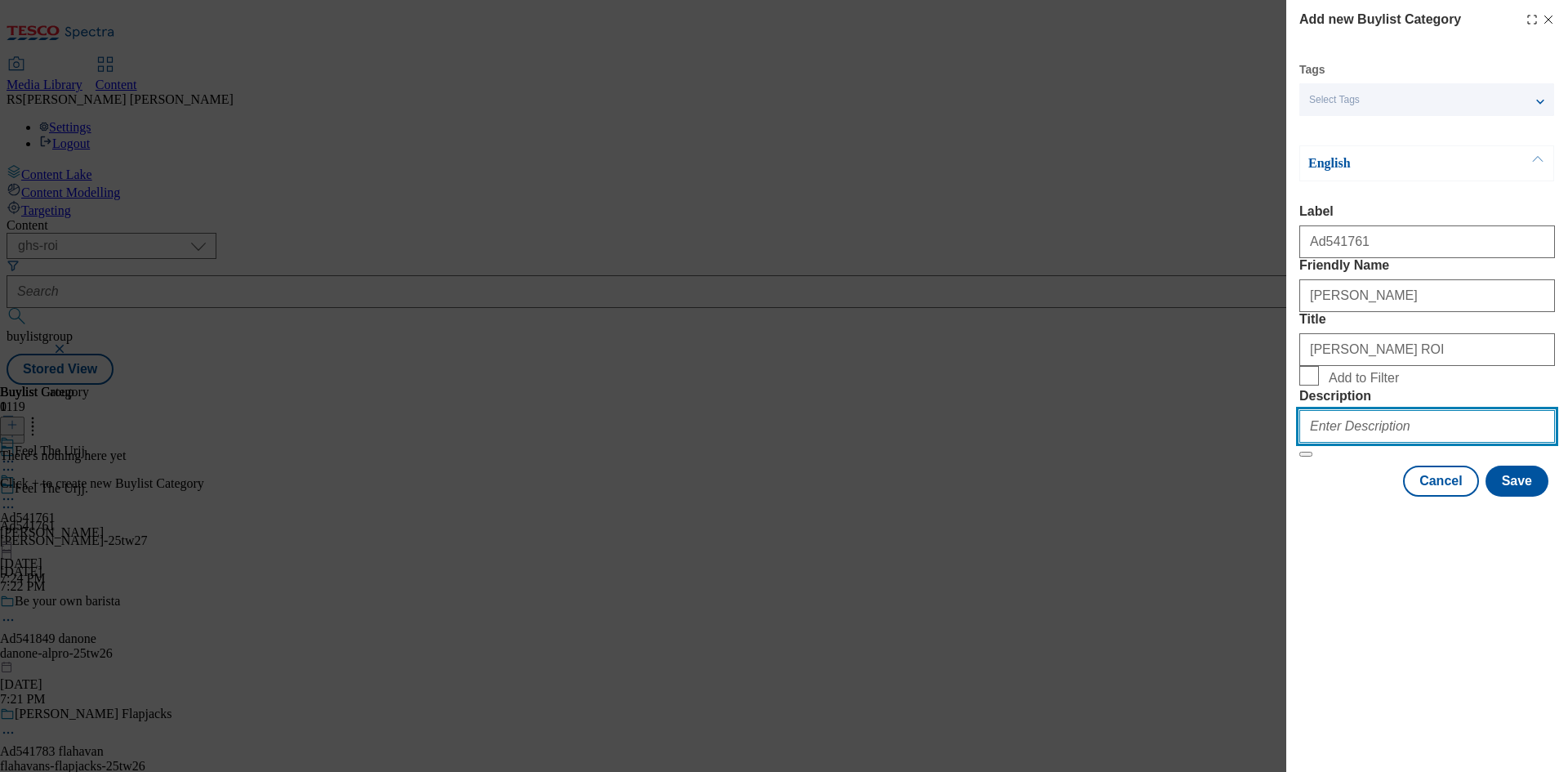
click at [1411, 443] on input "Description" at bounding box center [1427, 426] width 255 height 33
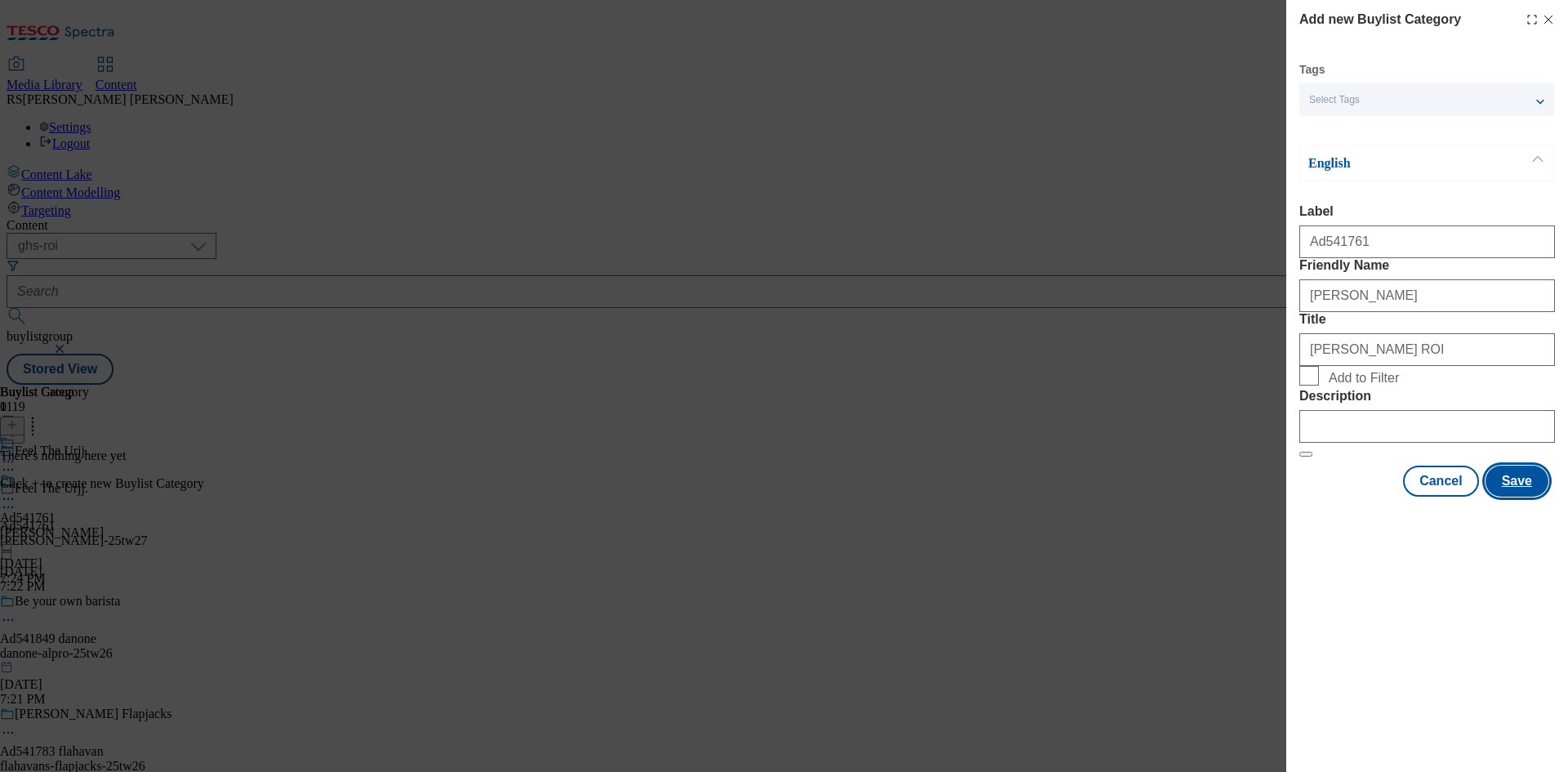
click at [1518, 497] on button "Save" at bounding box center [1517, 480] width 62 height 31
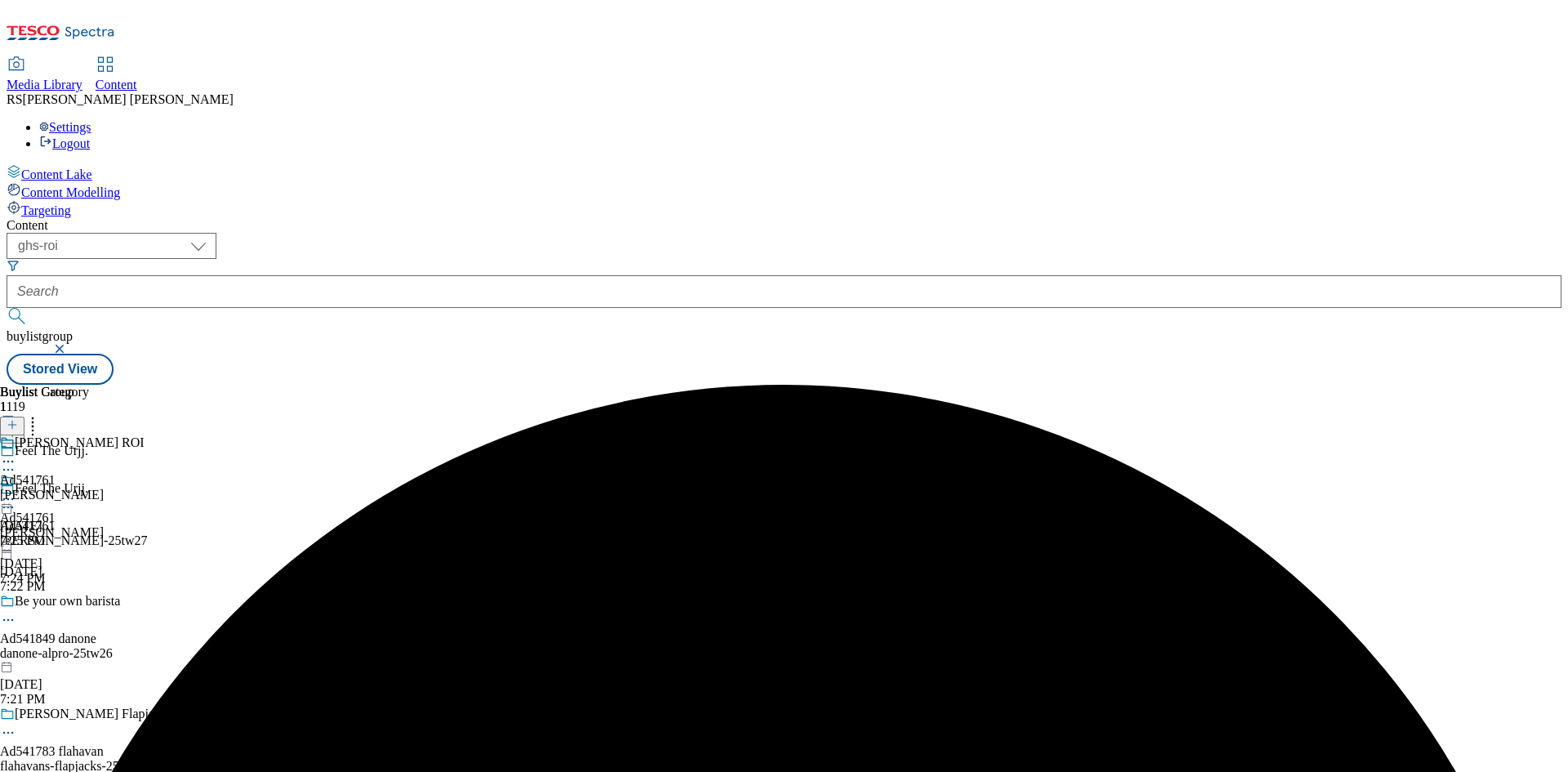
click at [18, 419] on icon at bounding box center [12, 424] width 11 height 11
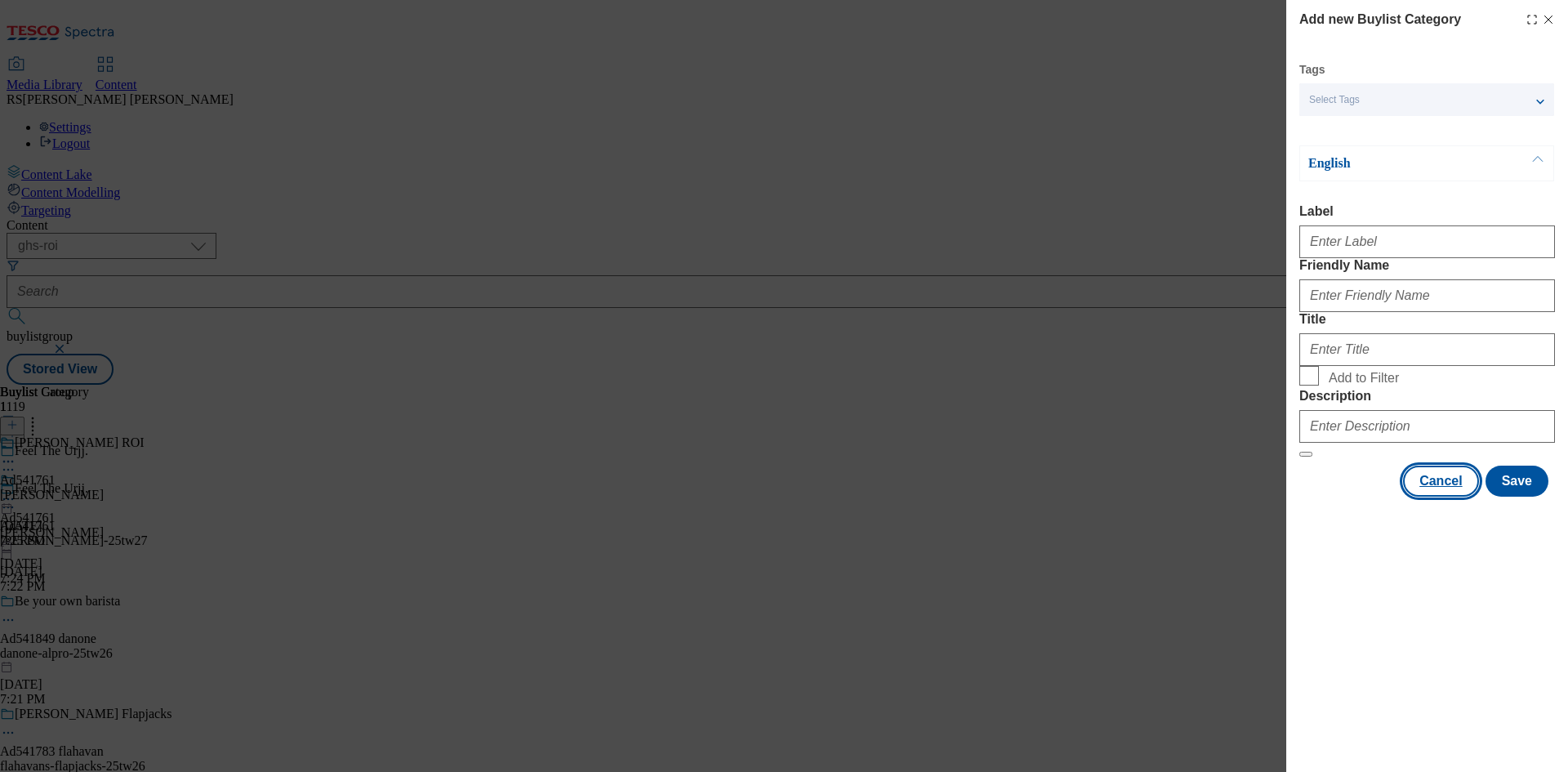
click at [1452, 497] on button "Cancel" at bounding box center [1440, 480] width 76 height 31
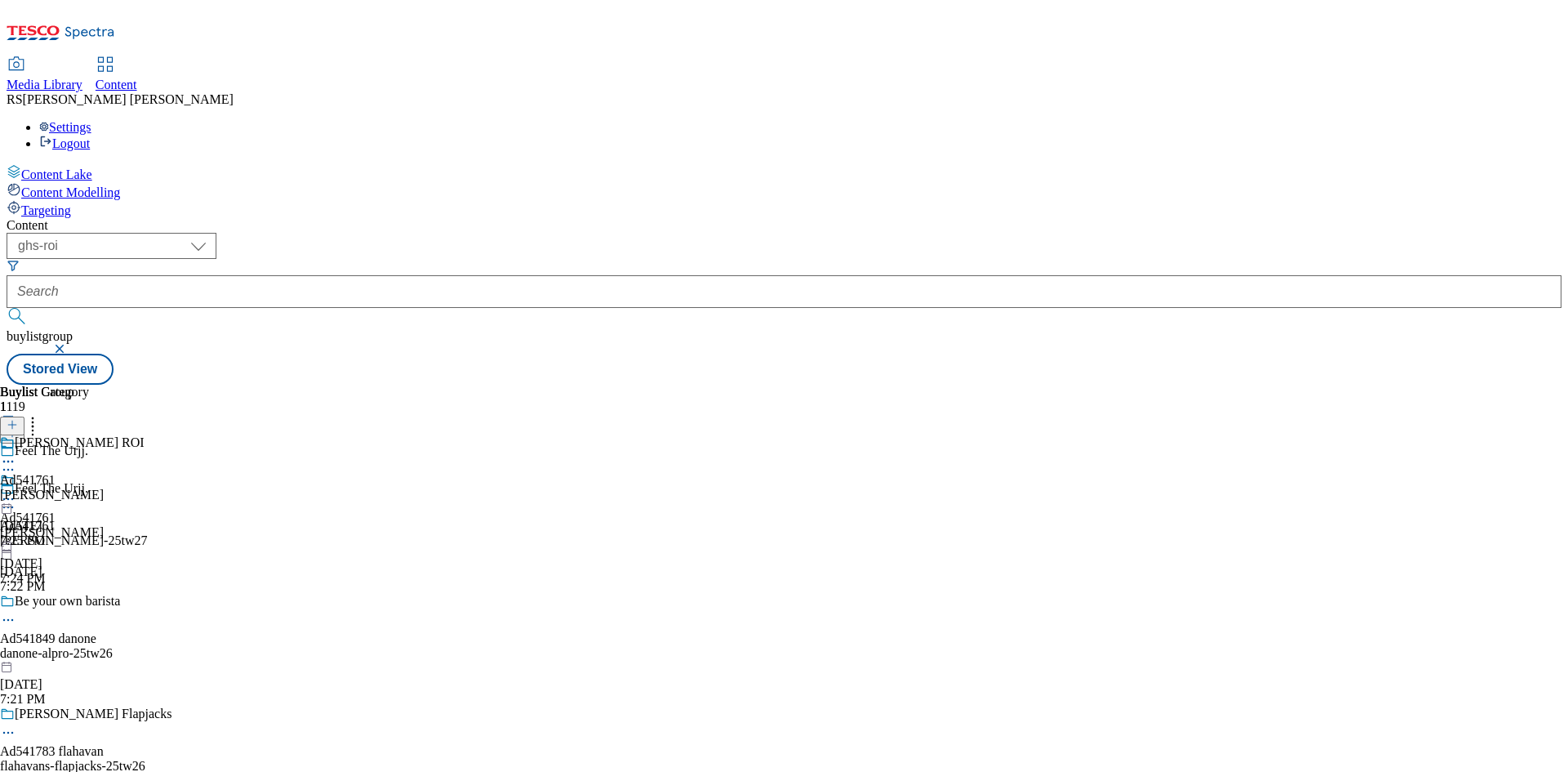
click at [1125, 385] on div "Buylist Group 1119 Feel The Urjj. Feel The Urjj. Ad541761 muller-frijj-25tw27 A…" at bounding box center [784, 385] width 1555 height 0
click at [144, 435] on div "Muller ROI Ad541761 muller-frijj Aug 13, 2025 7:25 PM" at bounding box center [72, 491] width 144 height 113
click at [18, 419] on icon at bounding box center [12, 424] width 11 height 11
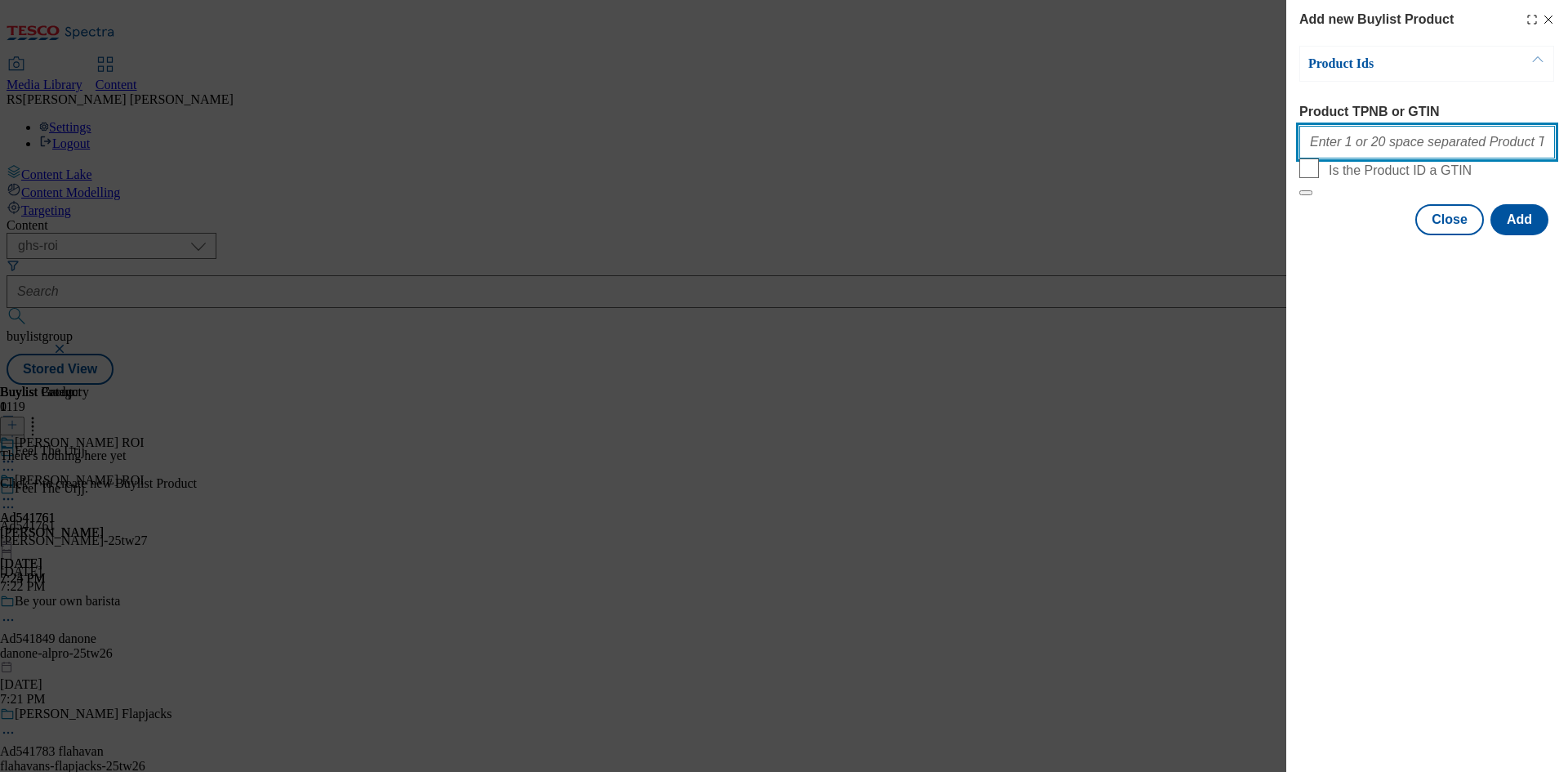
click at [1434, 150] on input "Product TPNB or GTIN" at bounding box center [1427, 142] width 255 height 33
paste input "92491199 92491199, 92491199 92491199, 92491199 92491199"
type input "92491199 92491199, 92491199 92491199, 92491199 92491199"
click at [1522, 235] on button "Add" at bounding box center [1520, 219] width 58 height 31
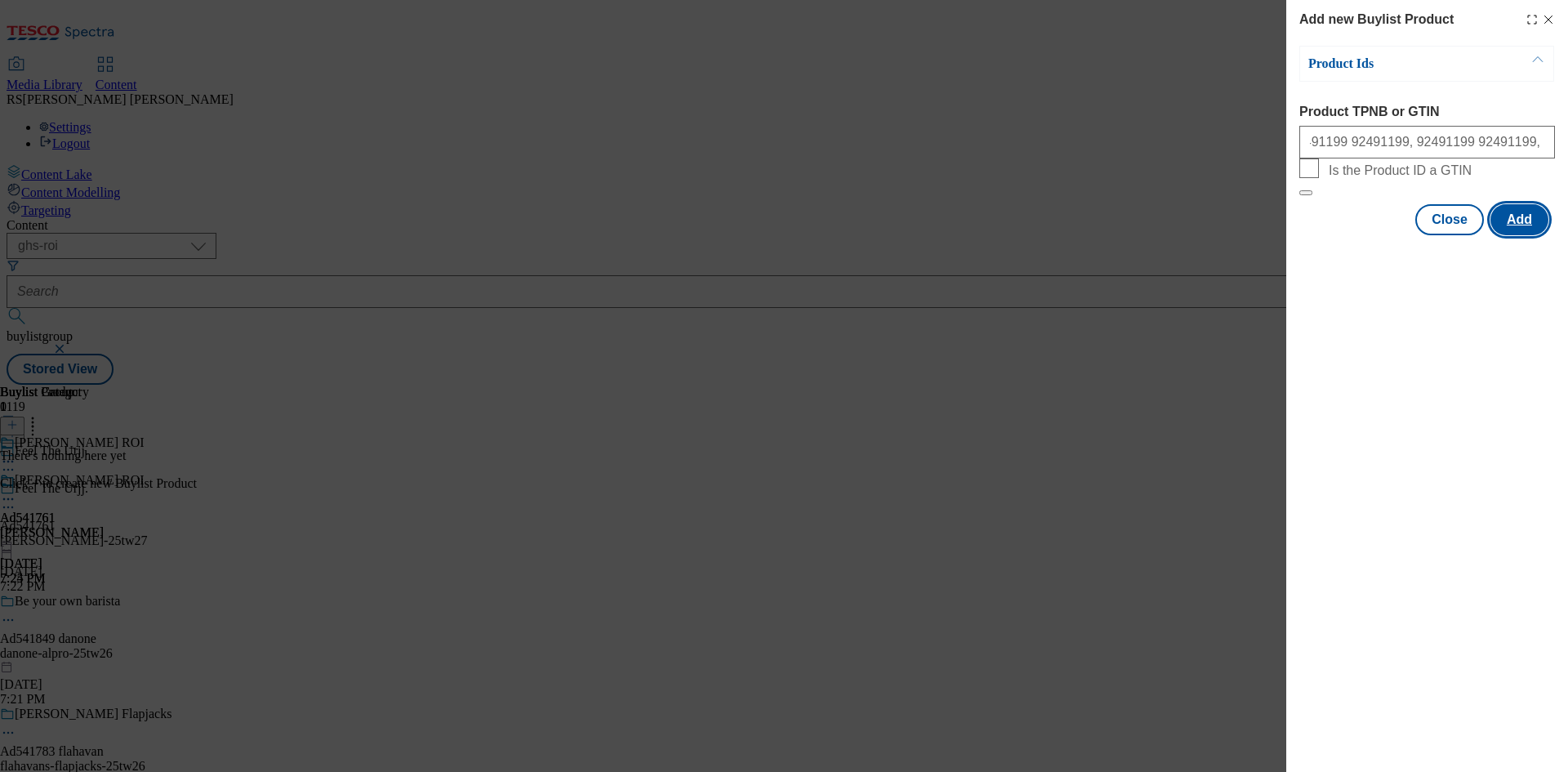
scroll to position [0, 0]
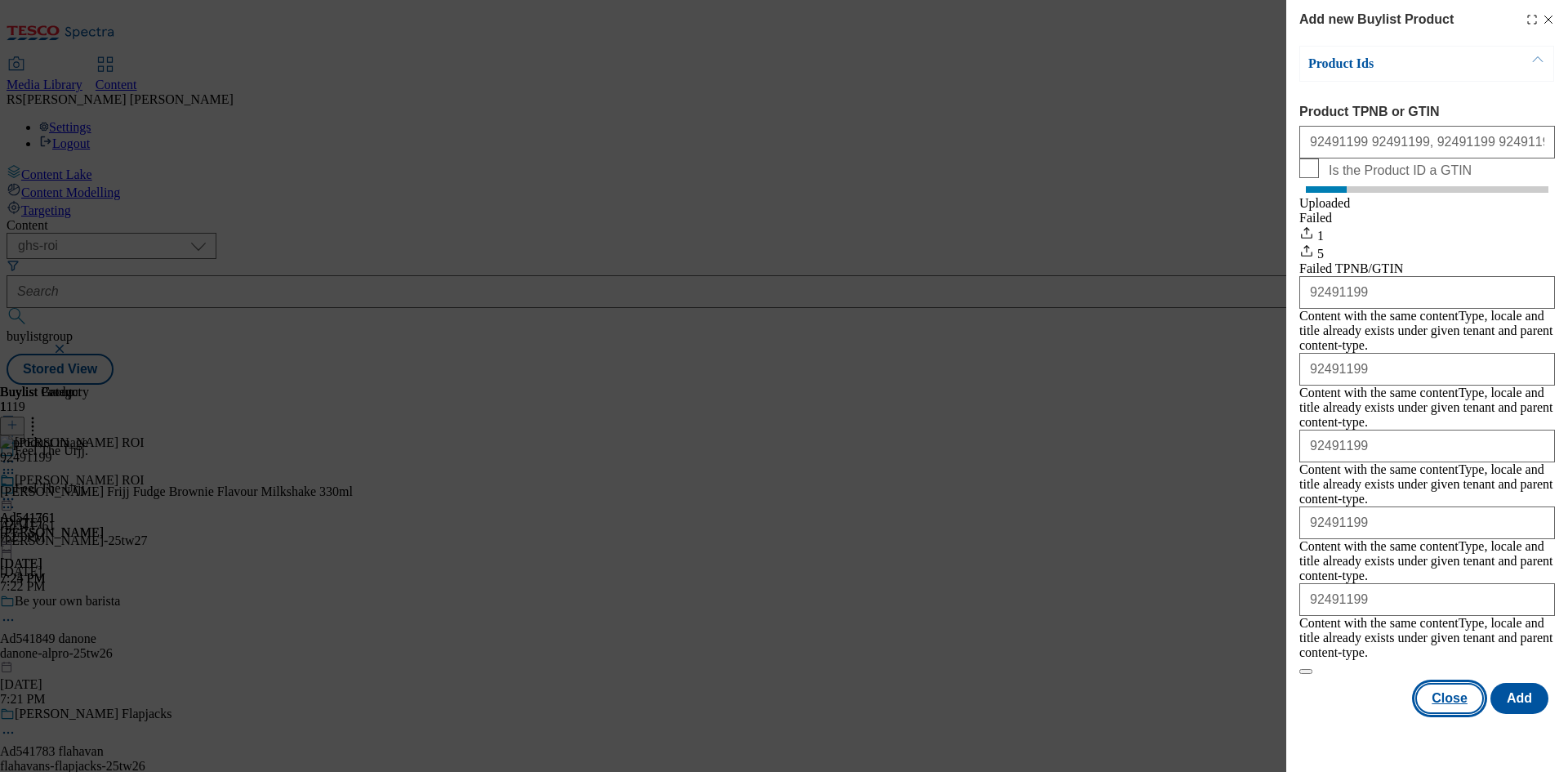
click at [1459, 683] on button "Close" at bounding box center [1450, 698] width 69 height 31
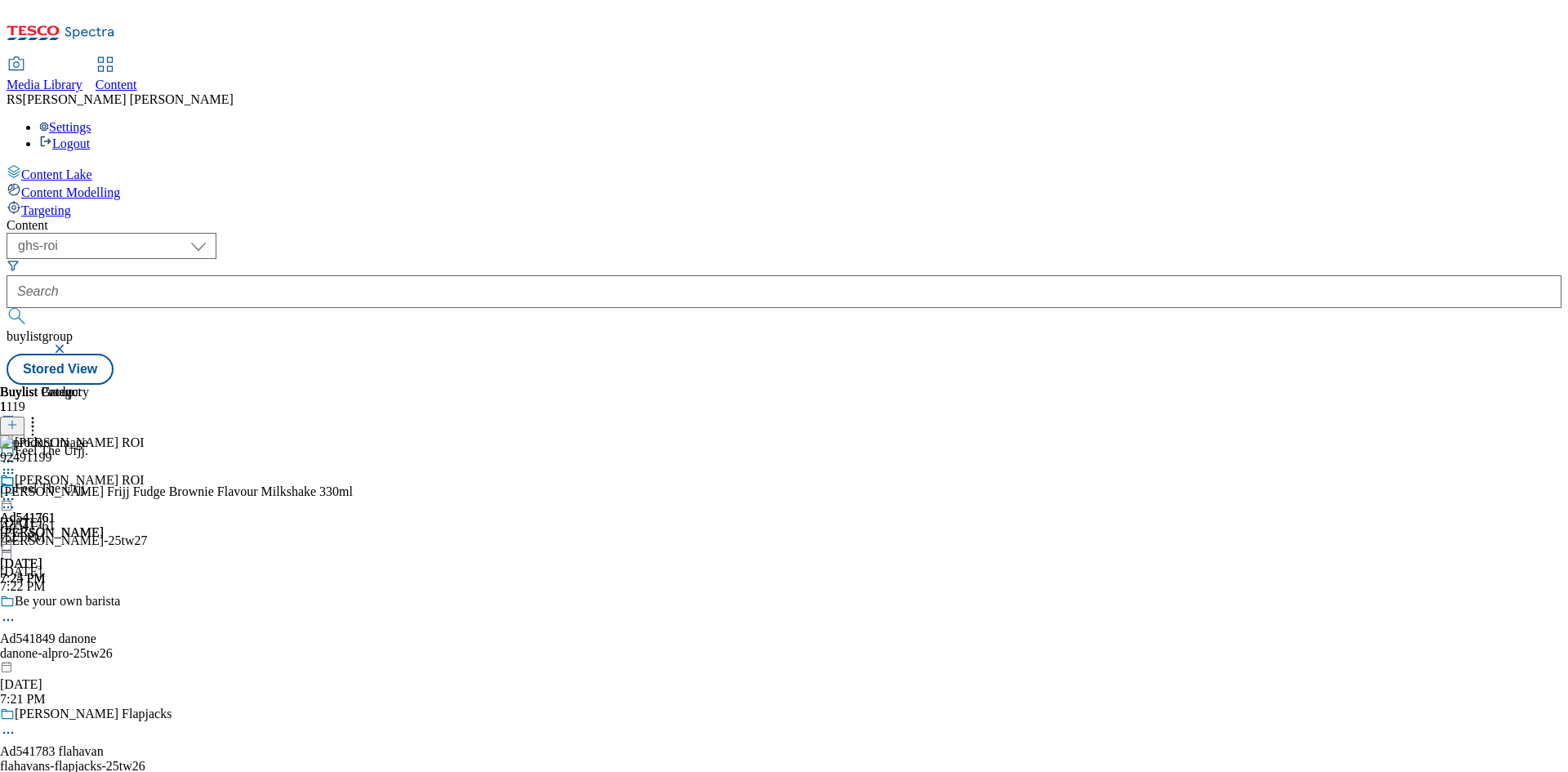
click at [353, 517] on div "92491199 Müller Frijj Fudge Brownie Flavour Milkshake 330ml Aug 13, 2025 7:25 PM" at bounding box center [176, 489] width 353 height 109
click at [17, 465] on icon at bounding box center [8, 474] width 17 height 17
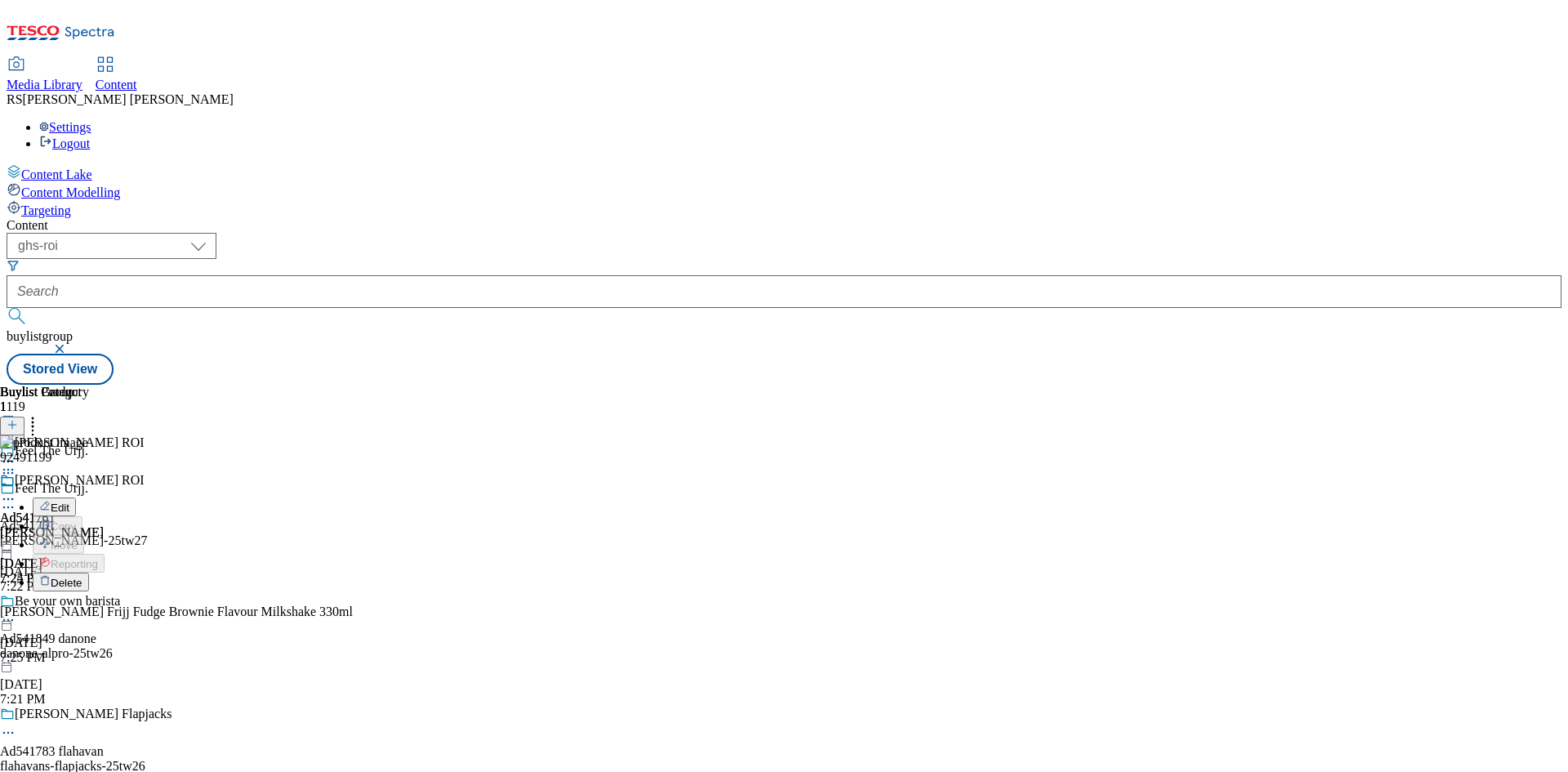
click at [76, 498] on button "Edit" at bounding box center [54, 507] width 43 height 19
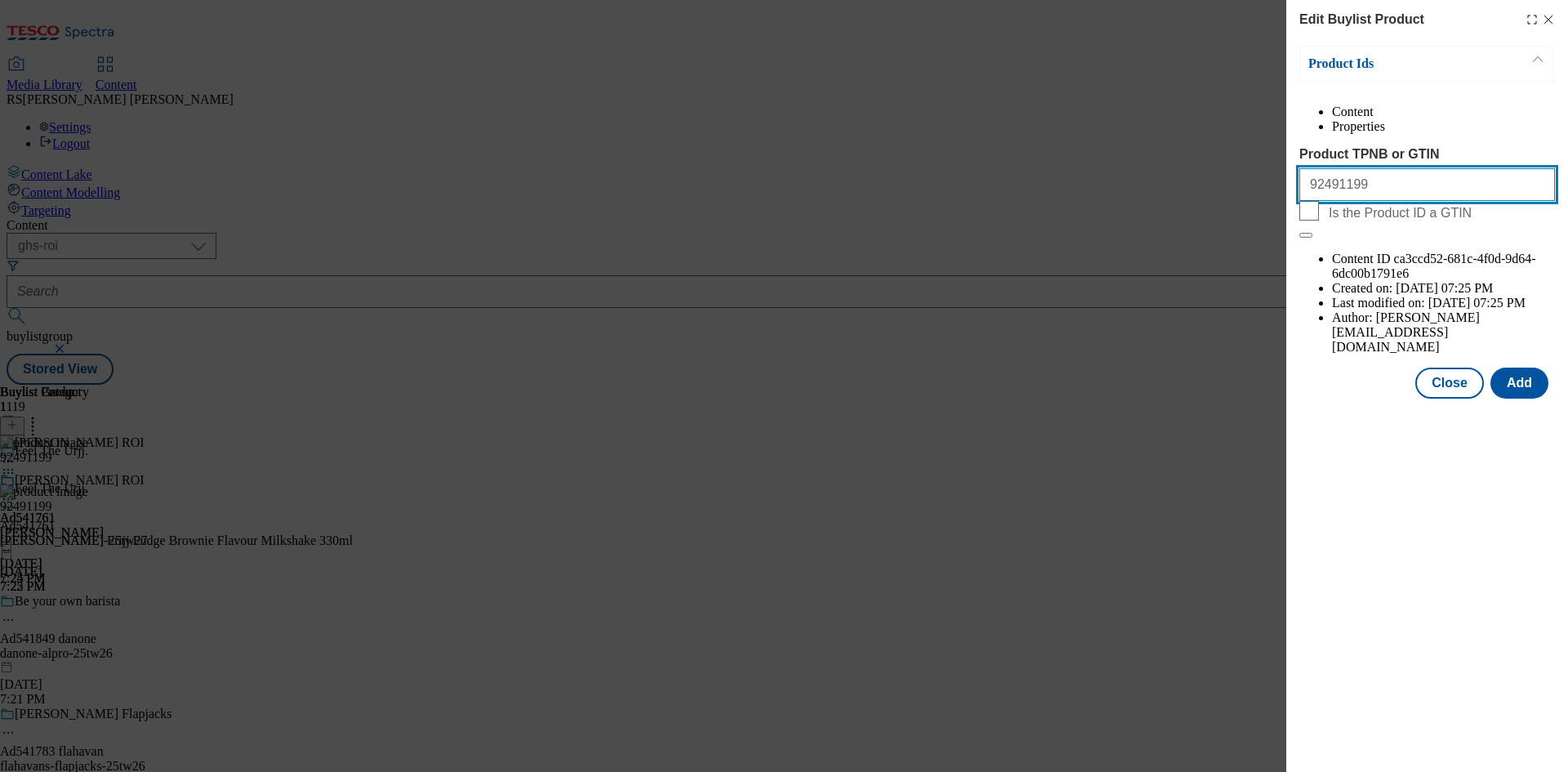
drag, startPoint x: 1383, startPoint y: 224, endPoint x: 1279, endPoint y: 227, distance: 104.0
click at [1279, 227] on div "Edit Buylist Product Product Ids Content Properties Product TPNB or GTIN 924911…" at bounding box center [784, 386] width 1568 height 772
paste input "92491199, 92491199 92491199, 92491199 92491199"
type input "92491199 92491199, 92491199 92491199, 92491199 92491199"
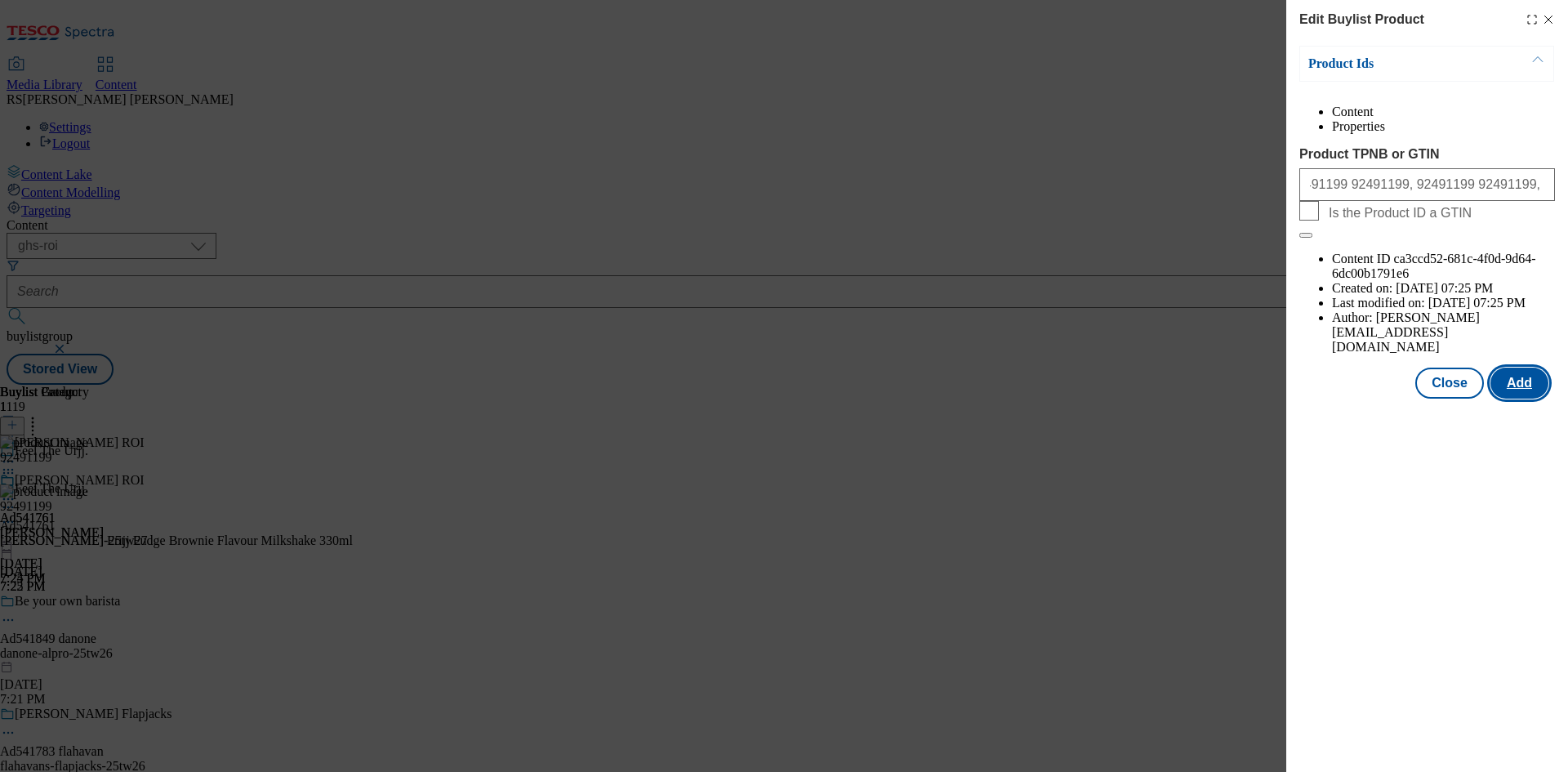
click at [1521, 367] on button "Add" at bounding box center [1520, 382] width 58 height 31
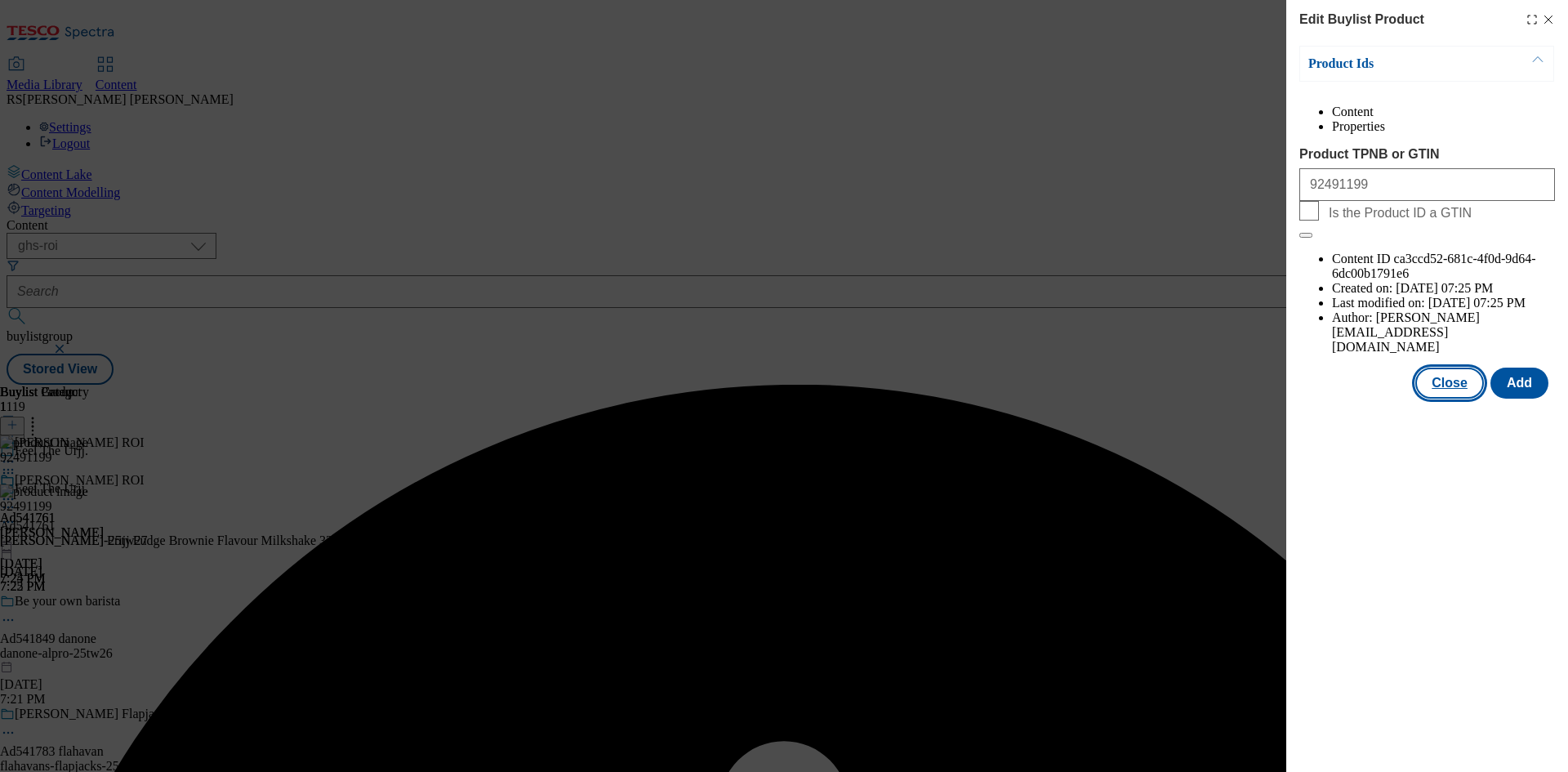
click at [1446, 367] on button "Close" at bounding box center [1450, 382] width 69 height 31
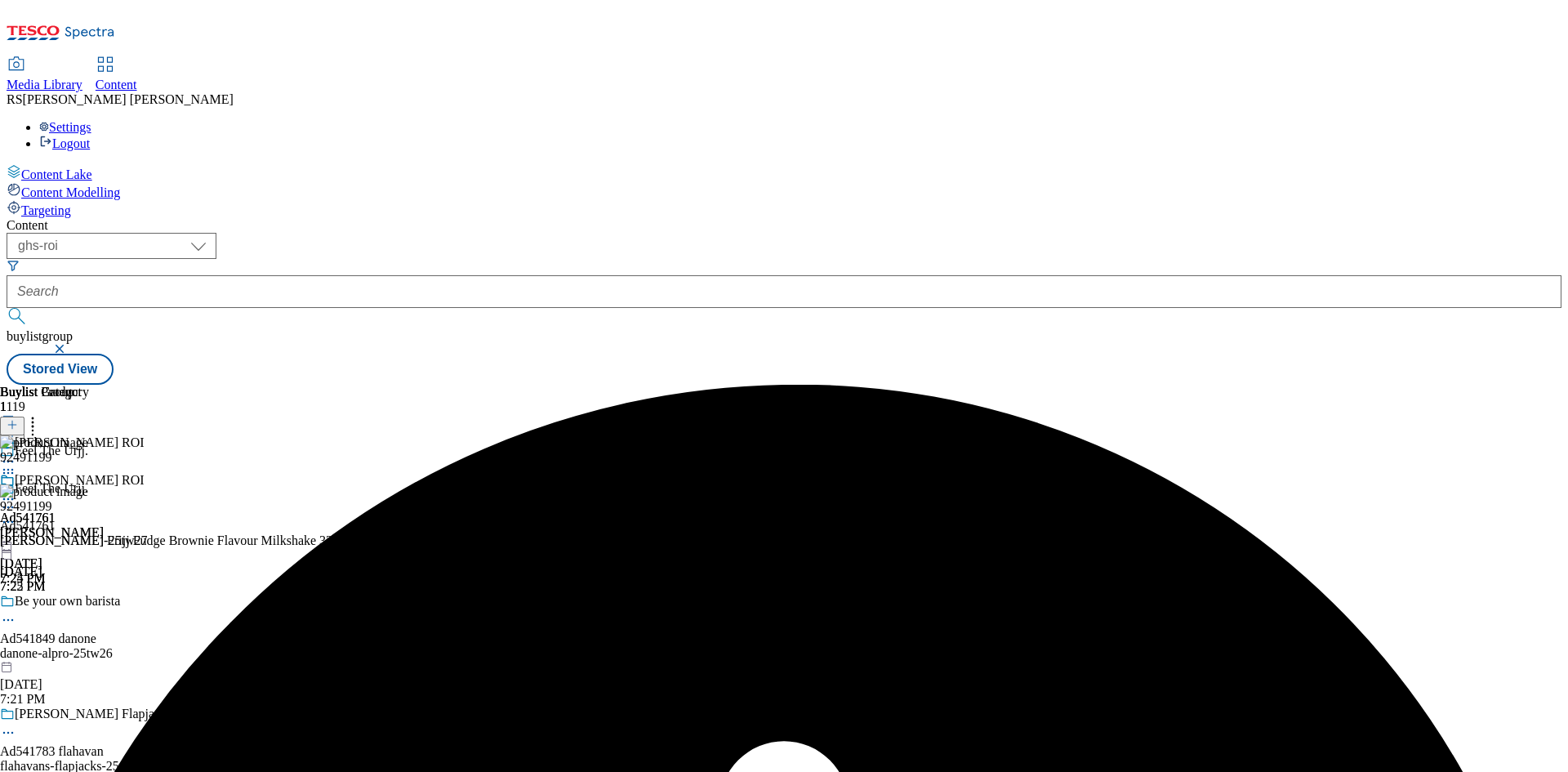
click at [17, 491] on icon at bounding box center [8, 500] width 17 height 17
click at [96, 599] on button "Preview" at bounding box center [63, 608] width 62 height 19
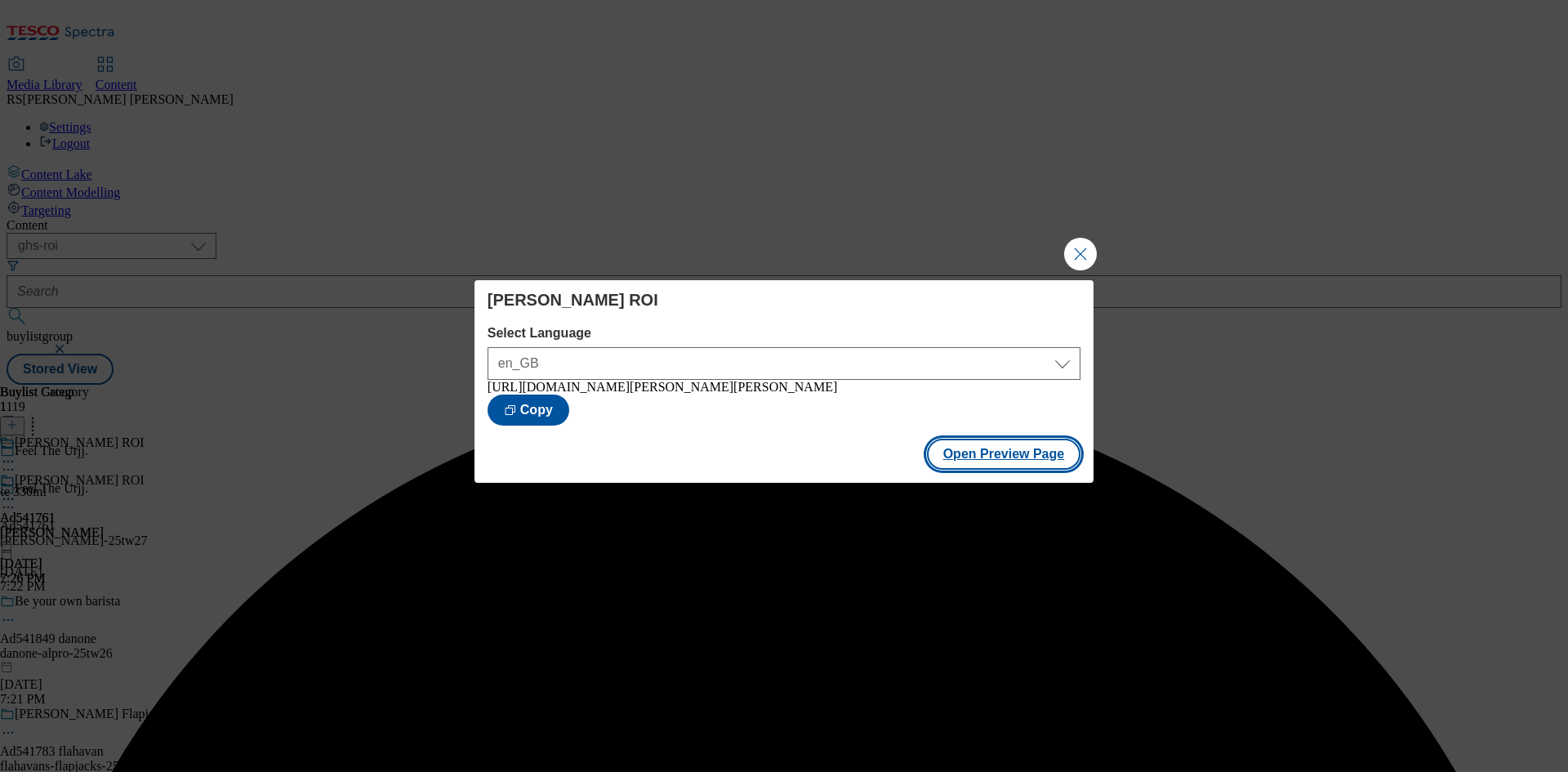
click at [1002, 460] on button "Open Preview Page" at bounding box center [1004, 454] width 155 height 31
click at [1085, 254] on button "Close Modal" at bounding box center [1080, 254] width 33 height 33
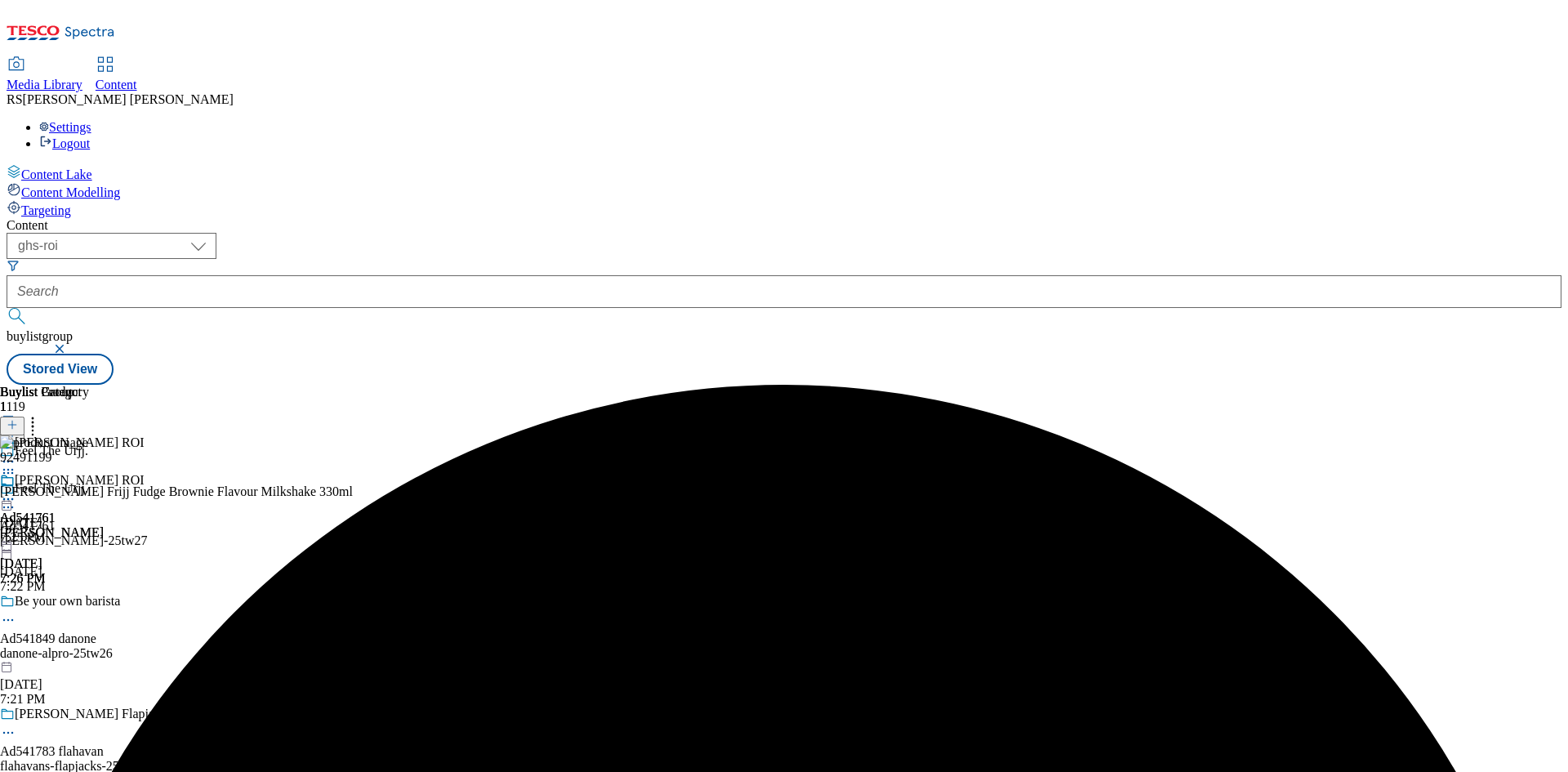
click at [17, 499] on icon at bounding box center [8, 507] width 17 height 17
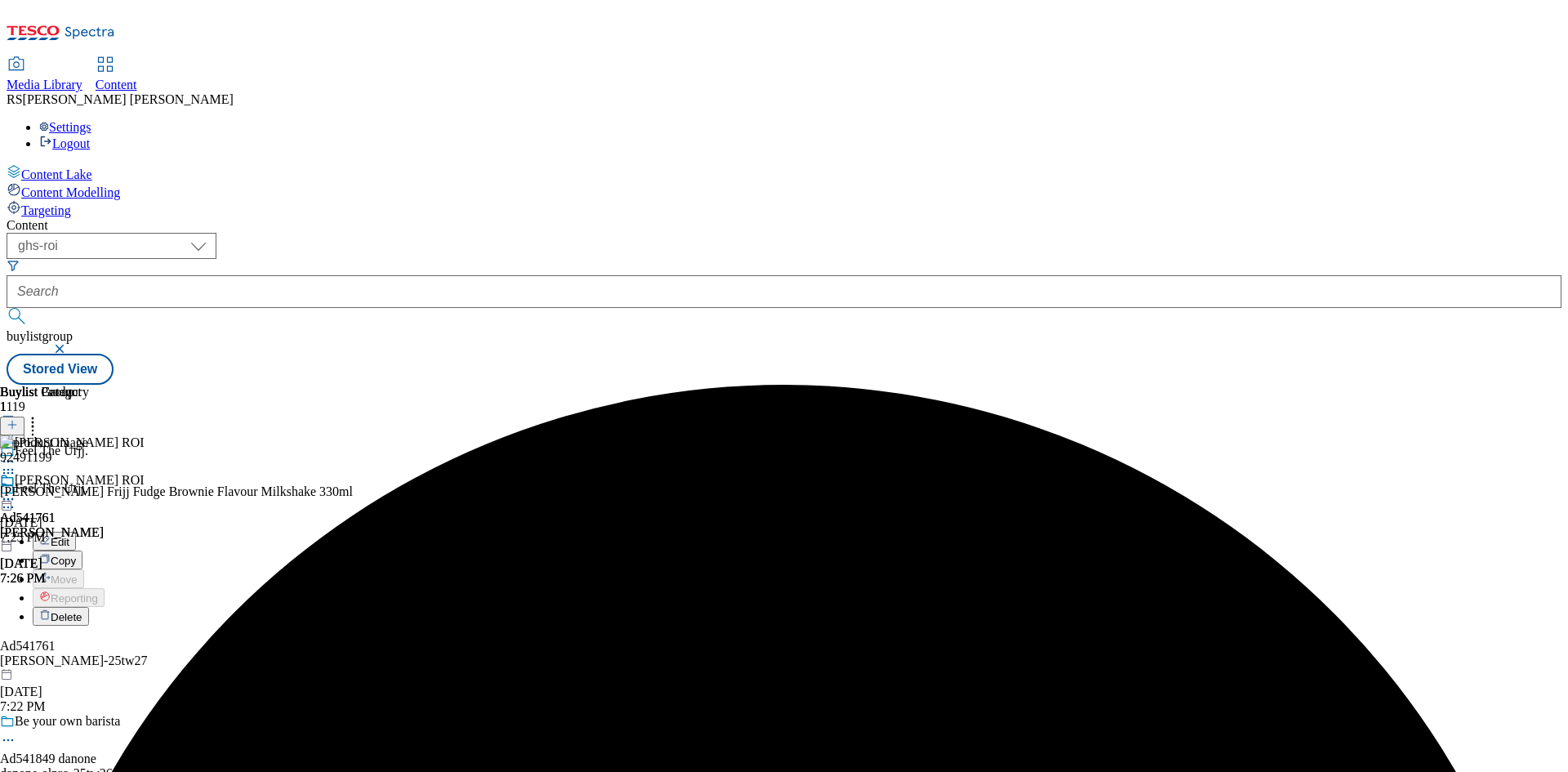
click at [76, 531] on button "Edit" at bounding box center [54, 541] width 43 height 19
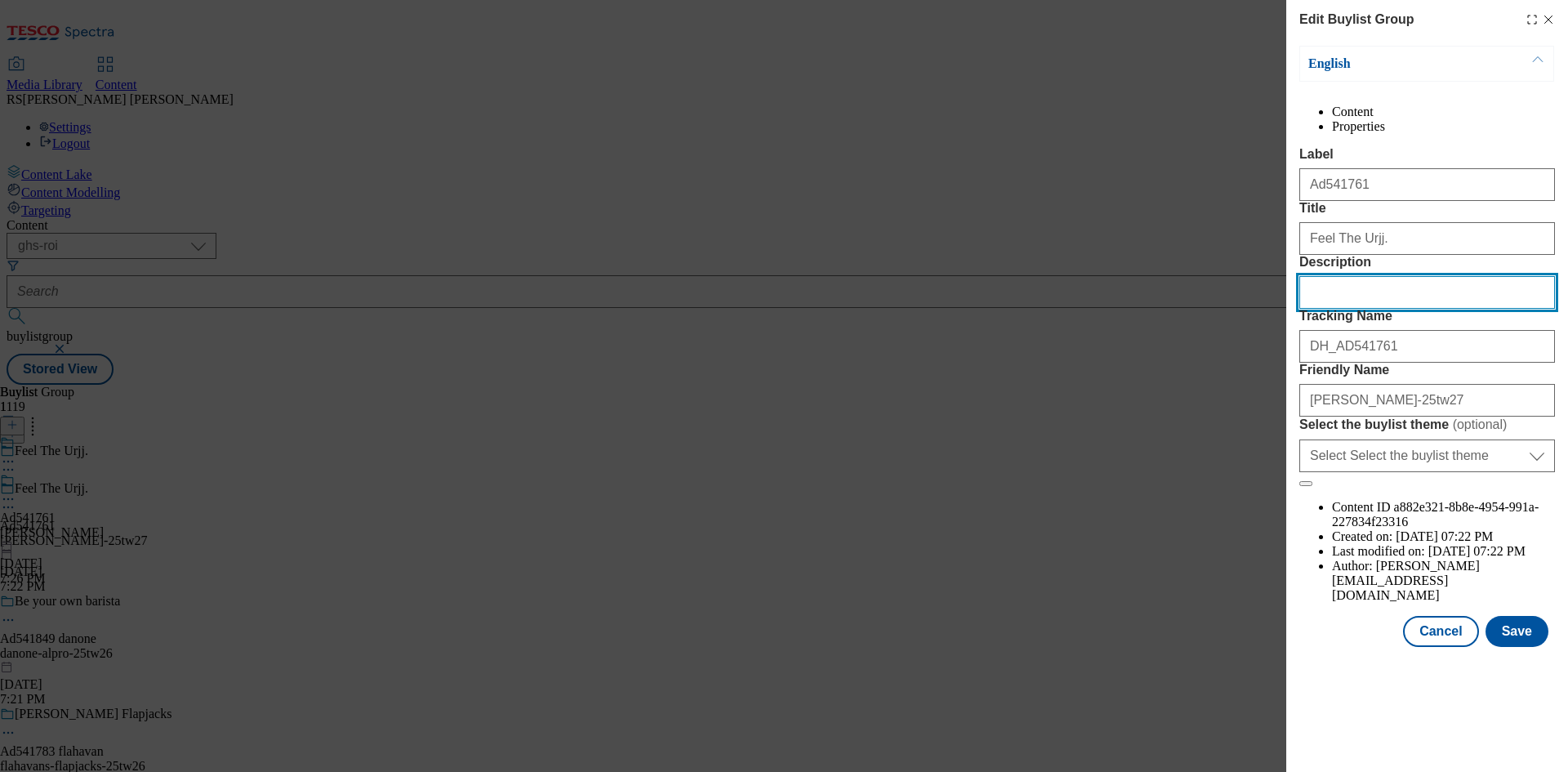
click at [1356, 309] on input "Description" at bounding box center [1427, 292] width 255 height 33
paste input "Muller Frijj Fudge Brownie Milkshake 330ml"
type input "Muller Frijj Fudge Brownie Milkshake 330ml"
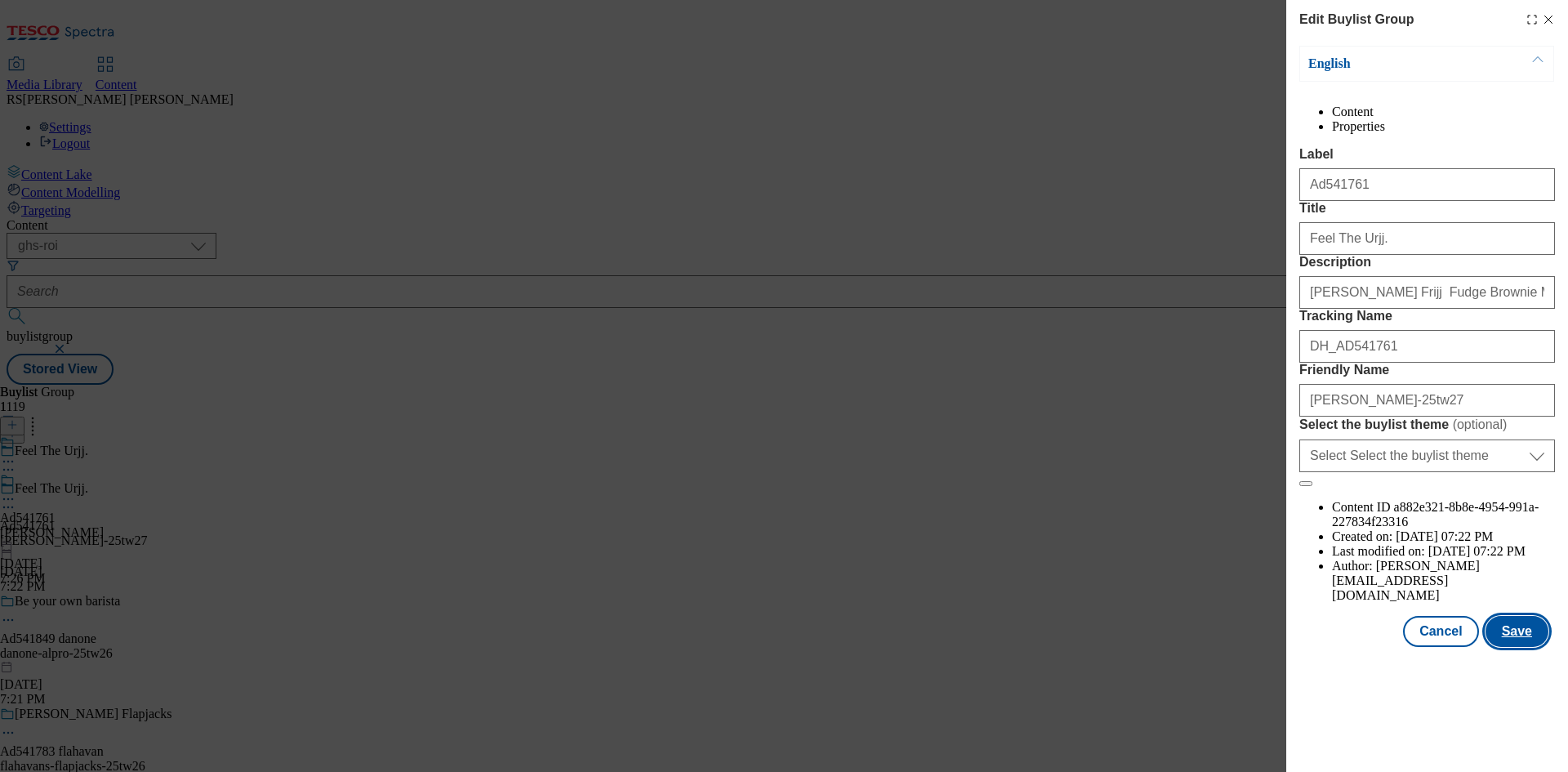
click at [1528, 647] on button "Save" at bounding box center [1517, 631] width 62 height 31
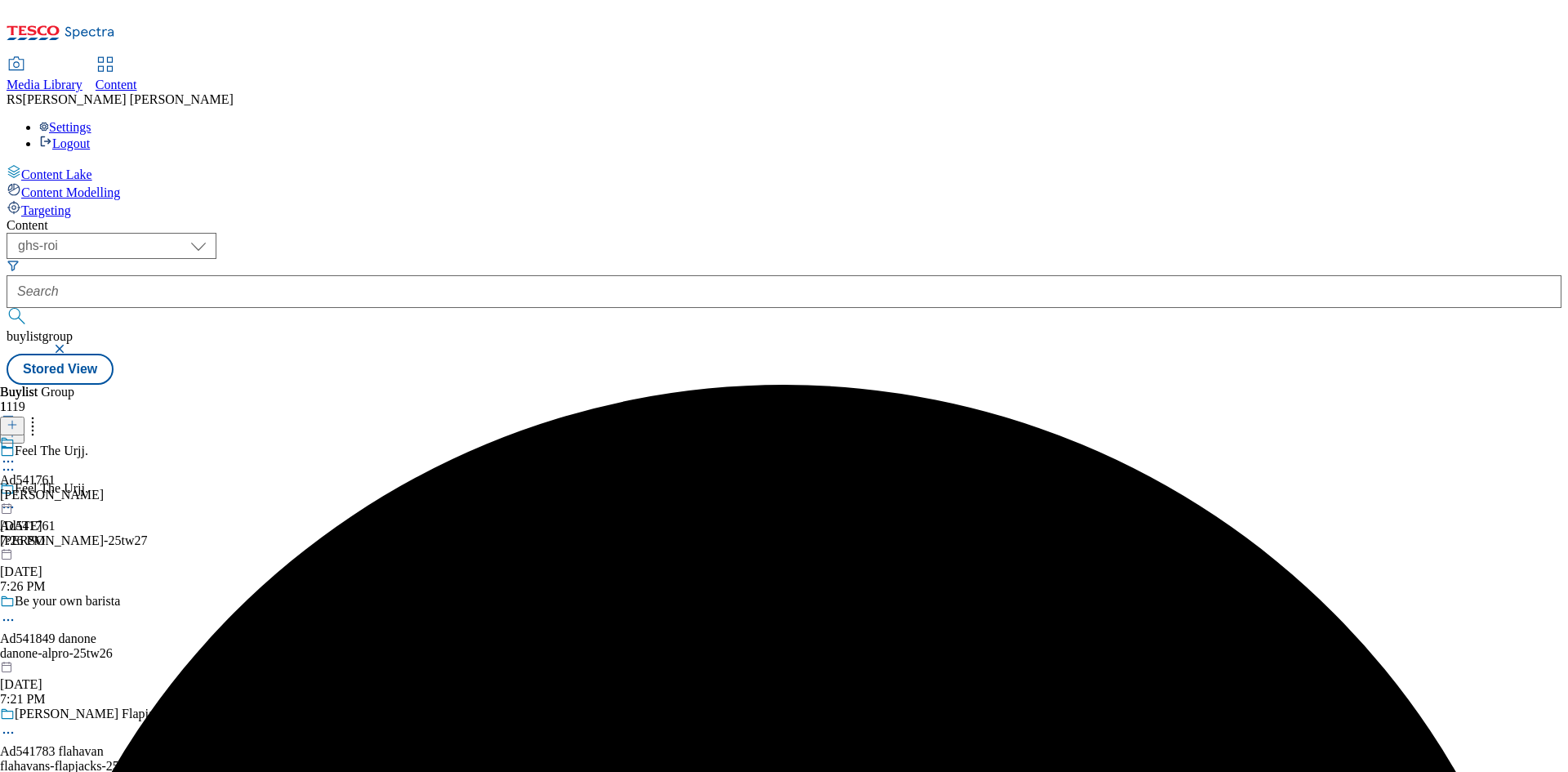
click at [17, 453] on icon at bounding box center [8, 462] width 17 height 17
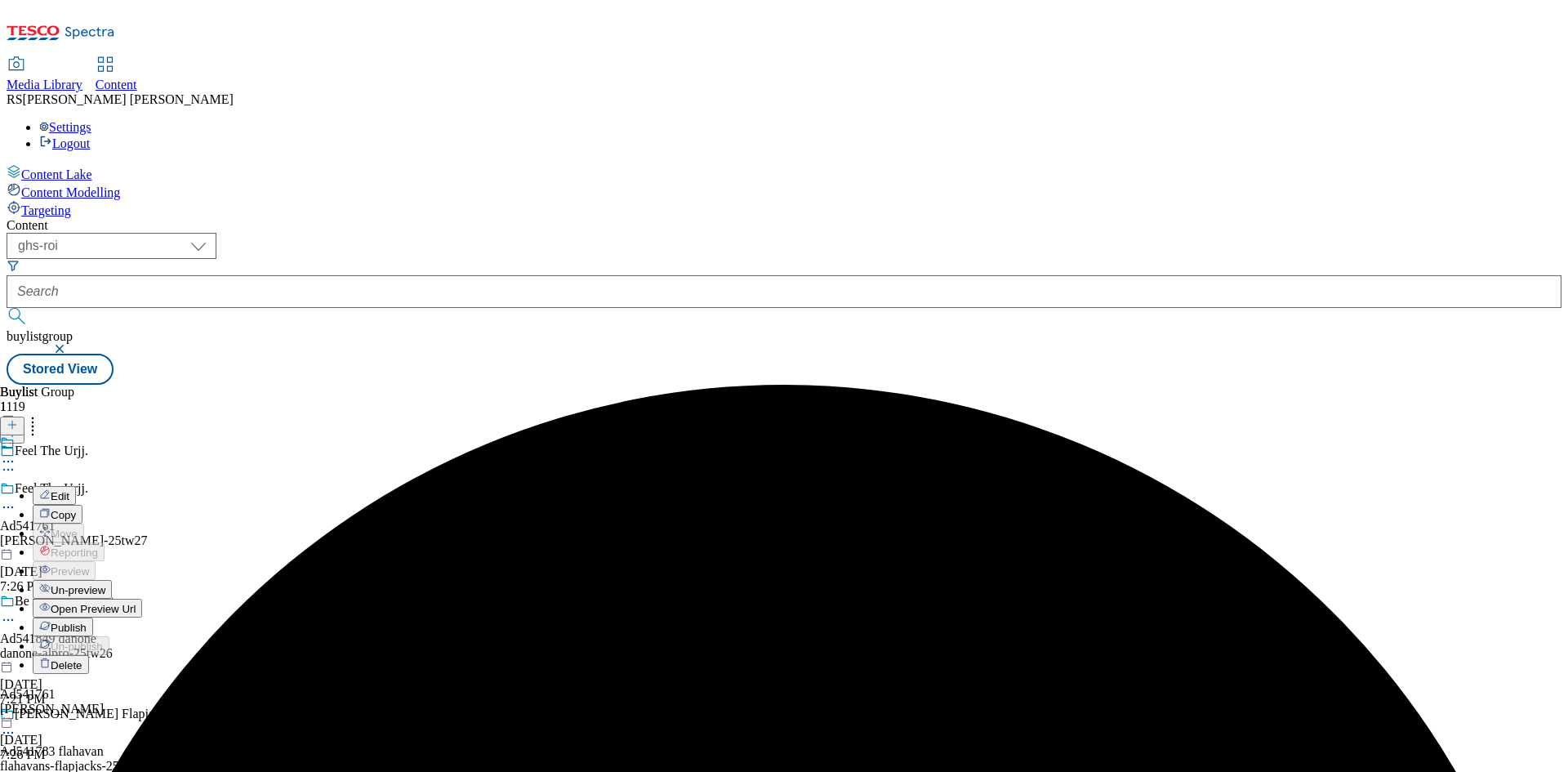
click at [76, 486] on button "Edit" at bounding box center [54, 495] width 43 height 19
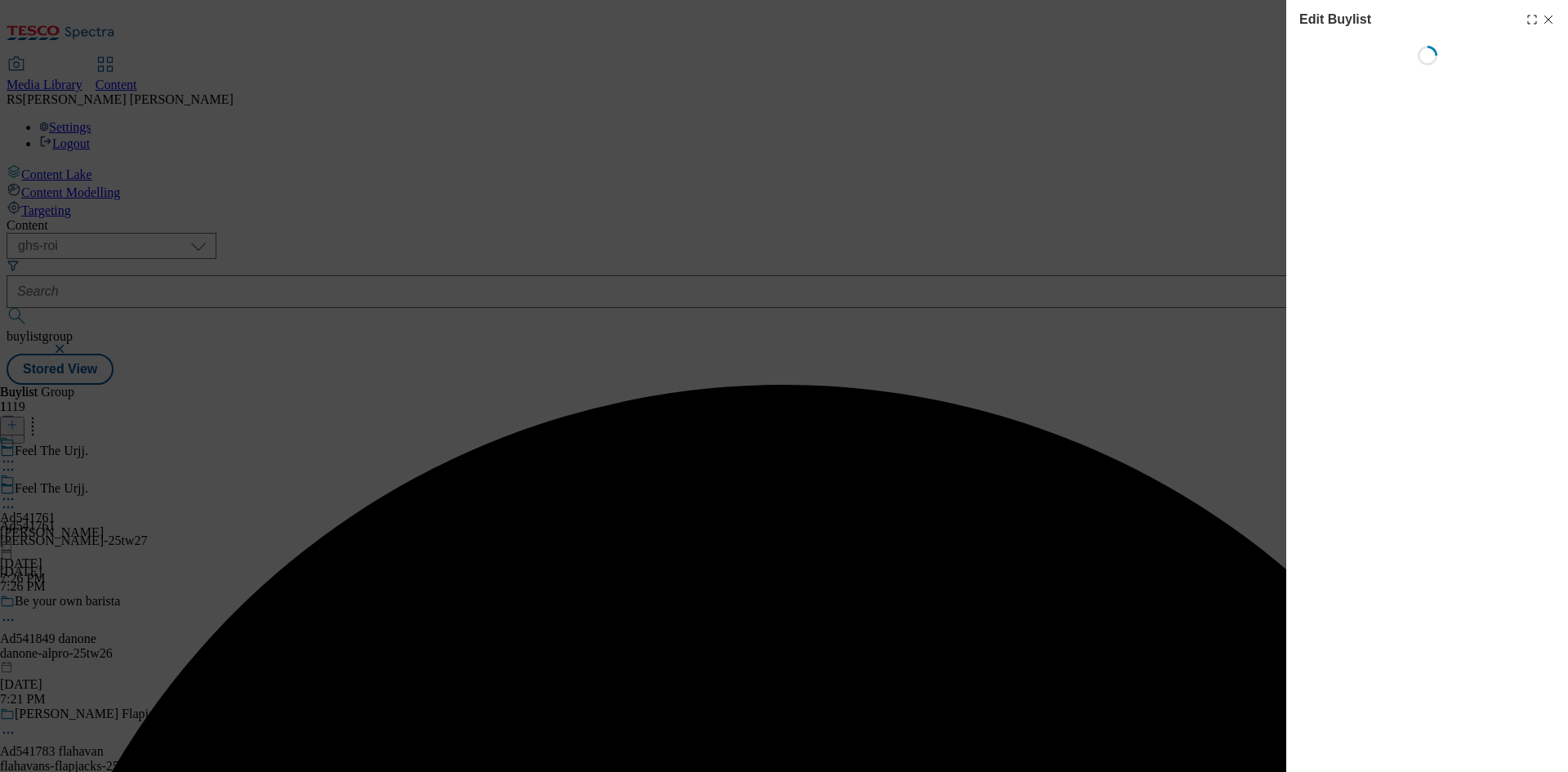
select select "tactical"
select select "supplier funded short term 1-3 weeks"
select select "dunnhumby"
select select "Banner"
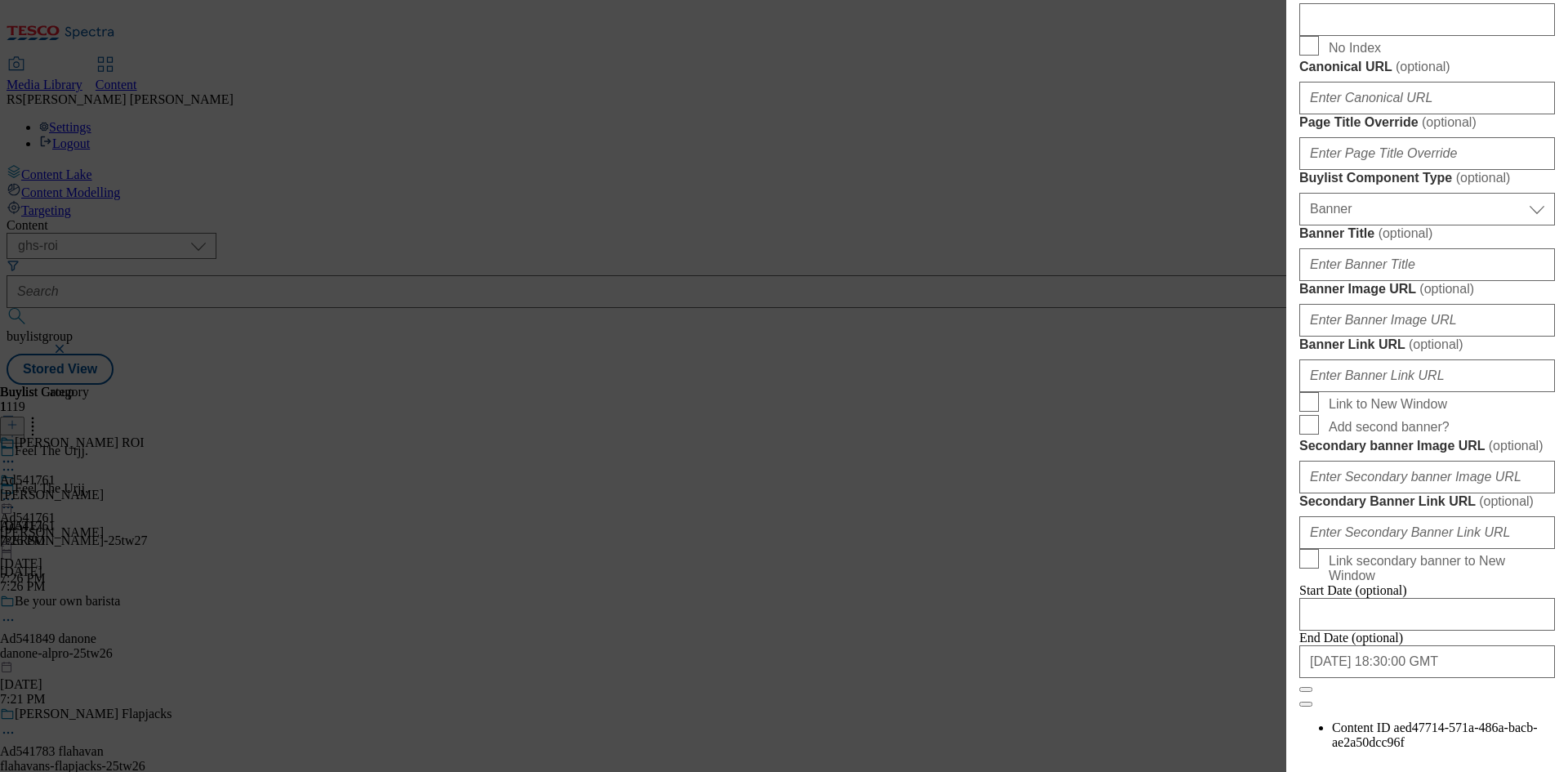
scroll to position [899, 0]
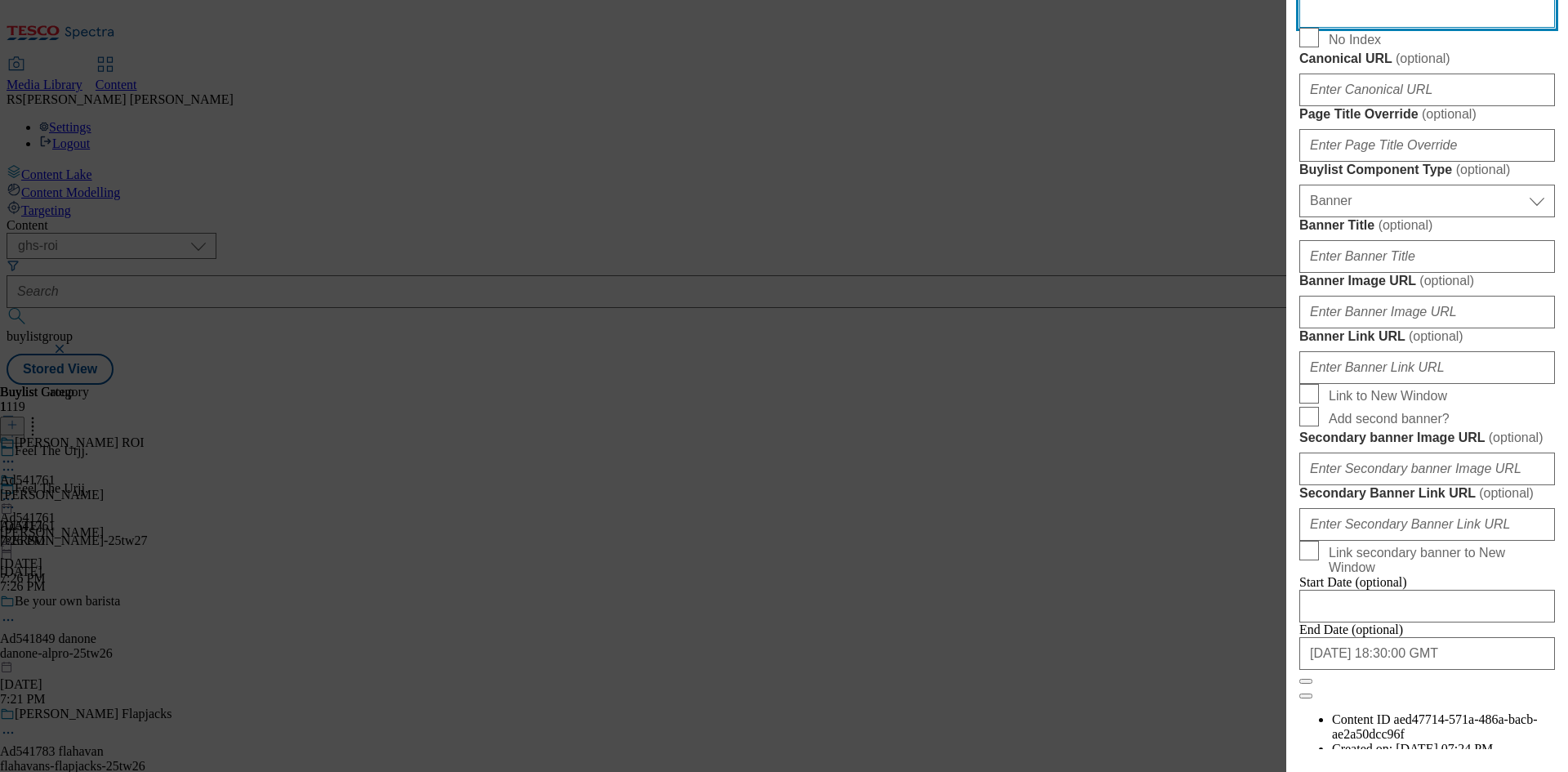
click at [1333, 28] on input "Description" at bounding box center [1427, 11] width 255 height 33
paste input "Muller Frijj Fudge Brownie Milkshake 330ml"
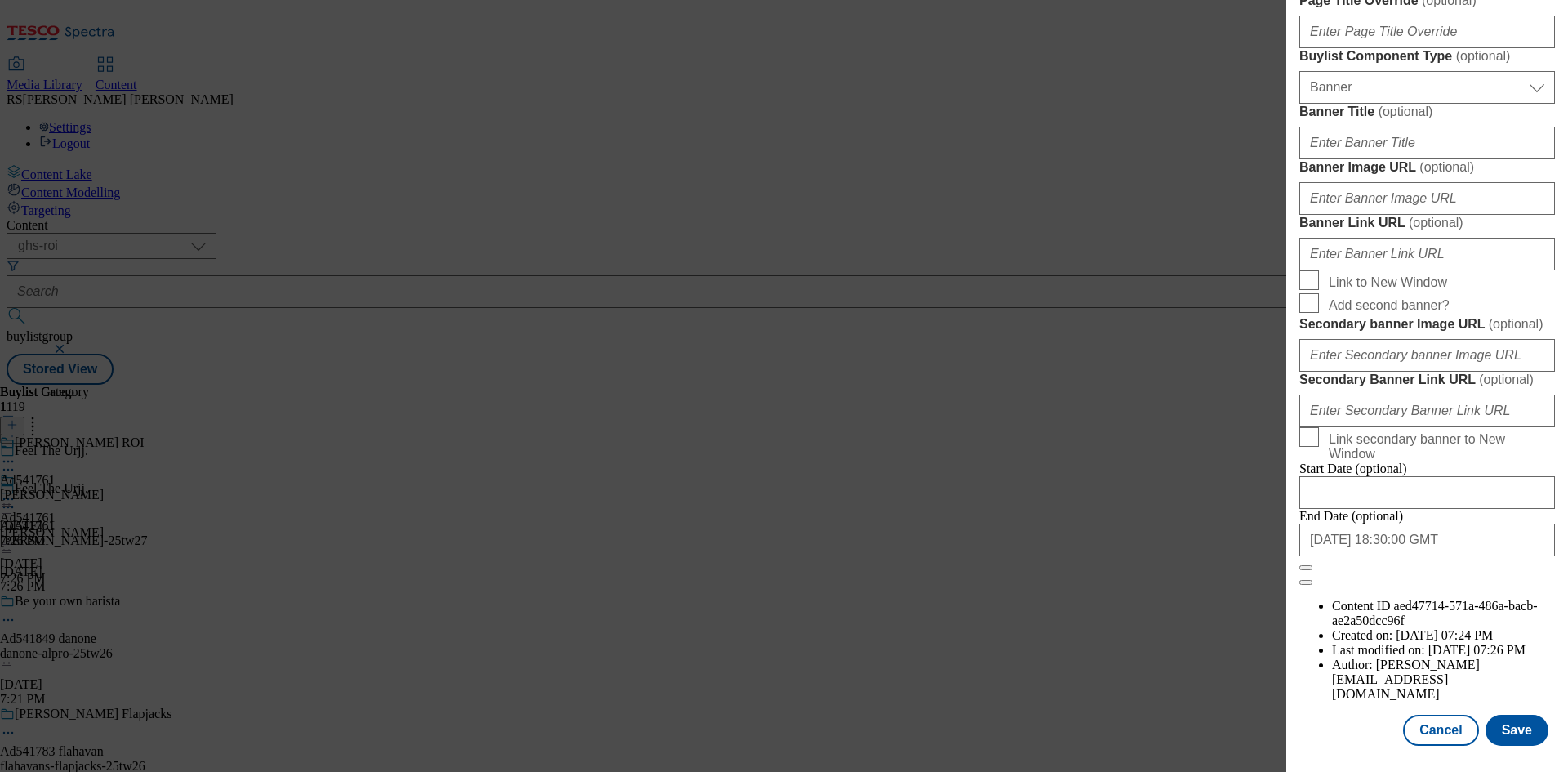
scroll to position [1605, 0]
type input "Muller Frijj Fudge Brownie Milkshake 330ml"
click at [1516, 729] on button "Save" at bounding box center [1517, 730] width 62 height 31
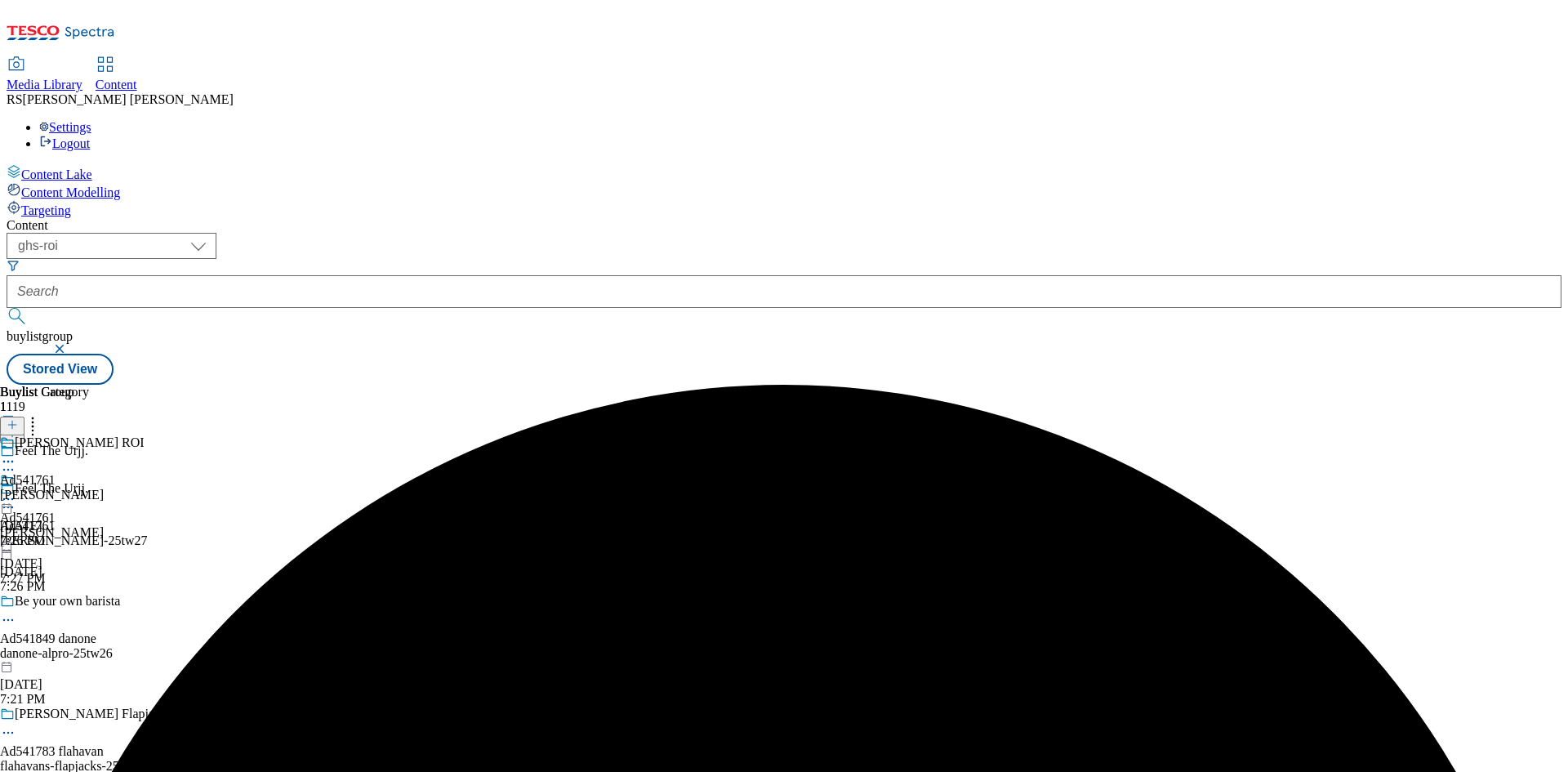
click at [6, 461] on circle at bounding box center [5, 462] width 3 height 3
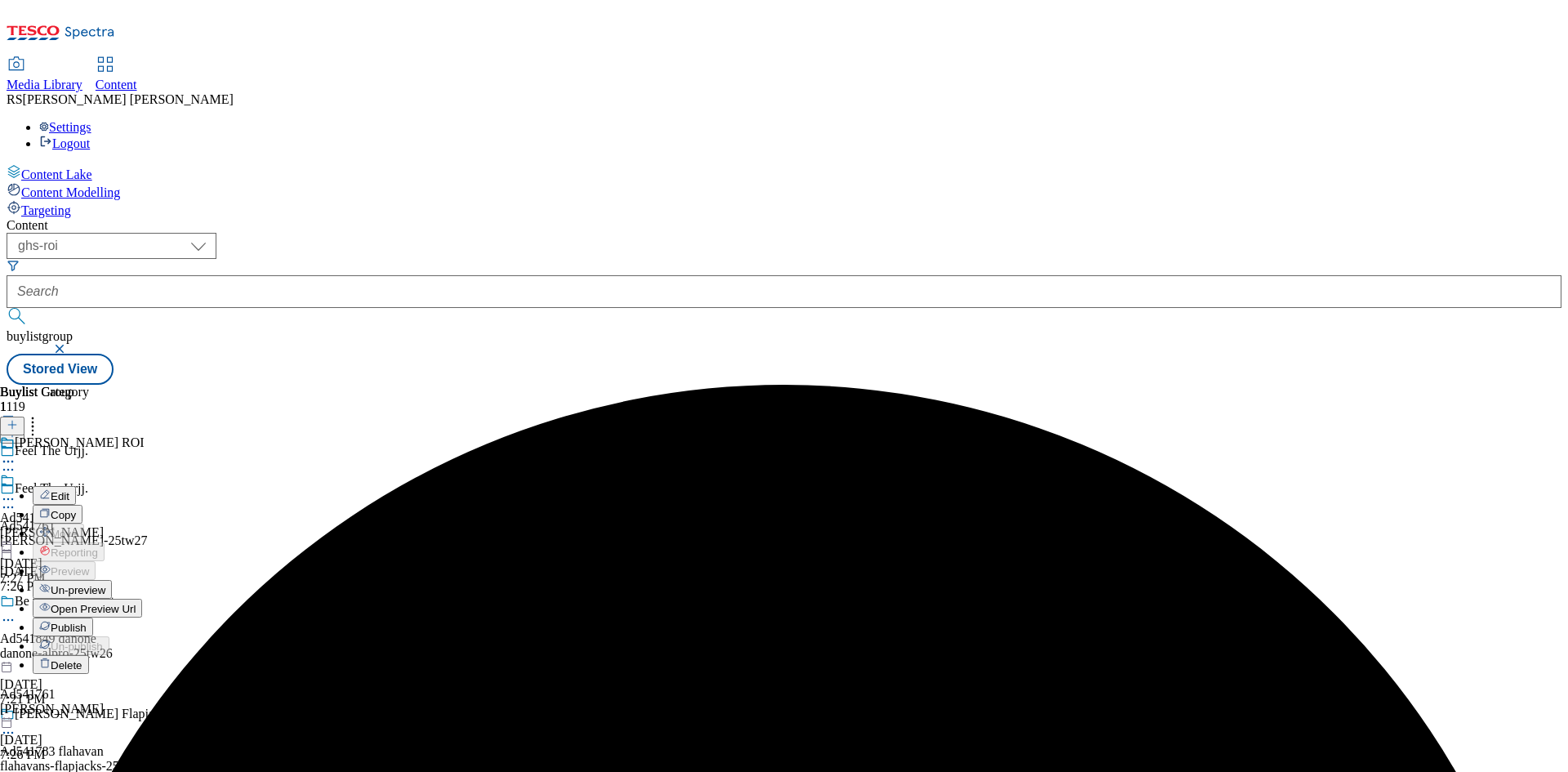
click at [76, 486] on button "Edit" at bounding box center [54, 495] width 43 height 19
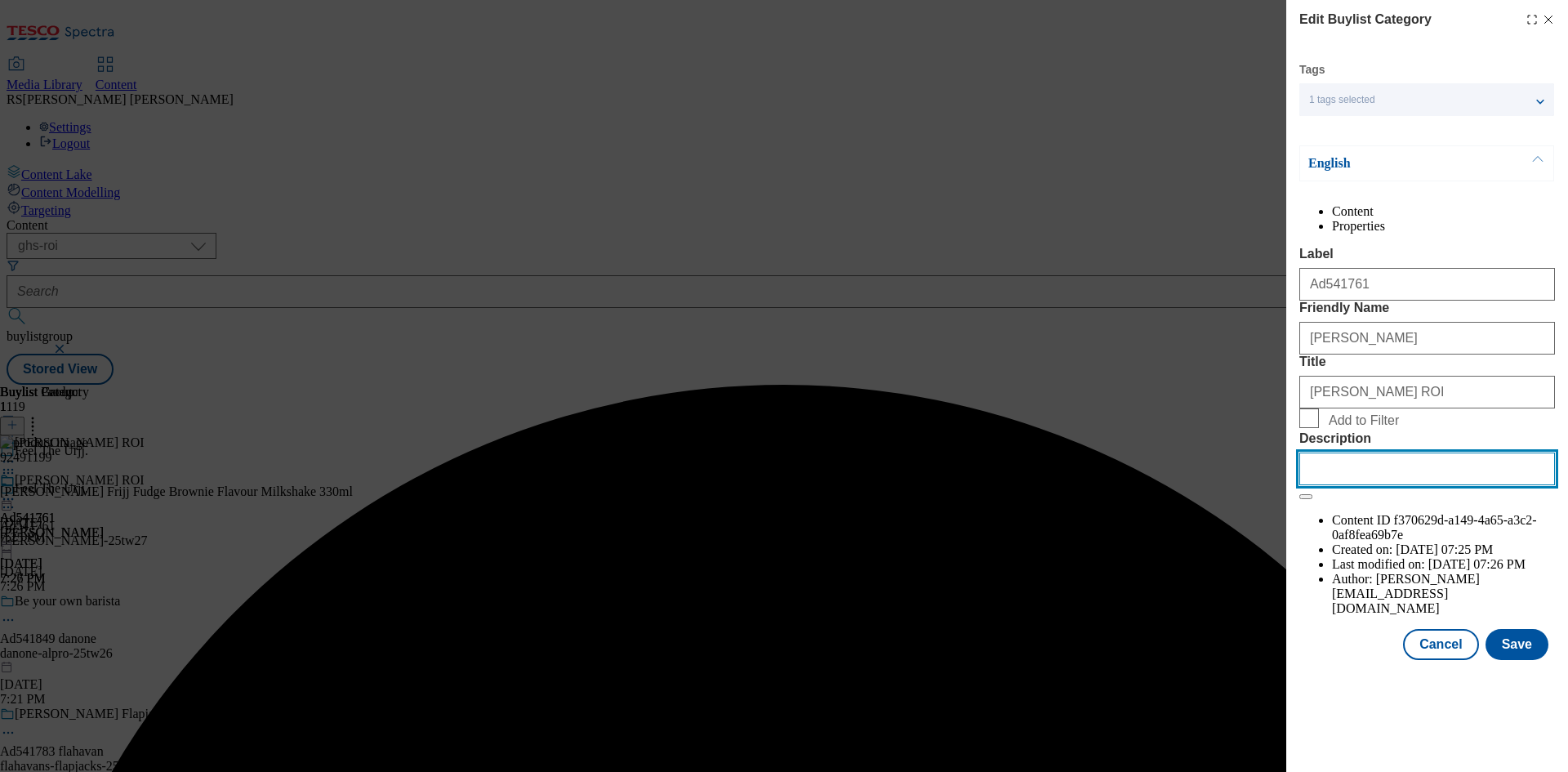
click at [1402, 485] on input "Description" at bounding box center [1427, 468] width 255 height 33
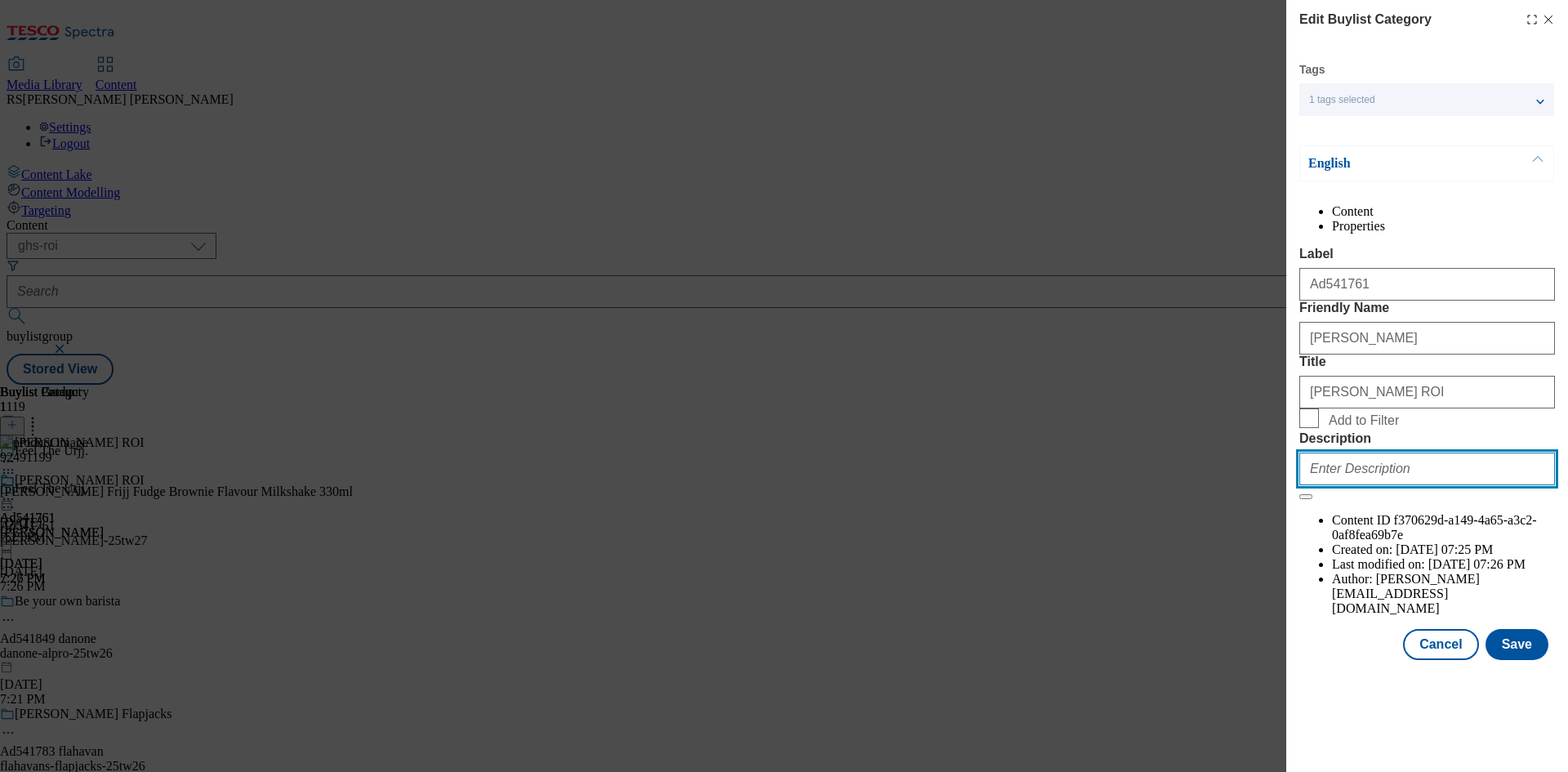
paste input "Muller Frijj Fudge Brownie Milkshake 330ml"
type input "Muller Frijj Fudge Brownie Milkshake 330ml"
click at [1520, 660] on button "Save" at bounding box center [1517, 644] width 62 height 31
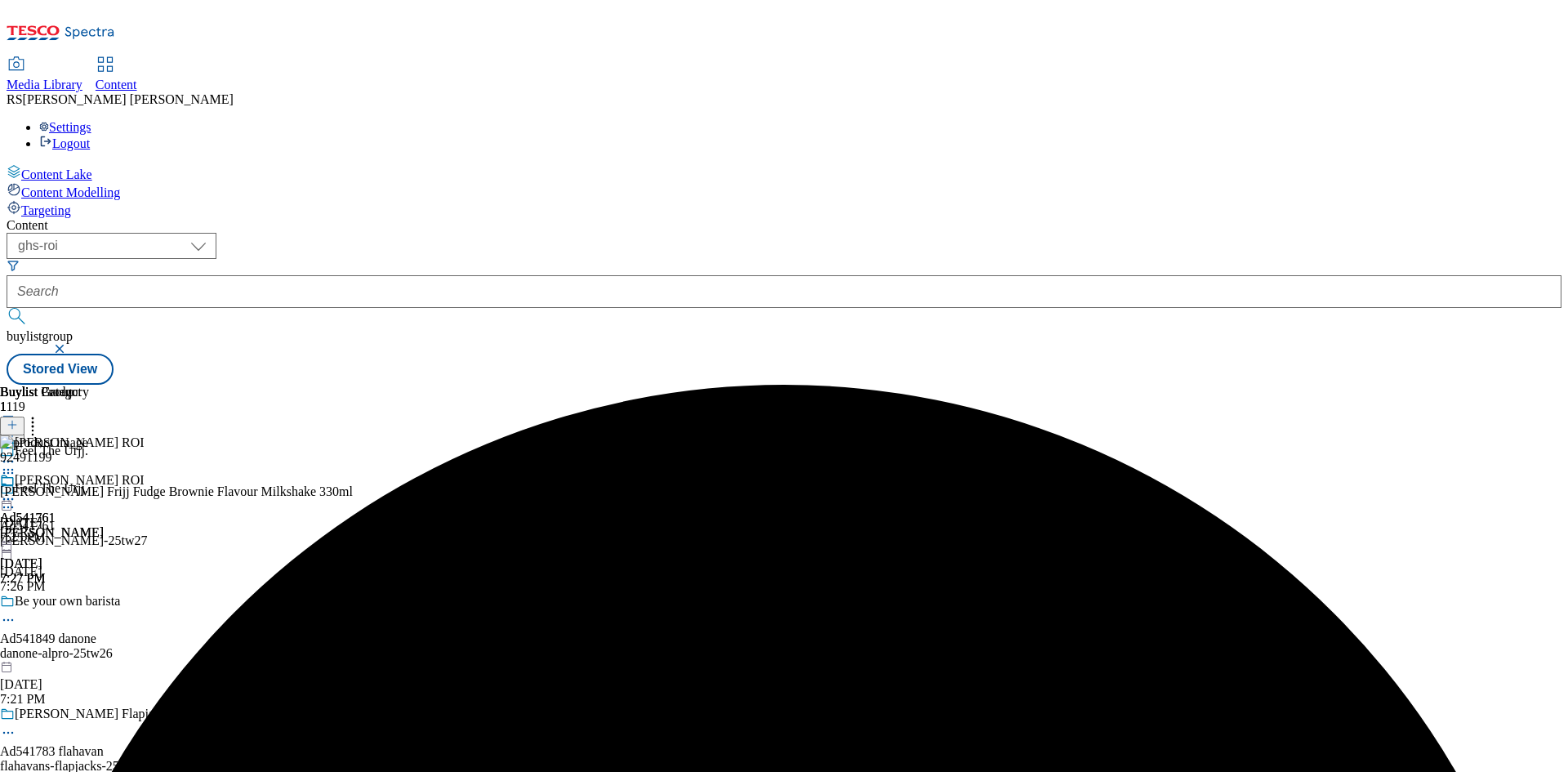
click at [17, 491] on icon at bounding box center [8, 500] width 17 height 17
click at [96, 599] on button "Preview" at bounding box center [63, 608] width 62 height 19
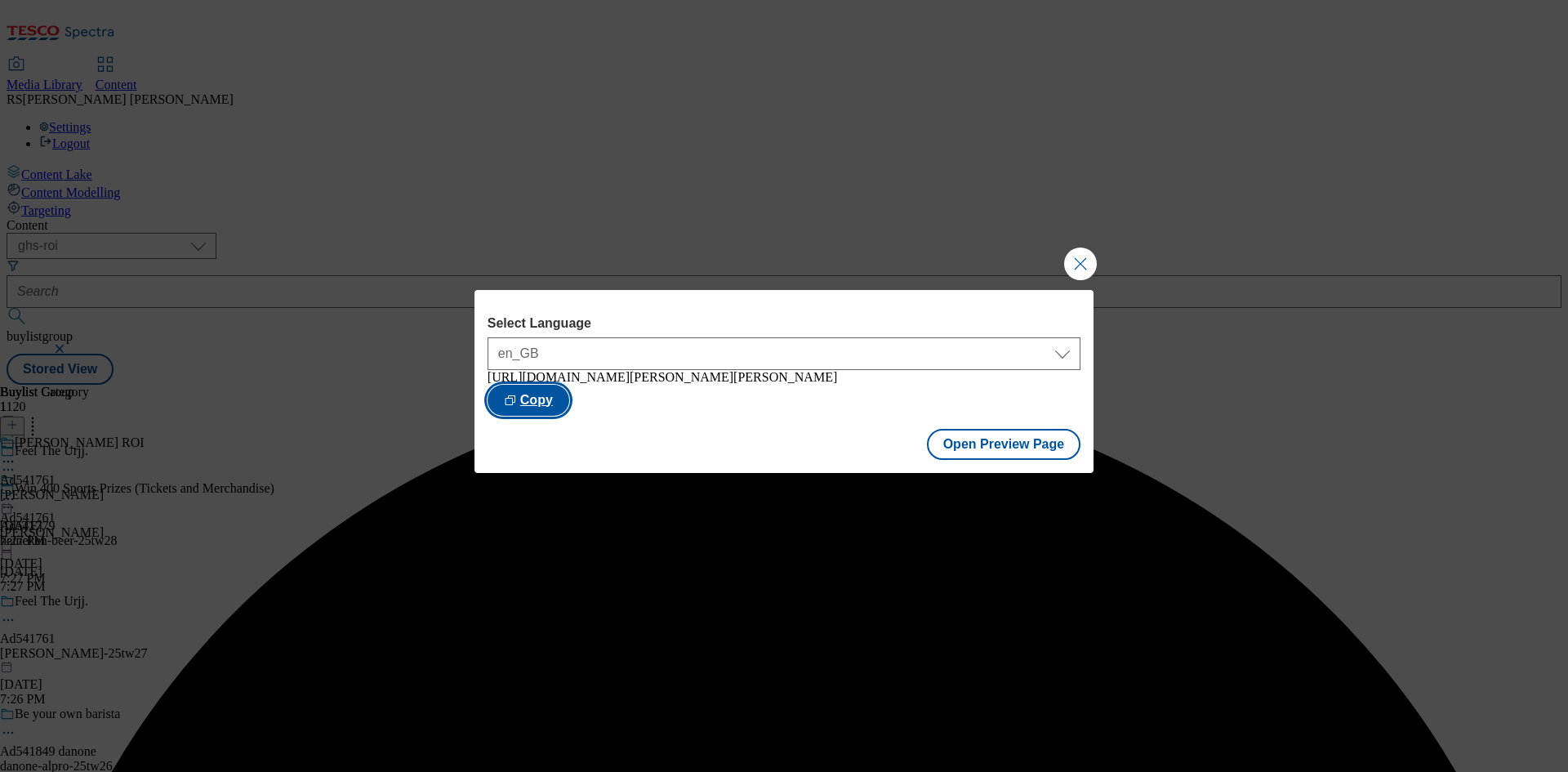
click at [570, 404] on button "Copy" at bounding box center [529, 400] width 82 height 31
click at [1072, 247] on button "Close Modal" at bounding box center [1080, 263] width 33 height 33
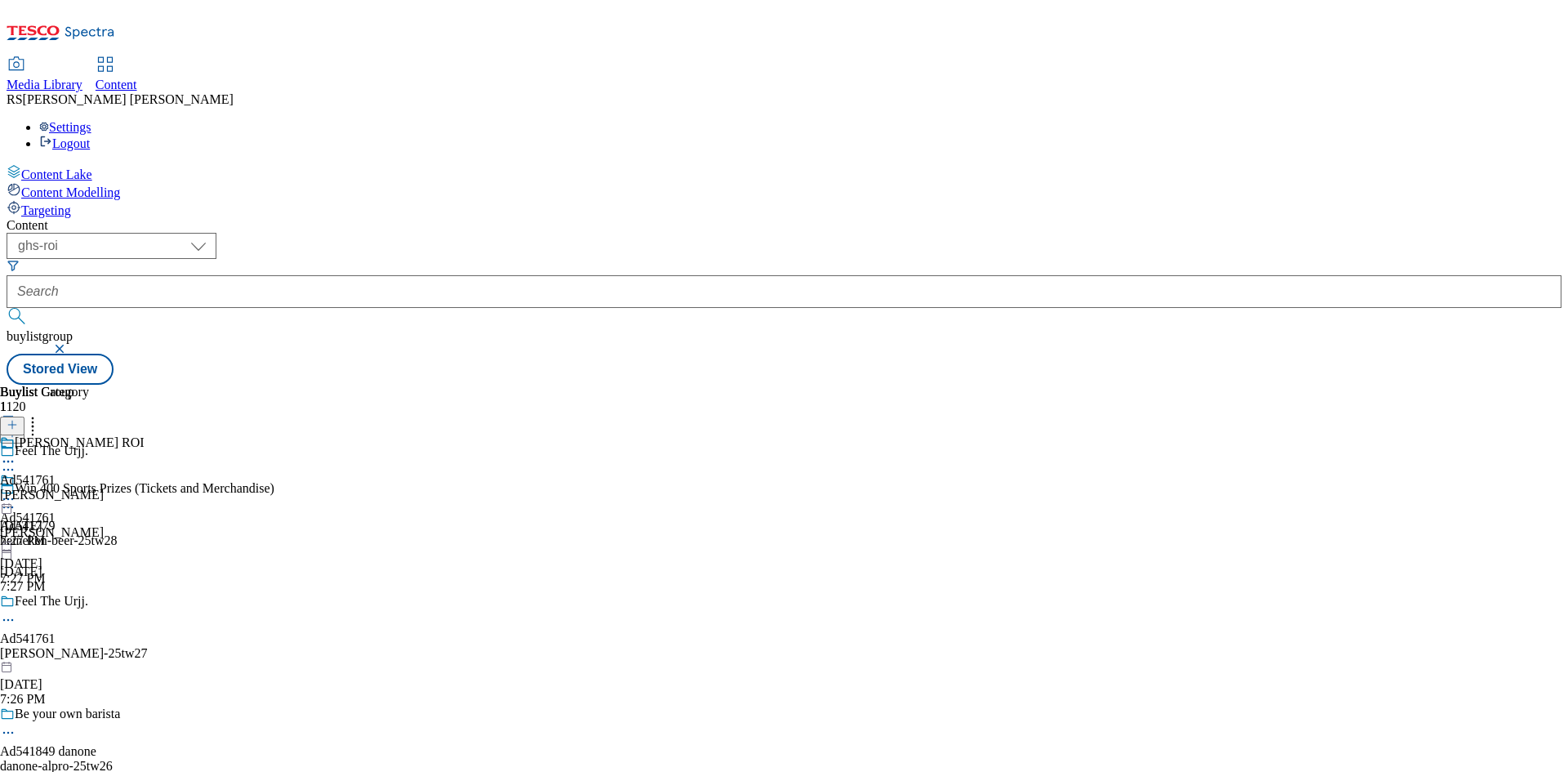
click at [1344, 385] on div "Buylist Group 1120 Feel The Urjj. Win 400 Sports Prizes (Tickets and Merchandis…" at bounding box center [784, 385] width 1555 height 0
